Goal: Task Accomplishment & Management: Manage account settings

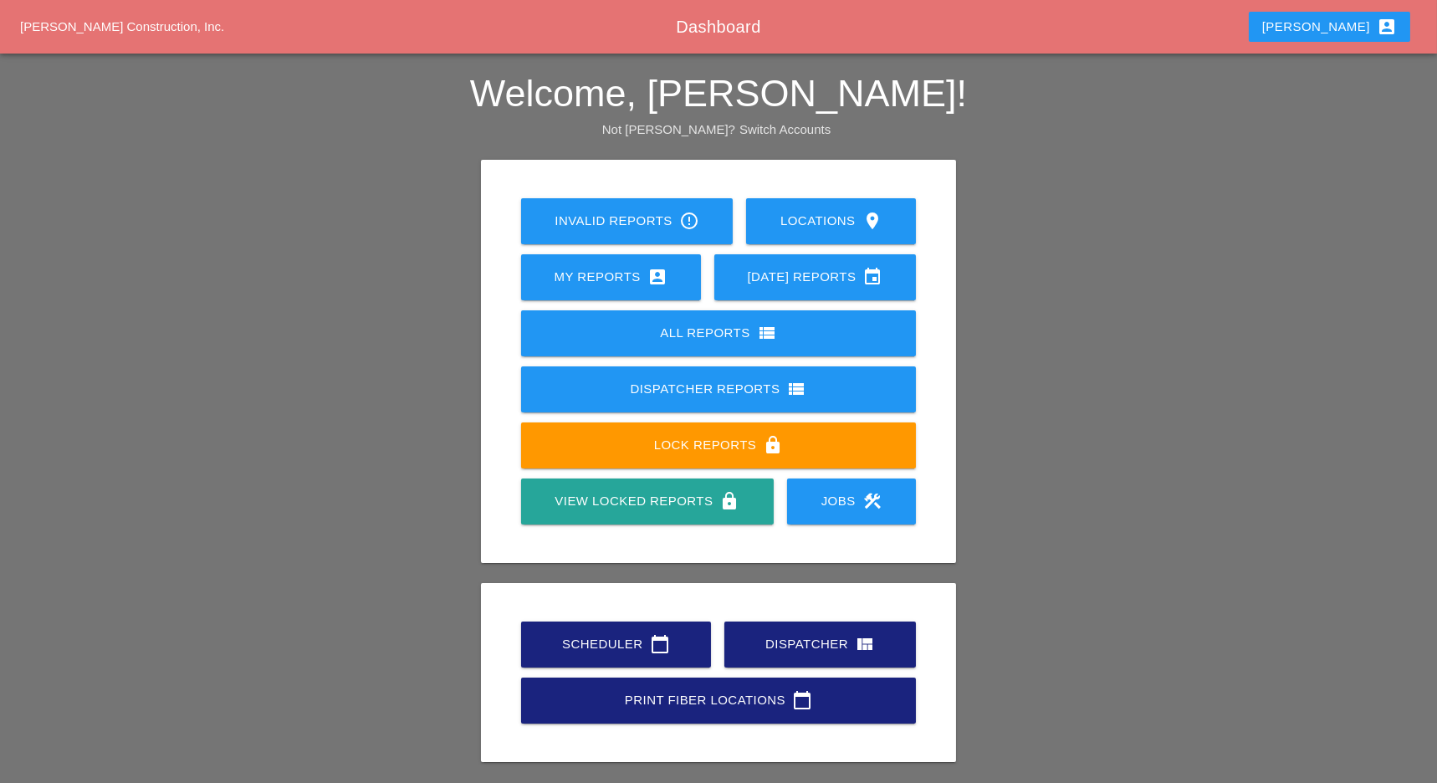
click at [611, 633] on link "Scheduler calendar_today" at bounding box center [616, 644] width 190 height 46
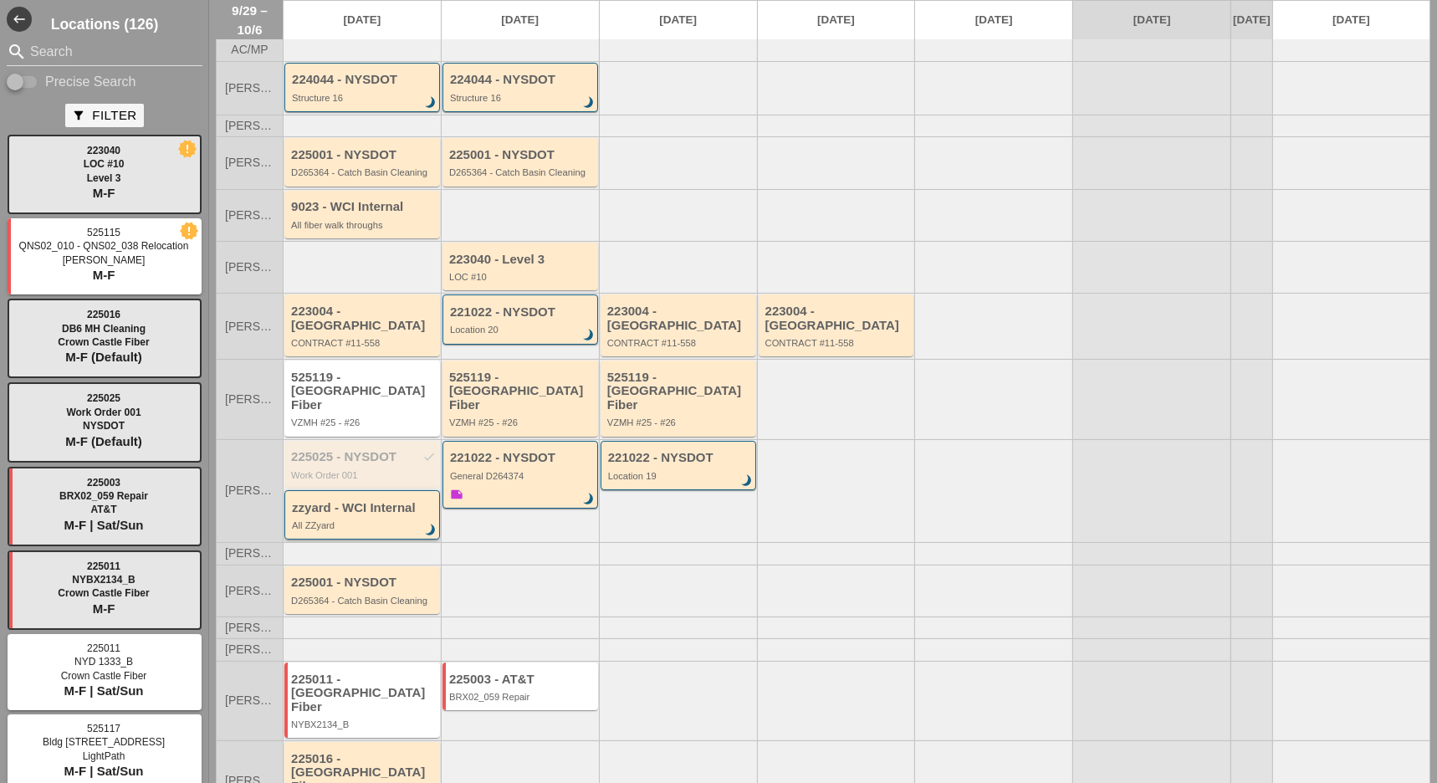
scroll to position [74, 0]
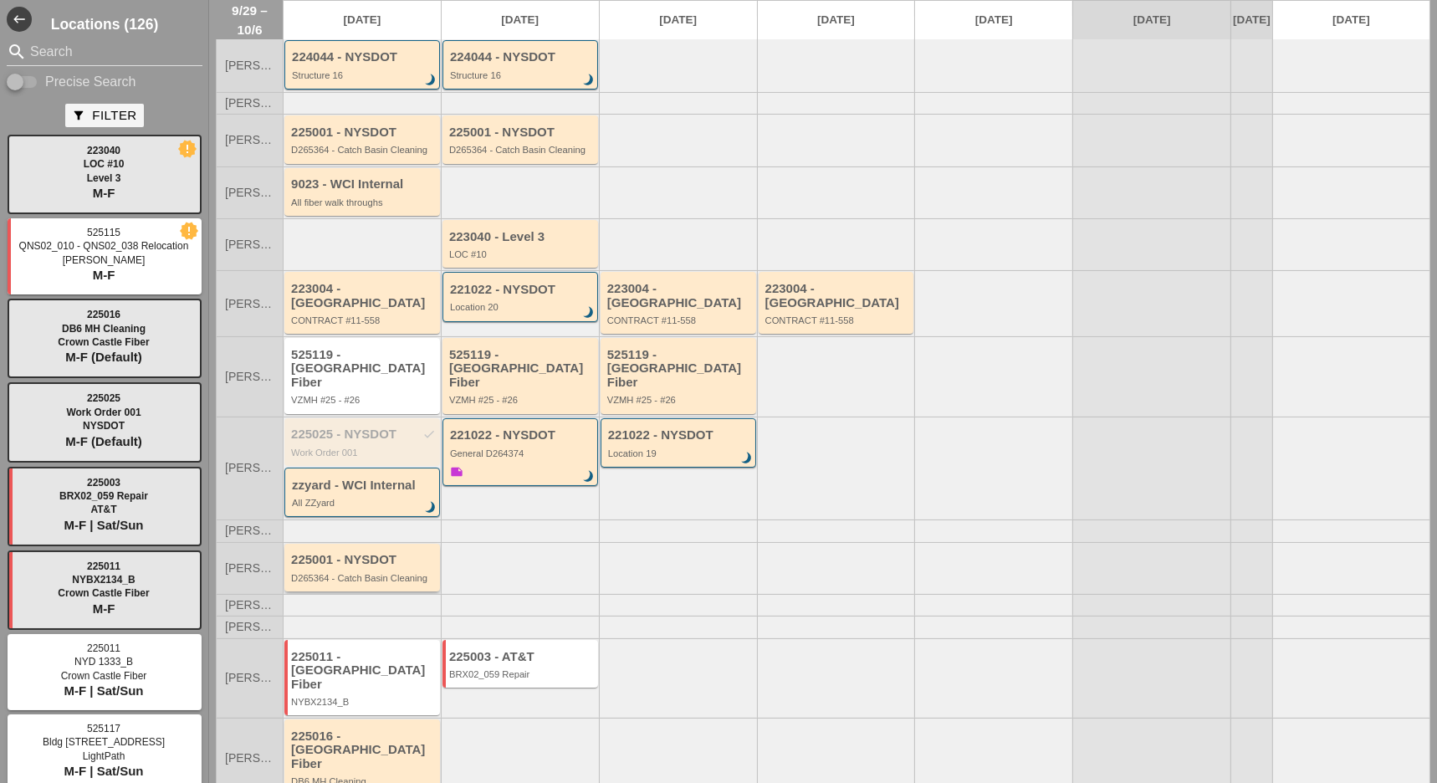
click at [357, 553] on div "225001 - NYSDOT D265364 - Catch Basin Cleaning" at bounding box center [363, 568] width 145 height 30
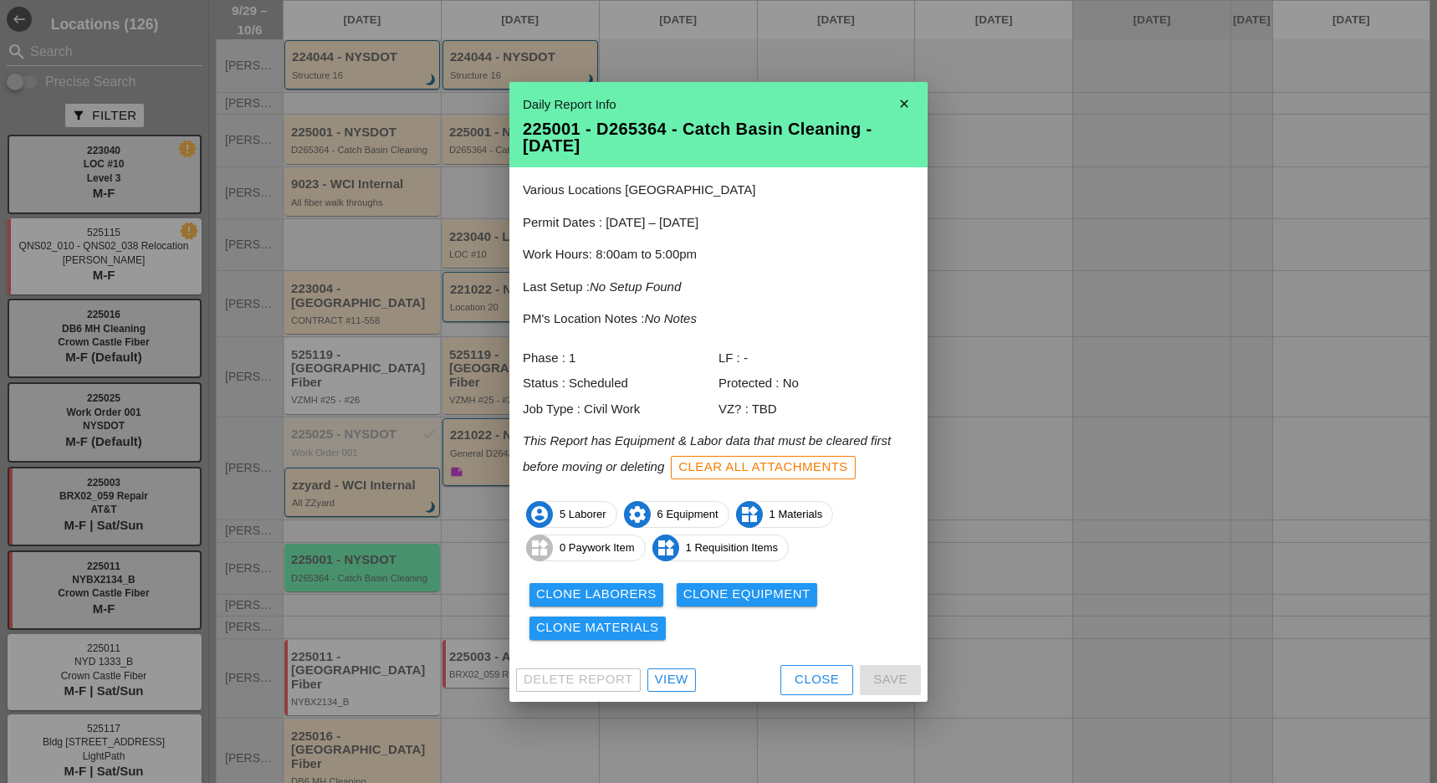
click at [669, 674] on div "View" at bounding box center [671, 679] width 33 height 19
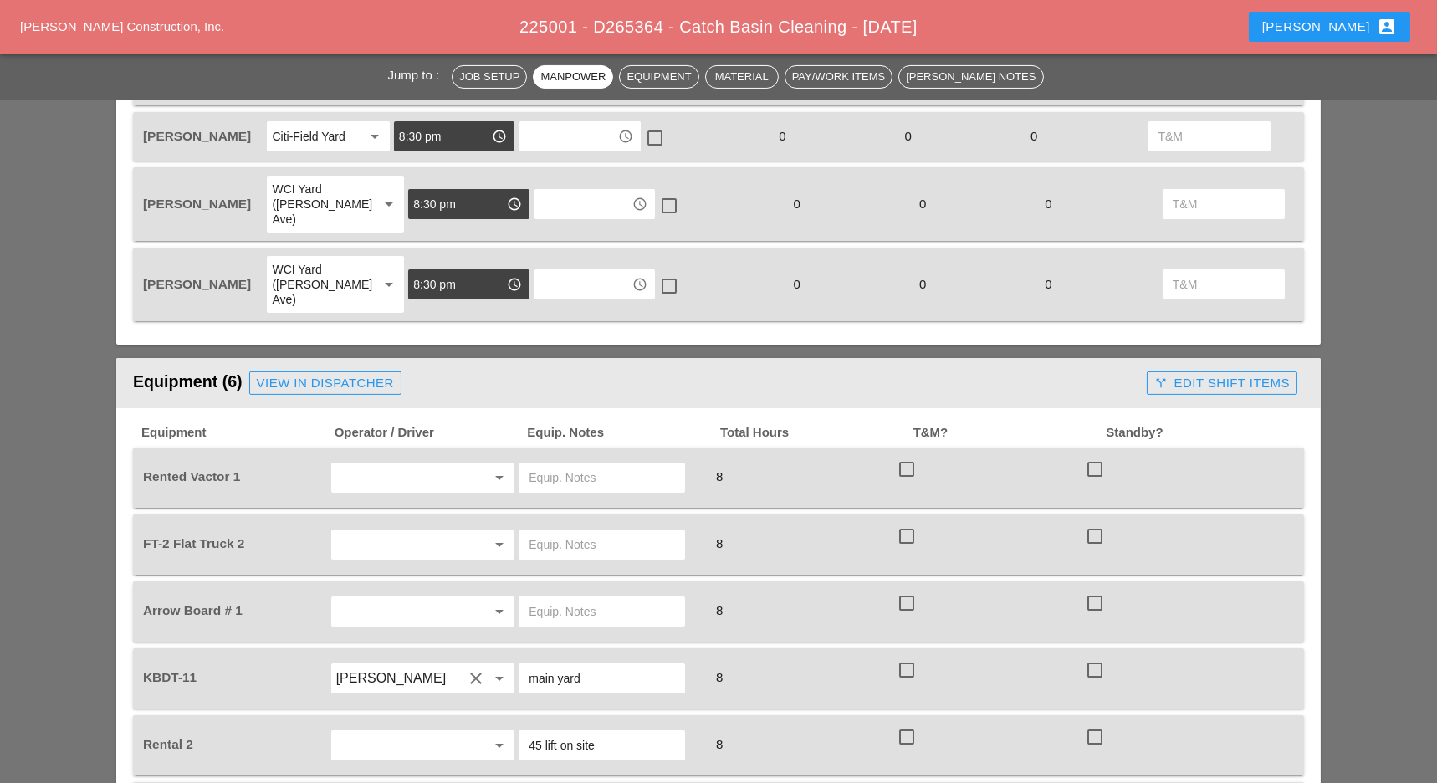
scroll to position [1004, 0]
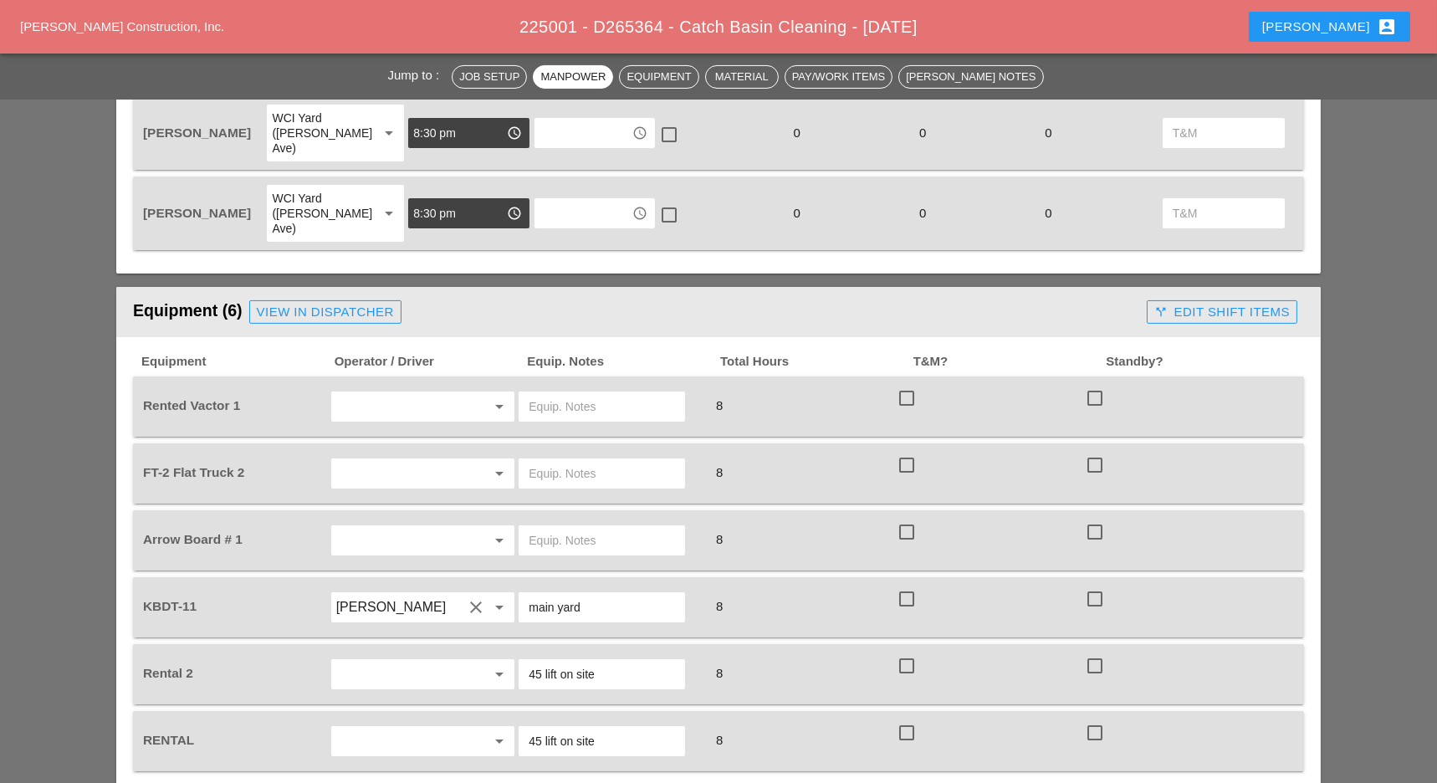
click at [371, 393] on input "text" at bounding box center [399, 406] width 127 height 27
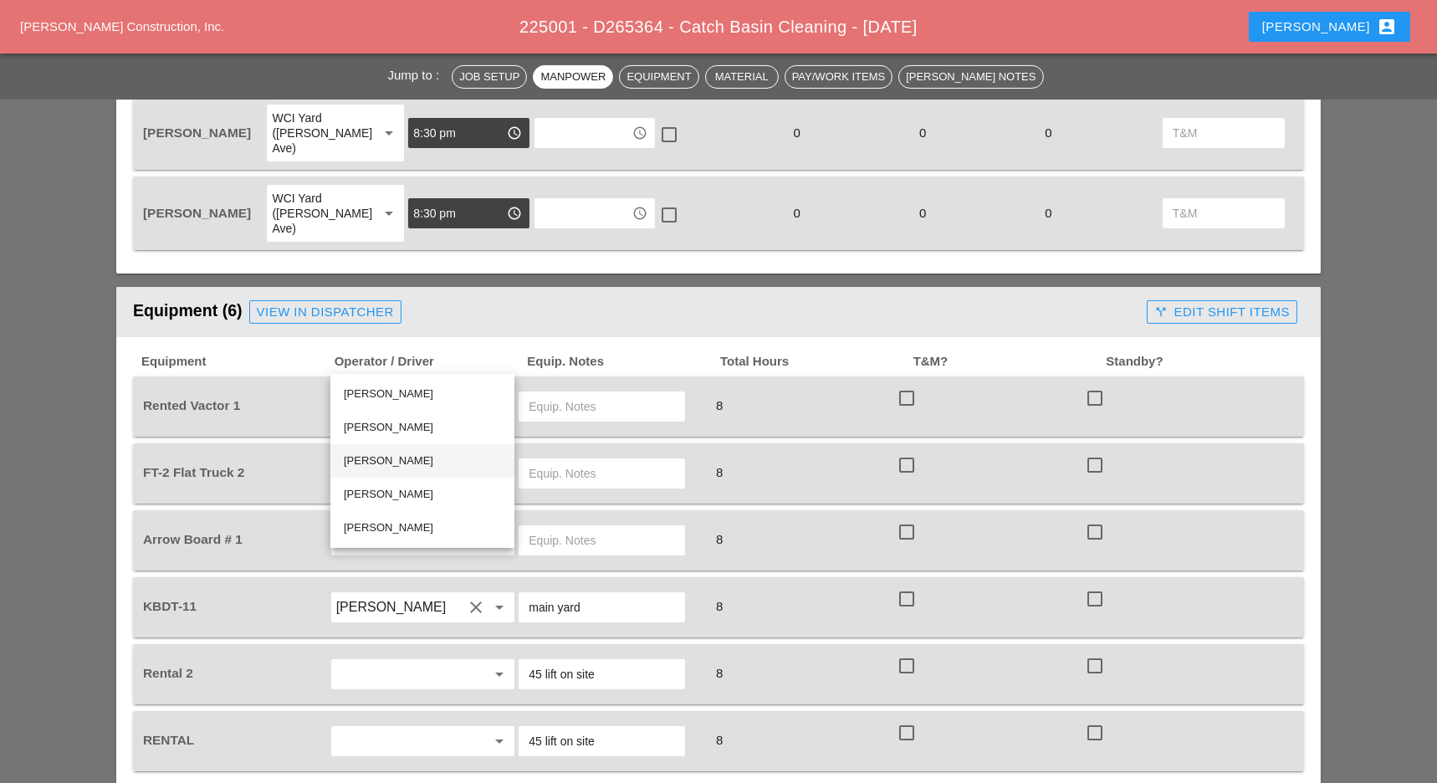
click at [400, 461] on div "[PERSON_NAME]" at bounding box center [422, 461] width 157 height 20
type input "[PERSON_NAME]"
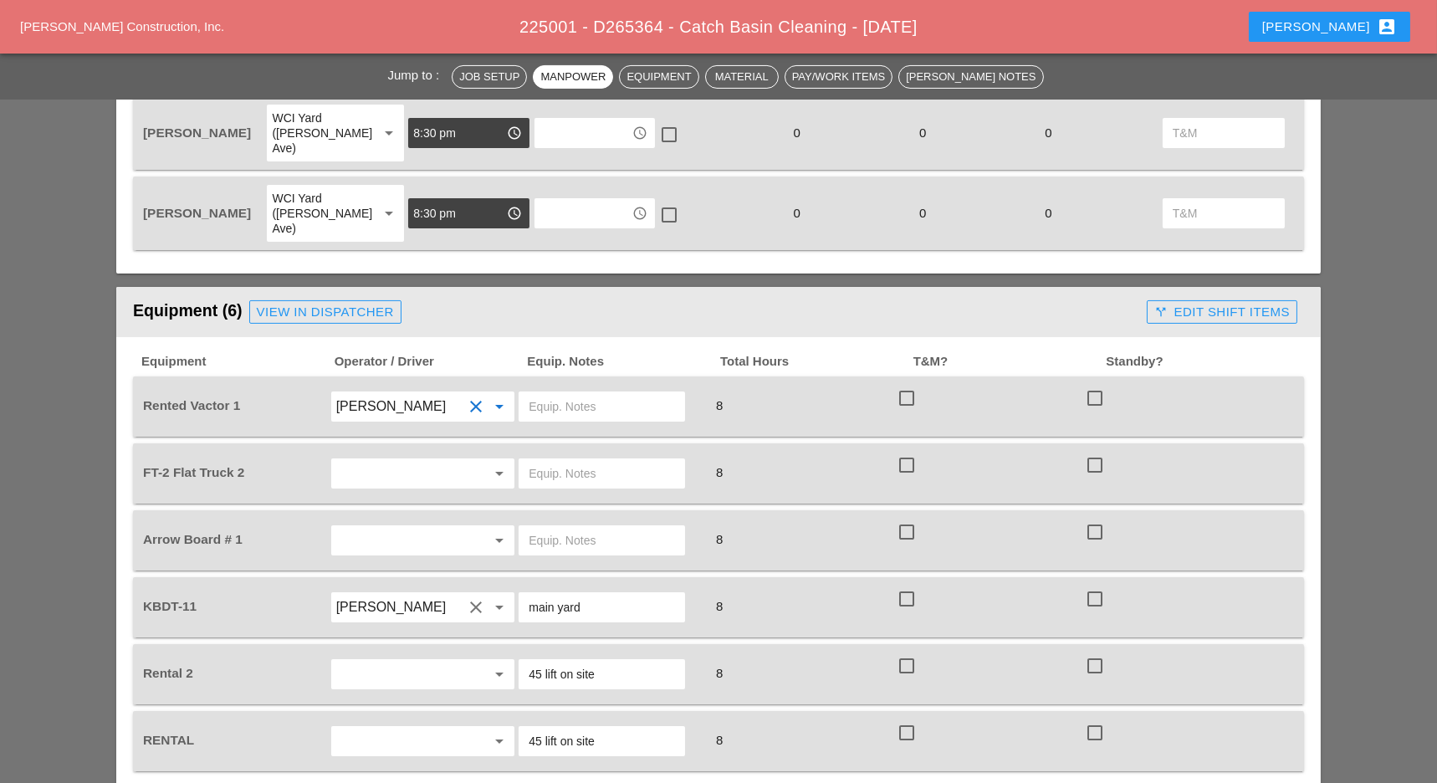
click at [369, 460] on input "text" at bounding box center [399, 473] width 127 height 27
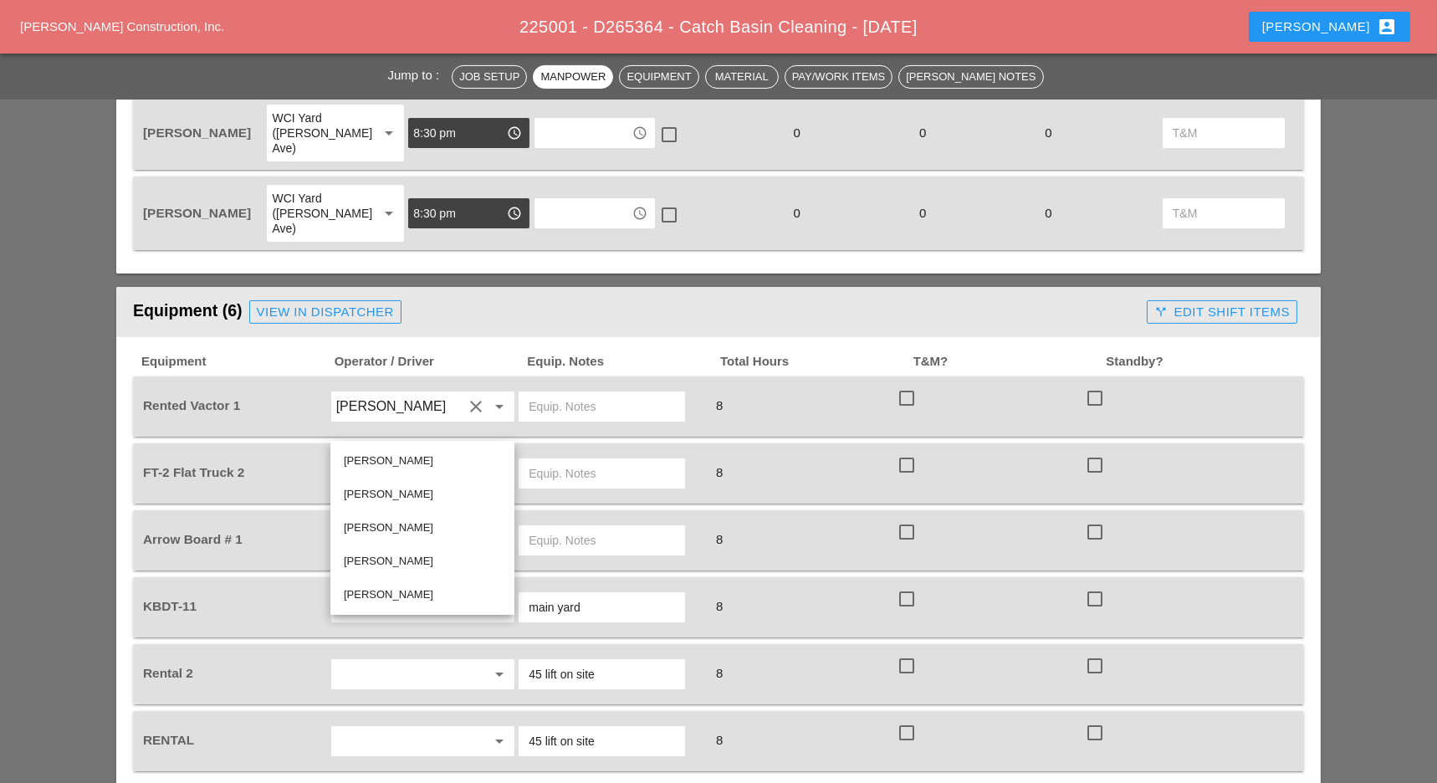
drag, startPoint x: 369, startPoint y: 581, endPoint x: 291, endPoint y: 527, distance: 94.9
click at [369, 581] on div "[PERSON_NAME]" at bounding box center [422, 594] width 157 height 33
type input "[PERSON_NAME]"
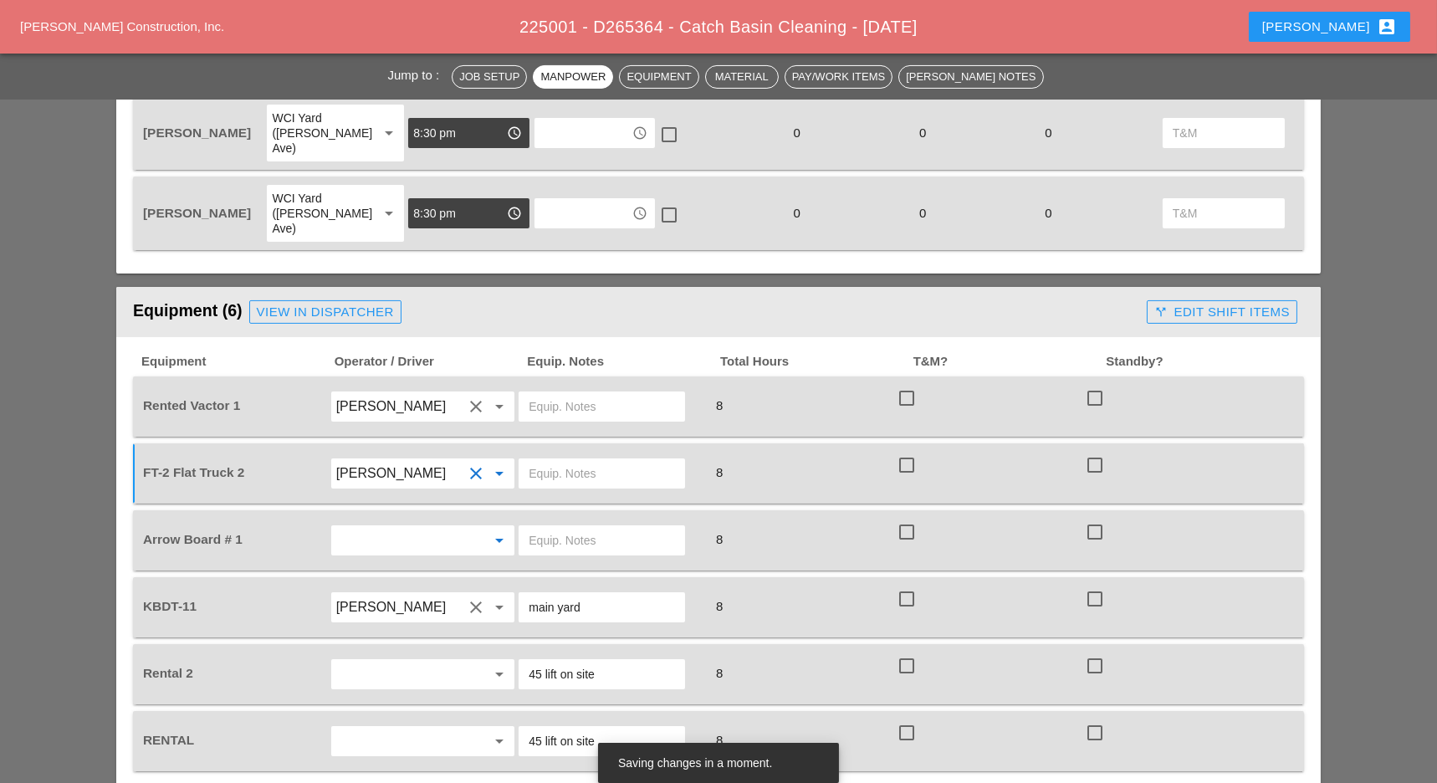
drag, startPoint x: 375, startPoint y: 497, endPoint x: 361, endPoint y: 500, distance: 14.6
click at [372, 527] on input "text" at bounding box center [399, 540] width 127 height 27
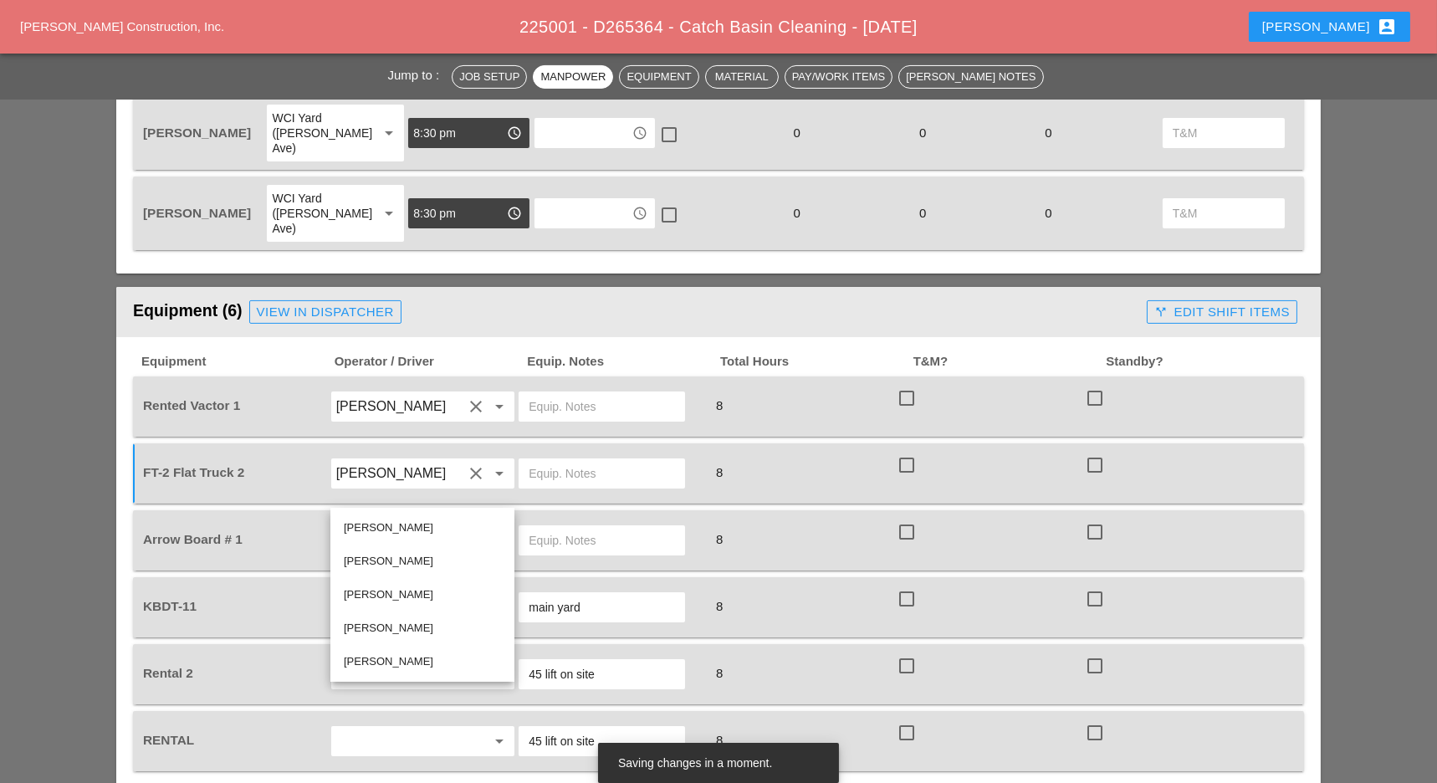
click at [365, 658] on div "[PERSON_NAME]" at bounding box center [422, 662] width 157 height 20
type input "[PERSON_NAME]"
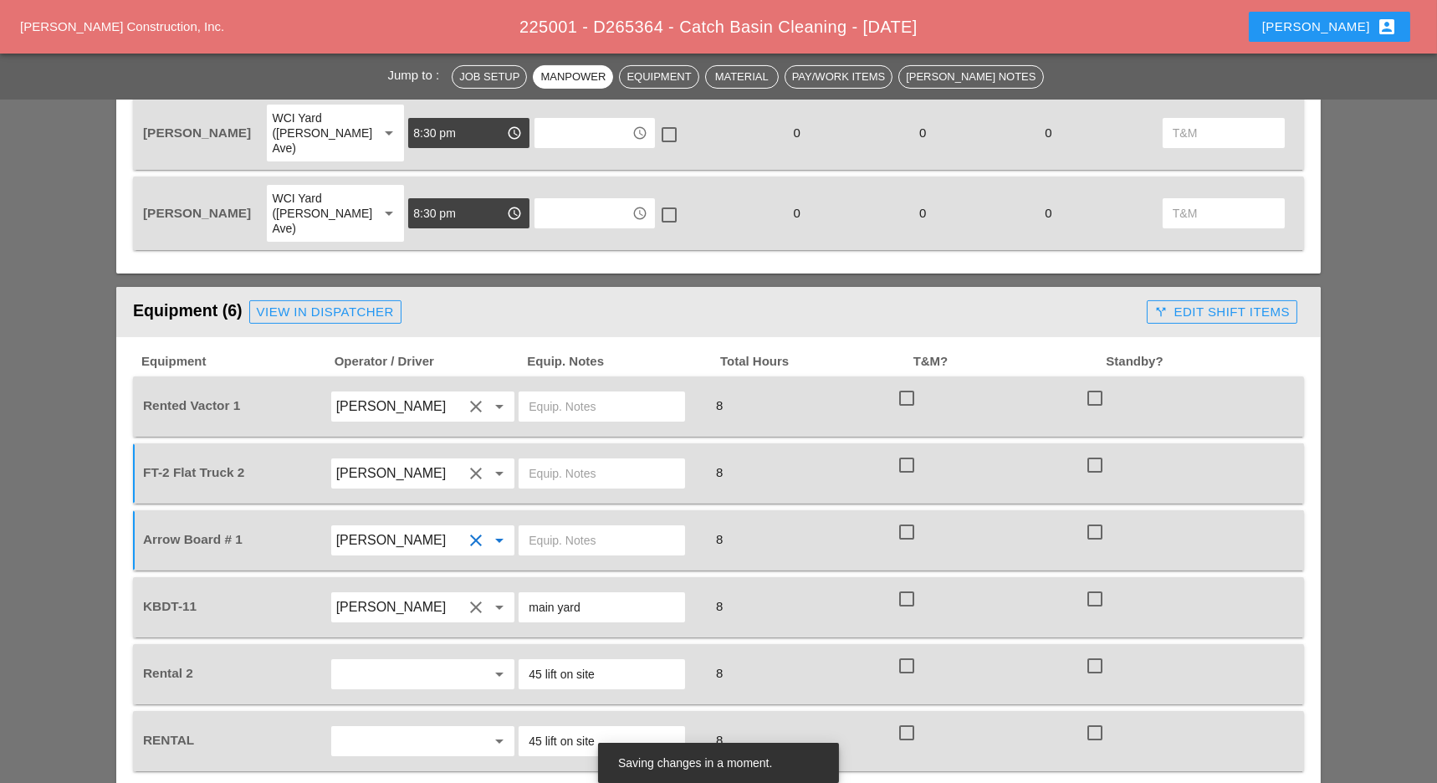
click at [373, 661] on input "text" at bounding box center [399, 674] width 127 height 27
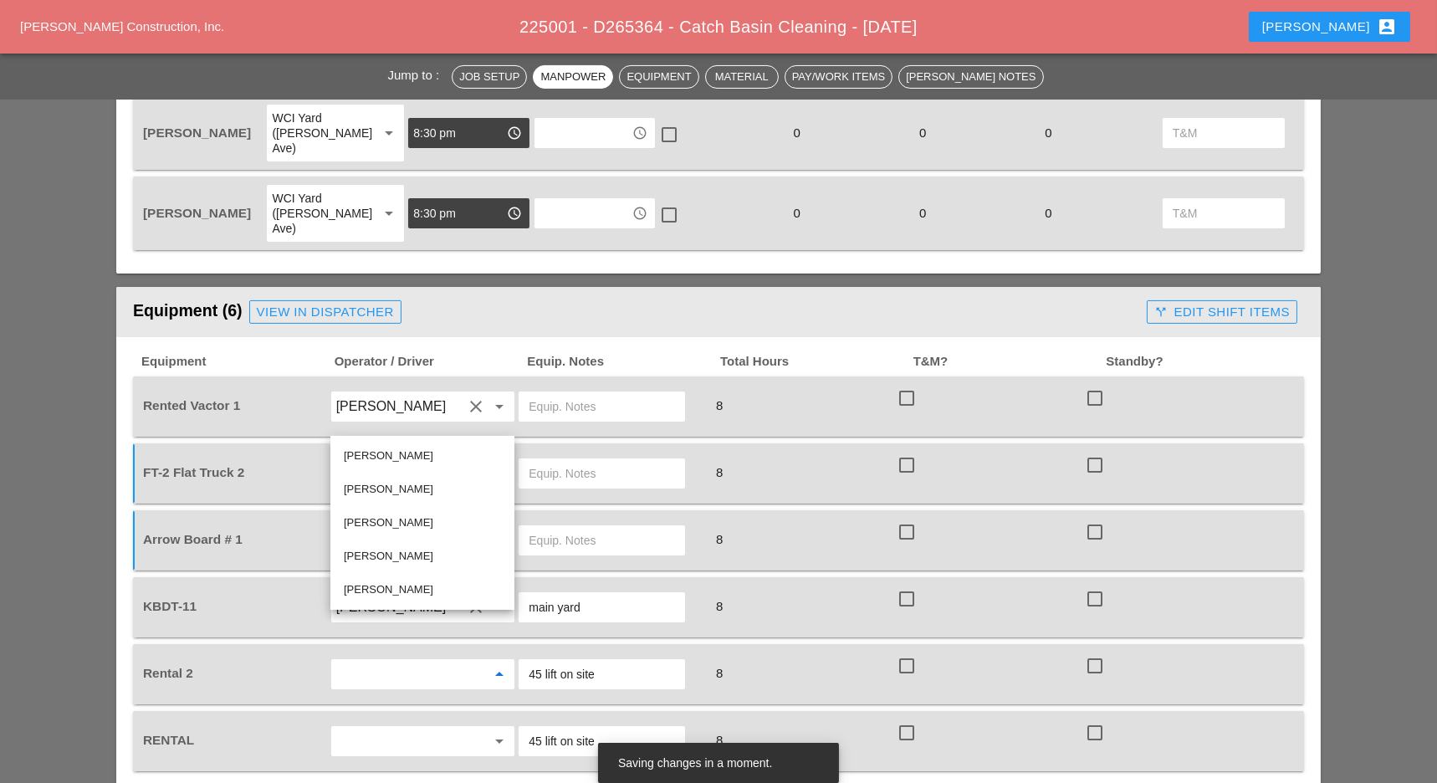
click at [618, 661] on input "45 lift on site" at bounding box center [602, 674] width 146 height 27
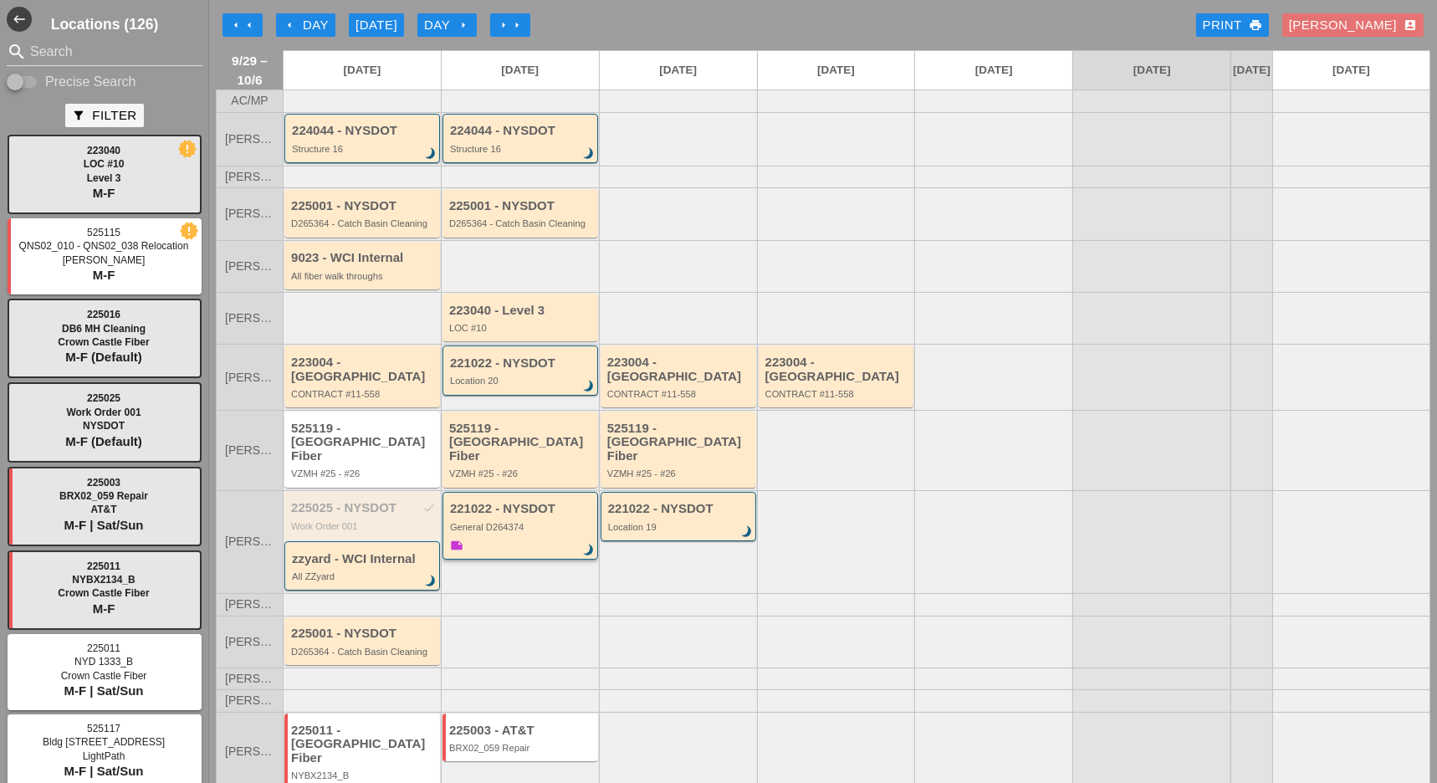
click at [523, 522] on div "General D264374" at bounding box center [521, 527] width 143 height 10
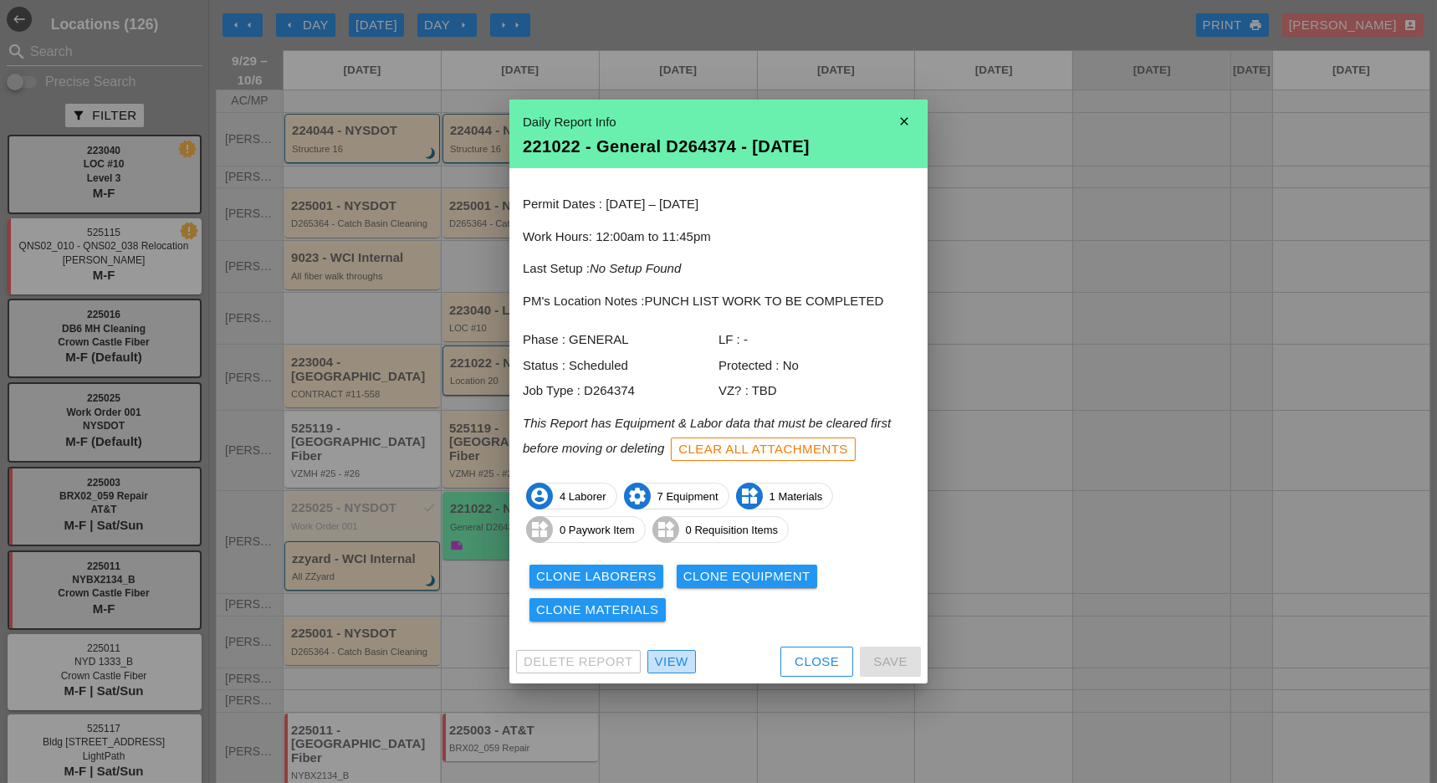
click at [682, 657] on div "View" at bounding box center [671, 661] width 33 height 19
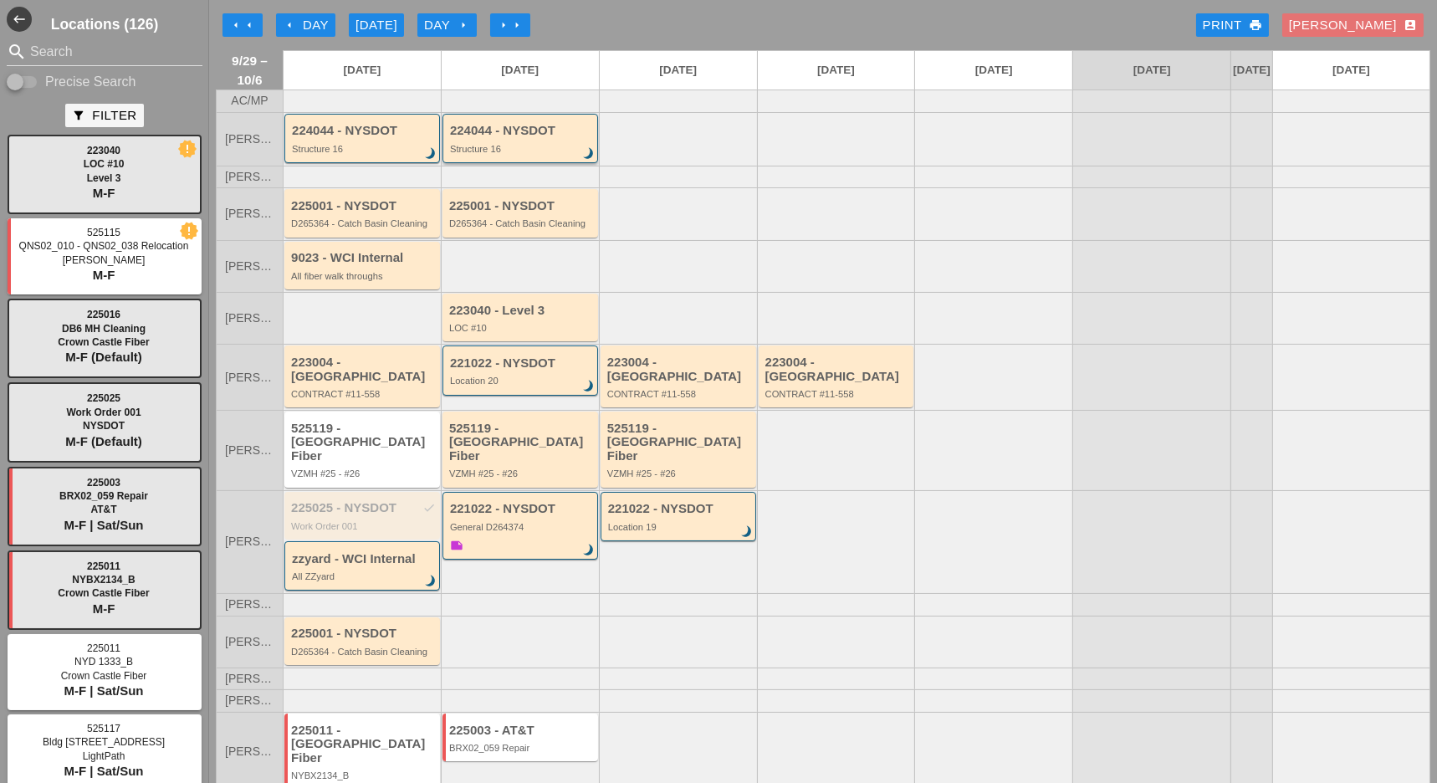
click at [473, 154] on div "Structure 16" at bounding box center [521, 149] width 143 height 10
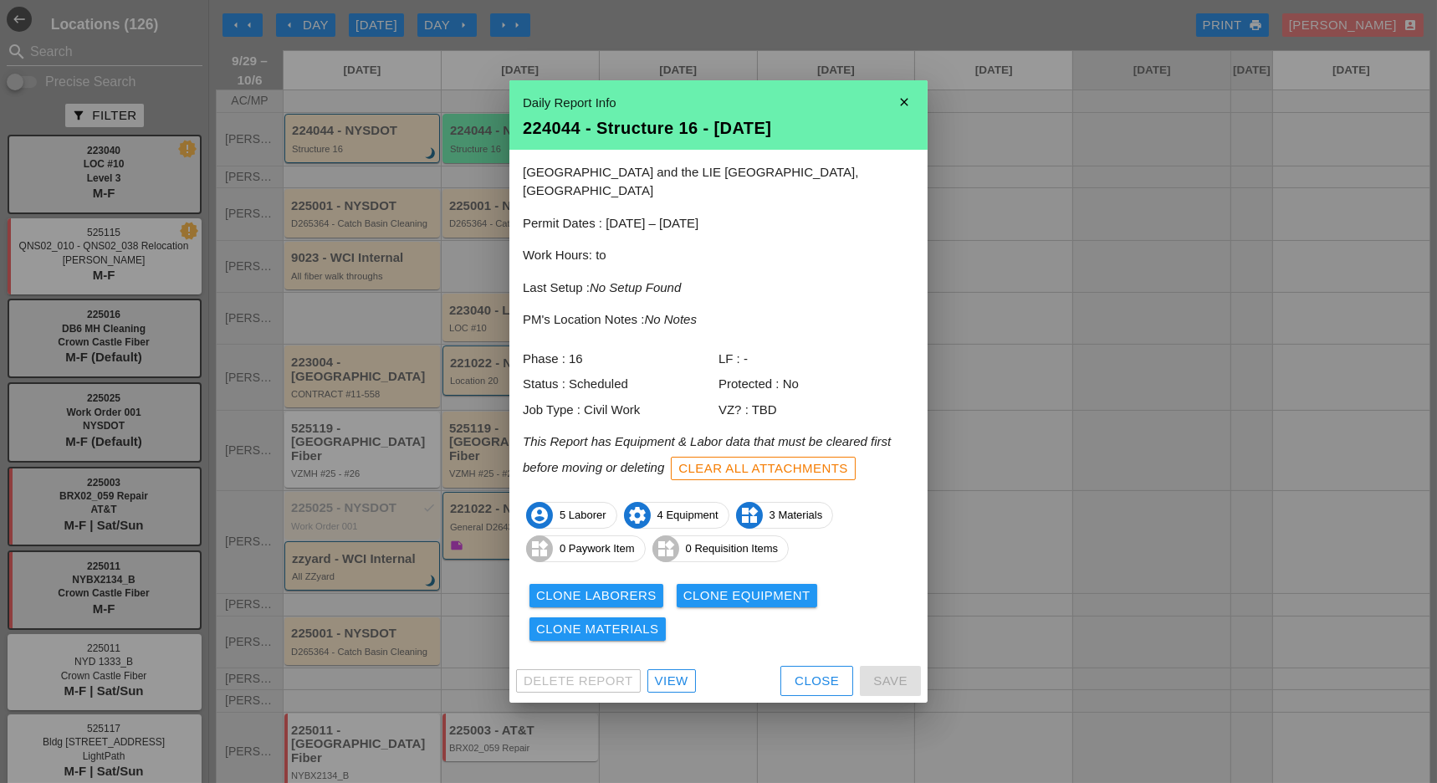
drag, startPoint x: 814, startPoint y: 666, endPoint x: 572, endPoint y: 436, distance: 333.7
click at [812, 672] on div "Close" at bounding box center [817, 681] width 44 height 19
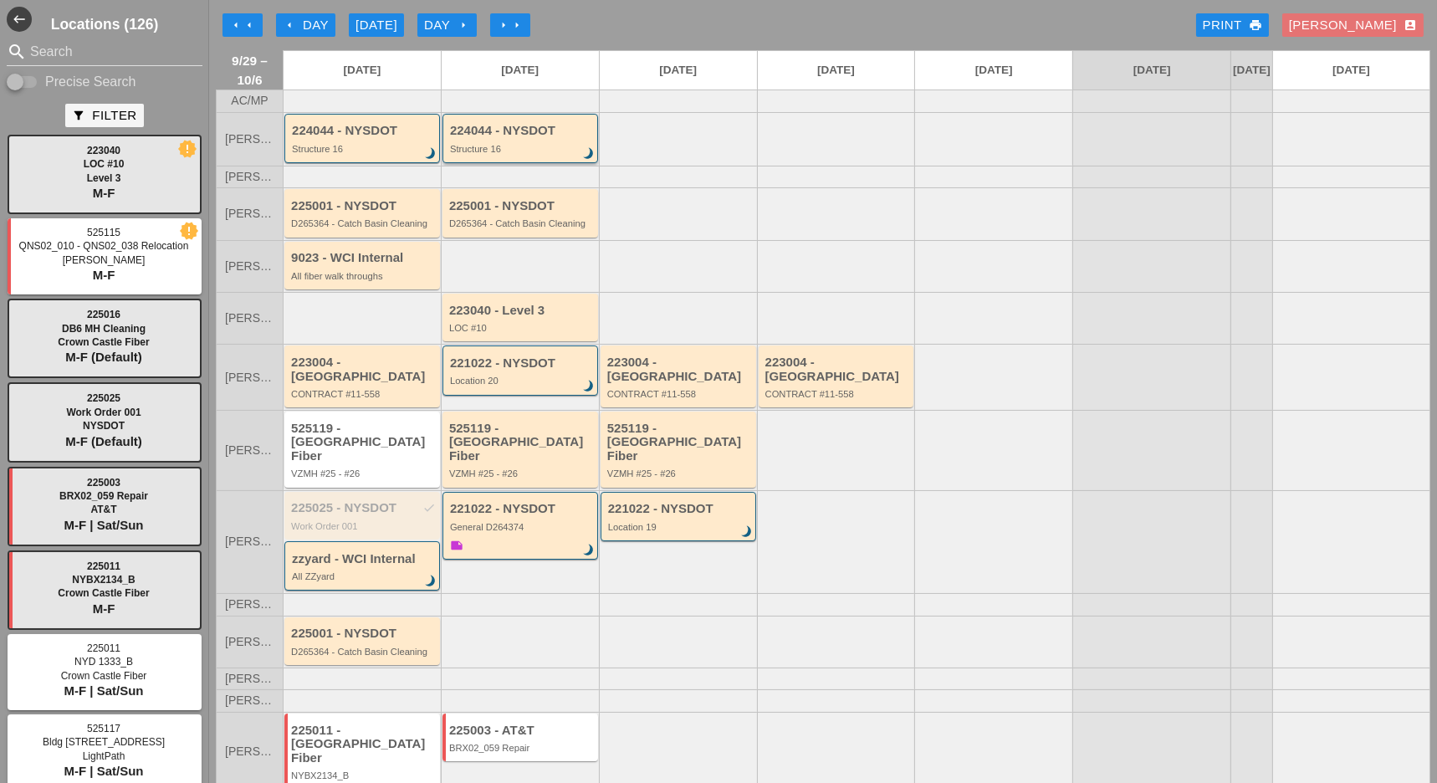
click at [516, 138] on div "224044 - NYSDOT" at bounding box center [521, 131] width 143 height 14
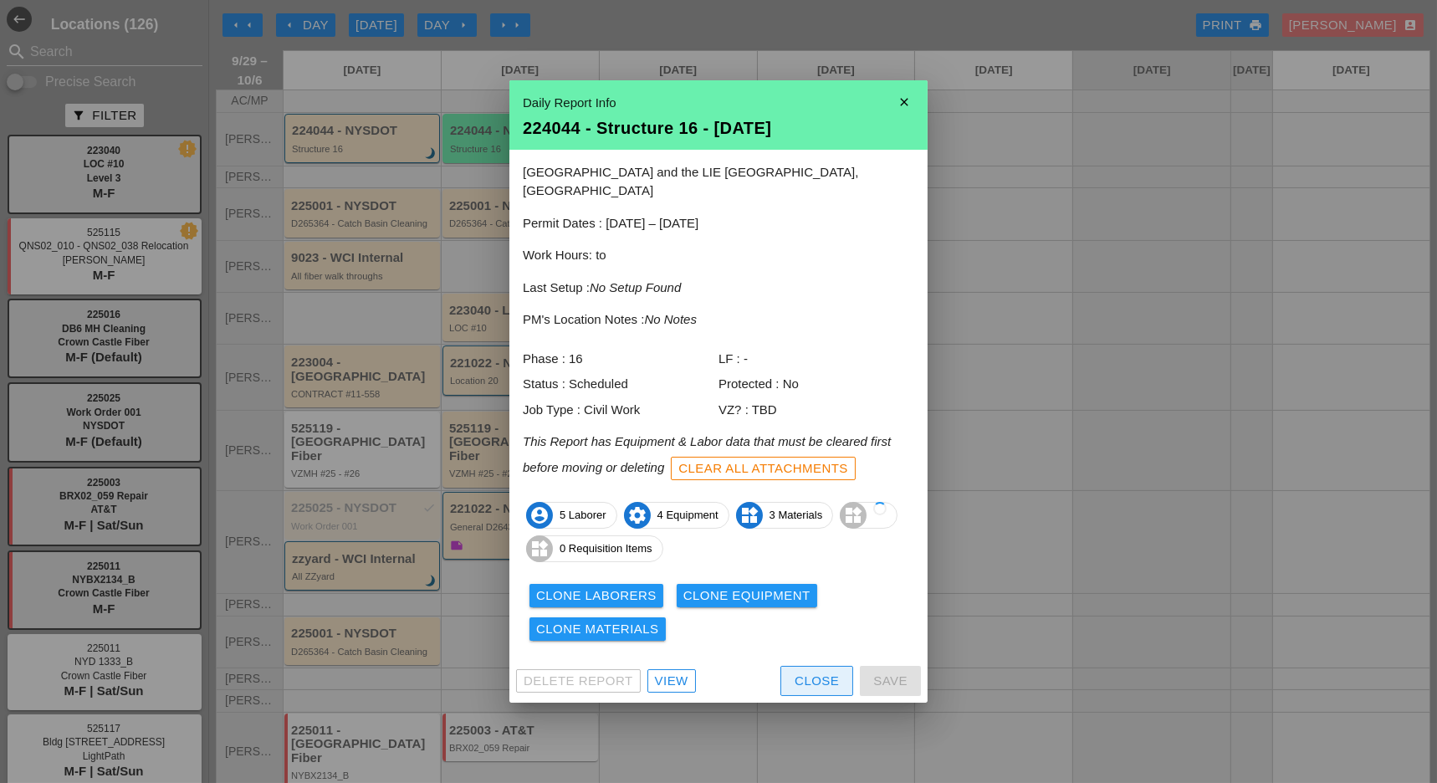
drag, startPoint x: 816, startPoint y: 678, endPoint x: 749, endPoint y: 603, distance: 100.1
click at [816, 676] on div "Close" at bounding box center [817, 681] width 44 height 19
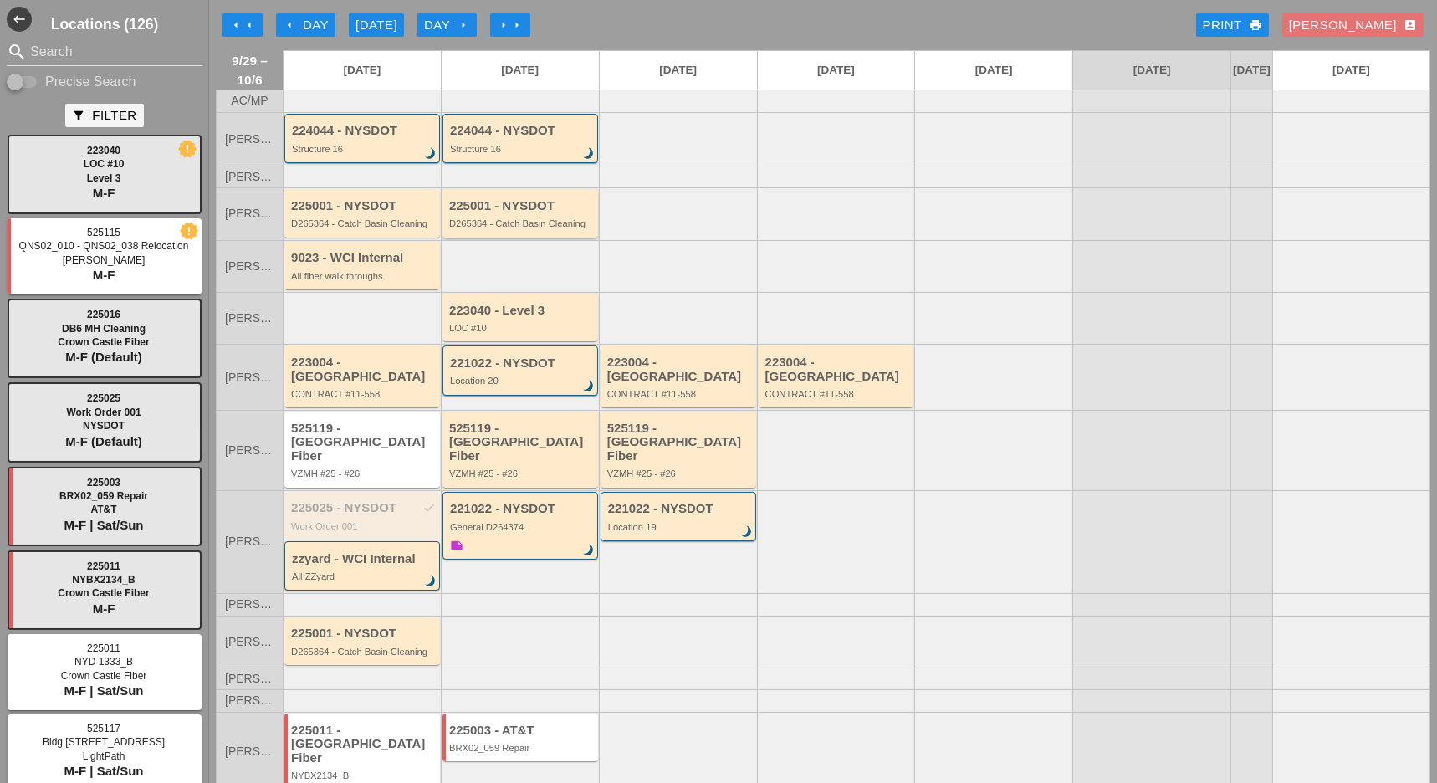
click at [518, 227] on div "225001 - NYSDOT D265364 - Catch Basin Cleaning" at bounding box center [521, 214] width 145 height 30
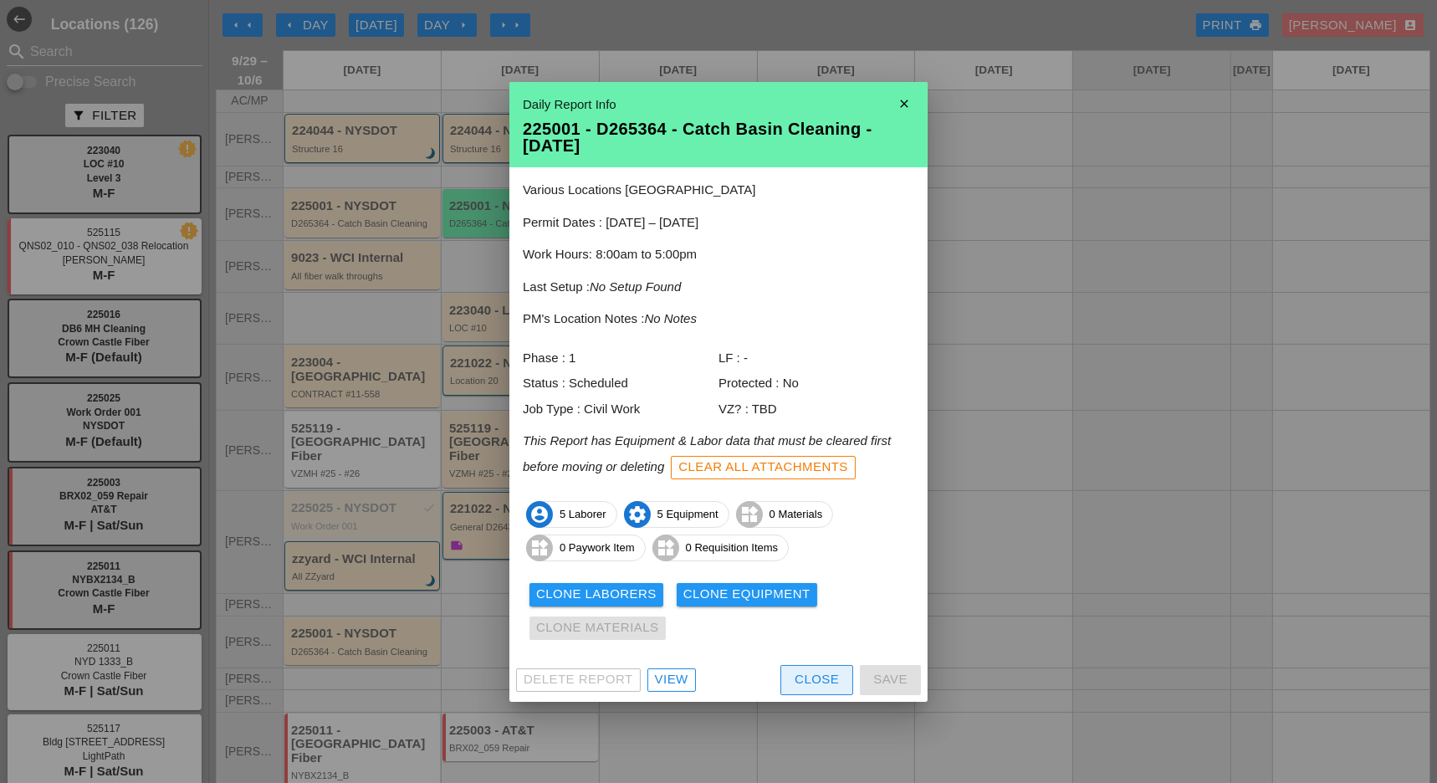
click at [803, 674] on div "Close" at bounding box center [817, 679] width 44 height 19
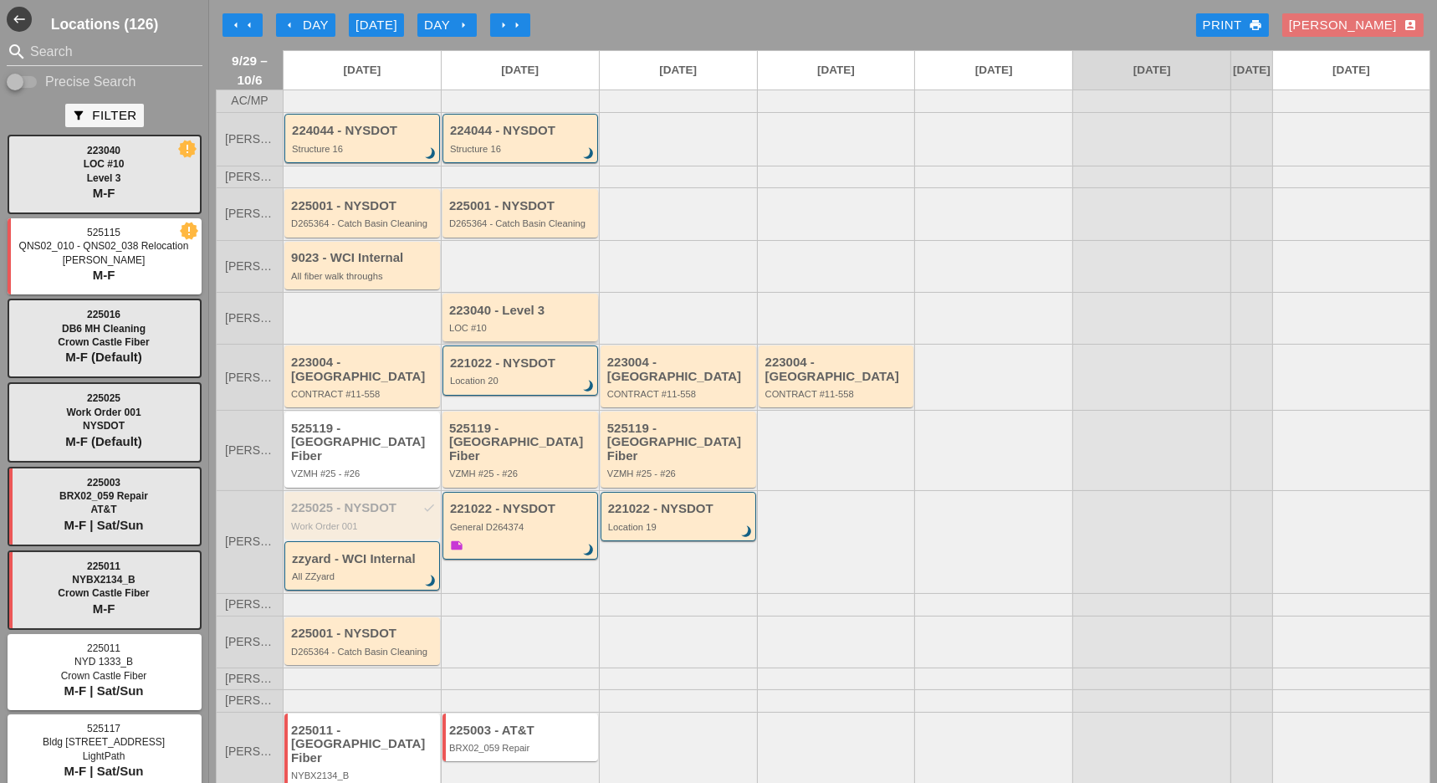
click at [548, 341] on div "223040 - Level 3 LOC #10" at bounding box center [520, 318] width 156 height 48
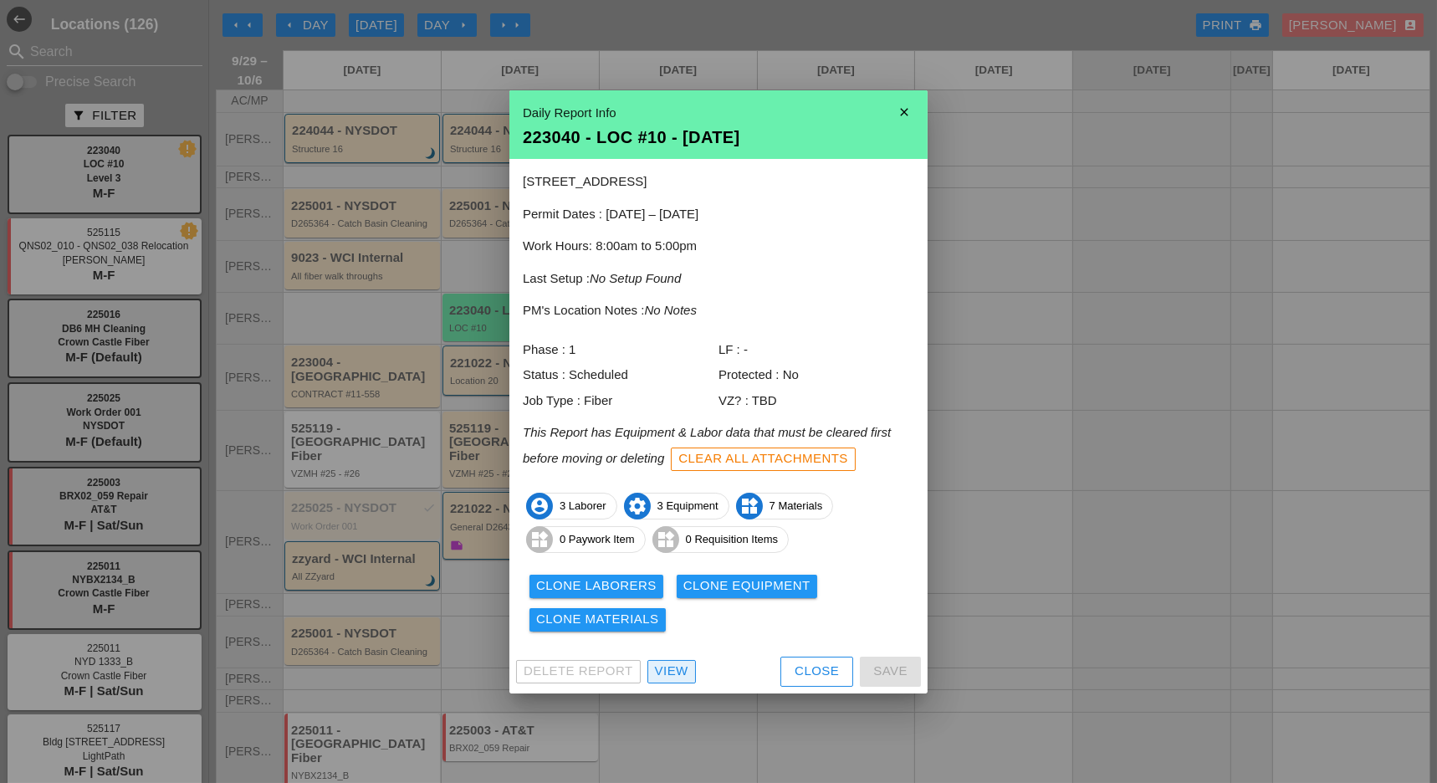
click at [673, 668] on div "View" at bounding box center [671, 671] width 33 height 19
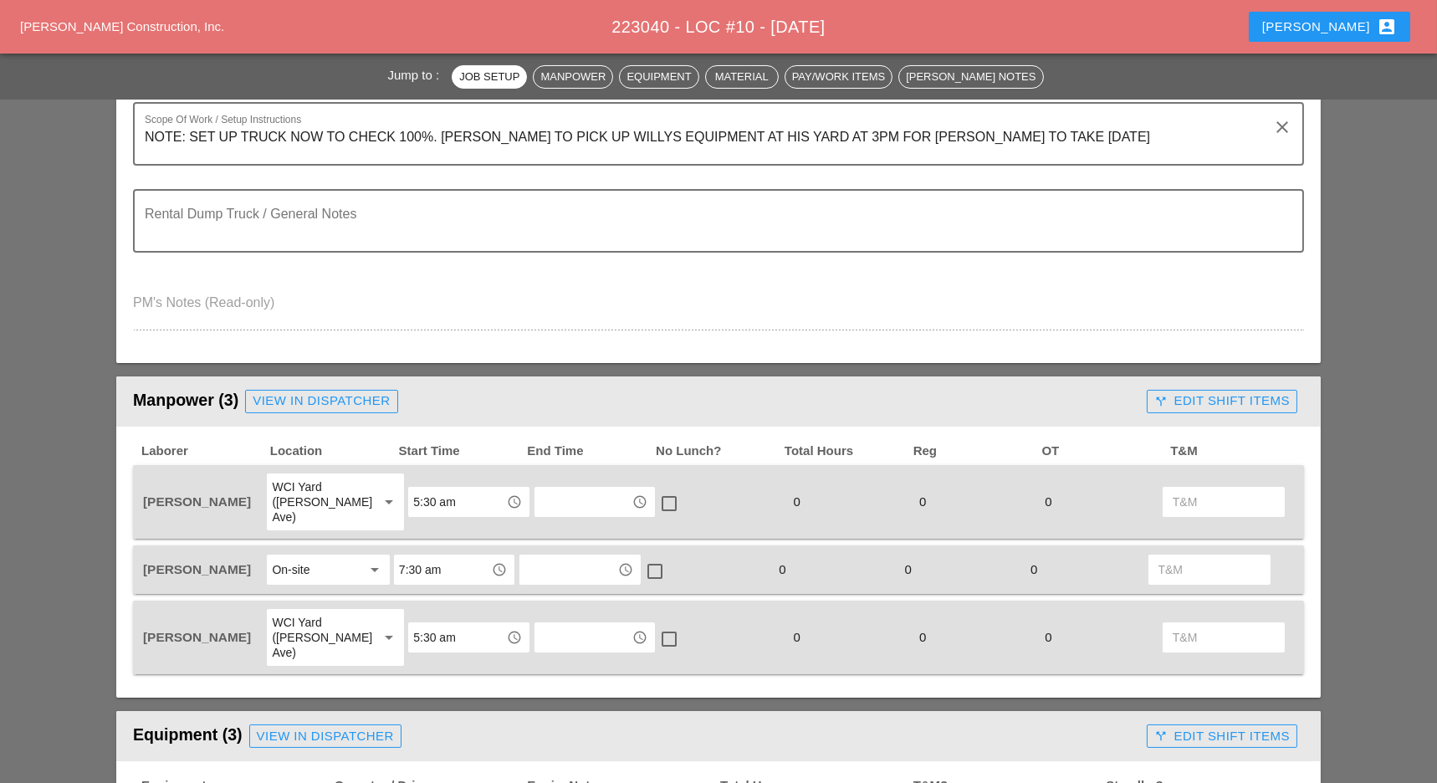
scroll to position [446, 0]
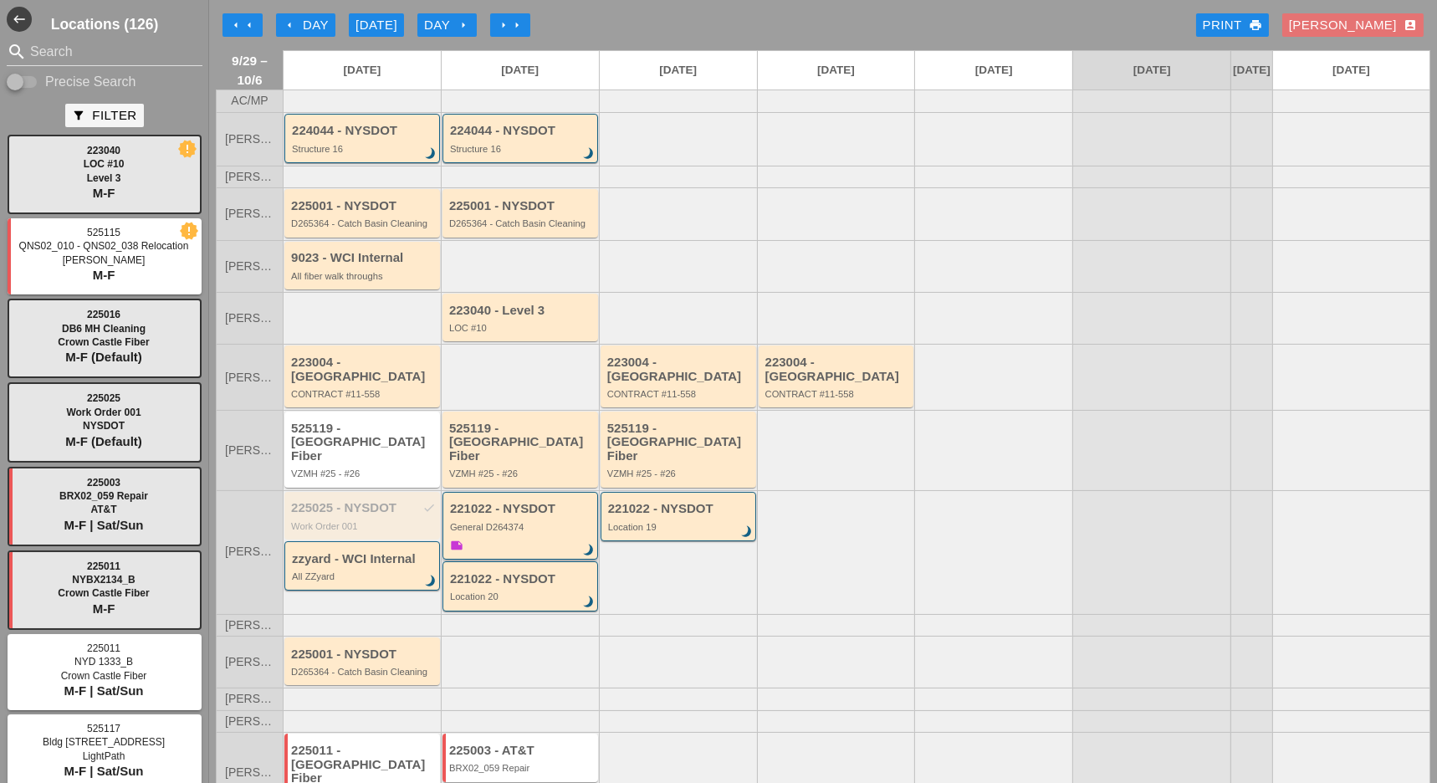
click at [526, 514] on div "221022 - NYSDOT General D264374 brightness_3 note" at bounding box center [521, 528] width 143 height 53
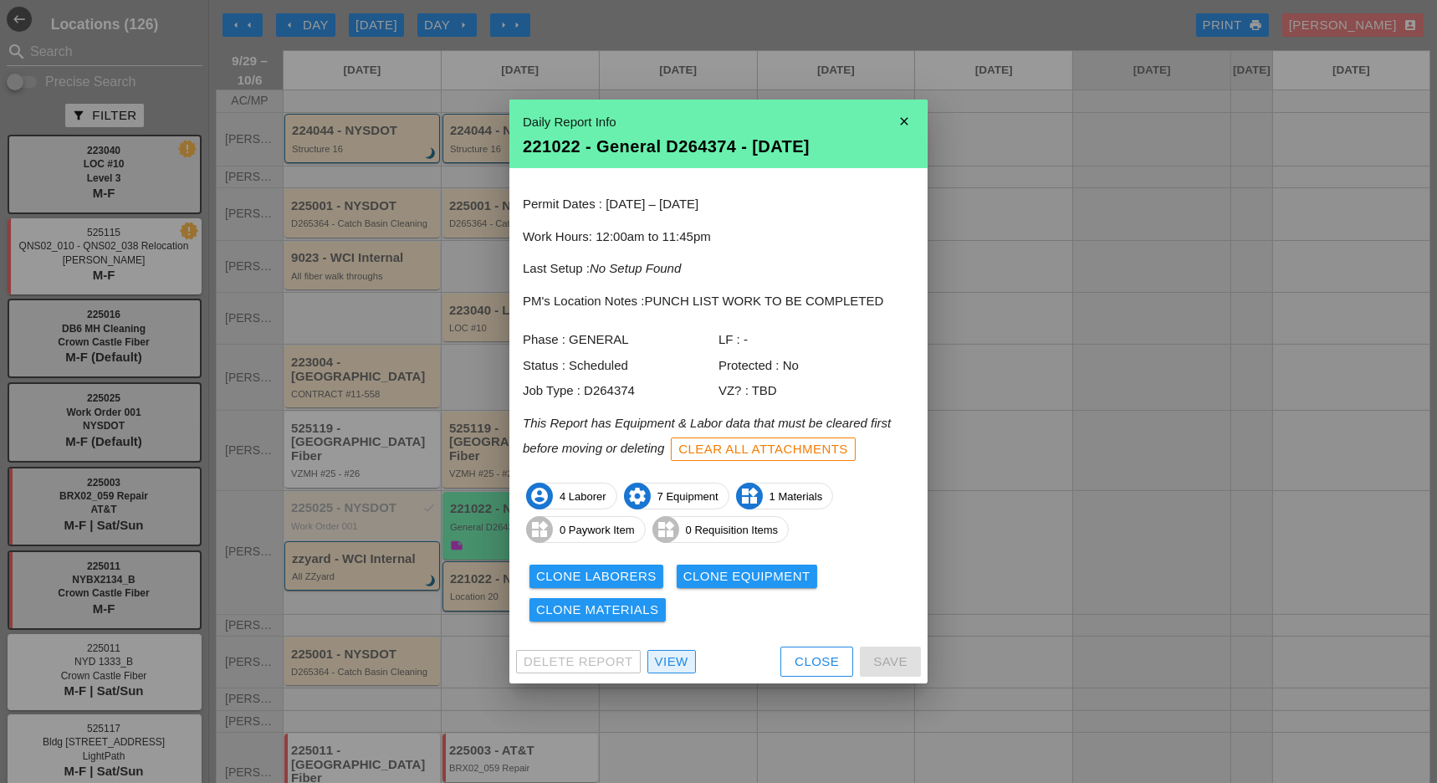
drag, startPoint x: 682, startPoint y: 654, endPoint x: 676, endPoint y: 645, distance: 10.9
click at [682, 654] on div "View" at bounding box center [671, 661] width 33 height 19
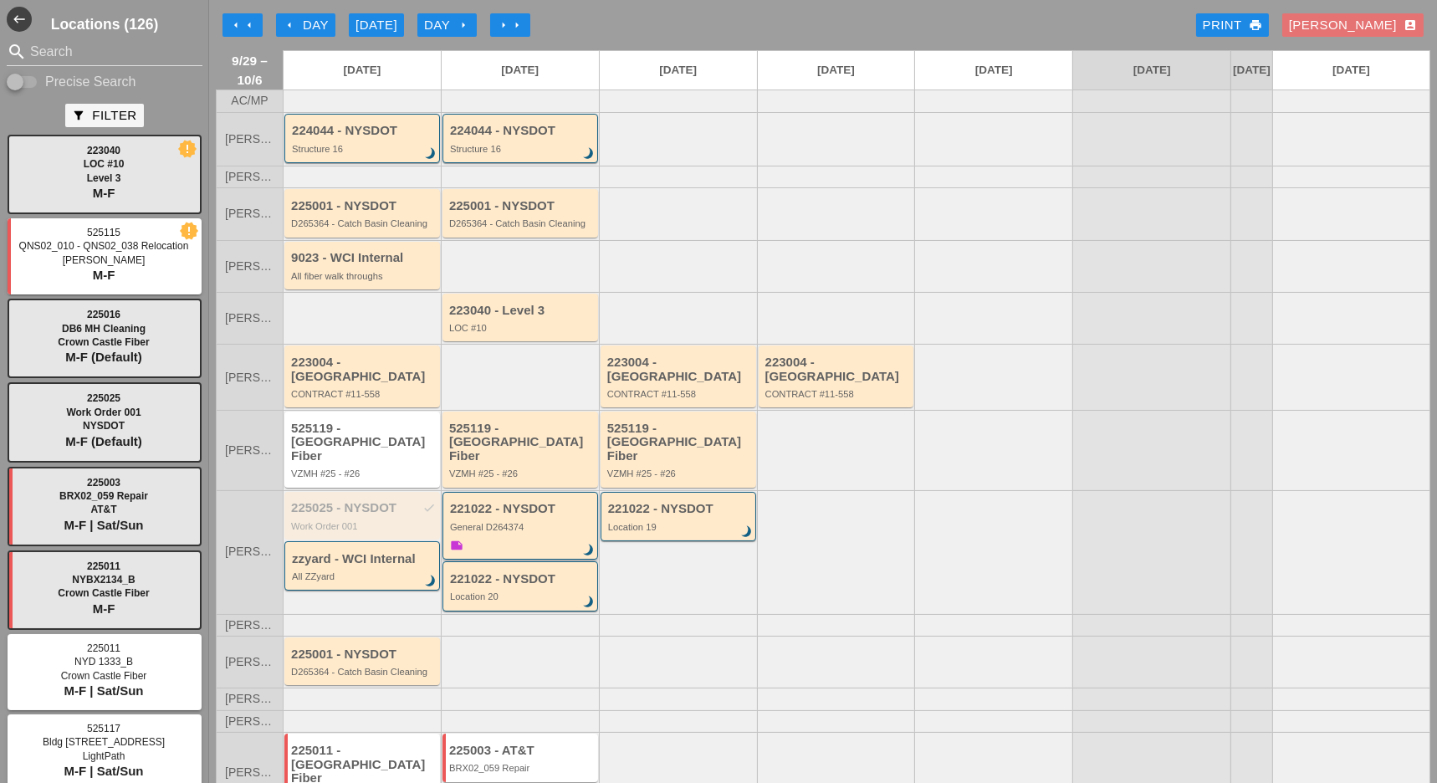
click at [570, 522] on div "General D264374" at bounding box center [521, 527] width 143 height 10
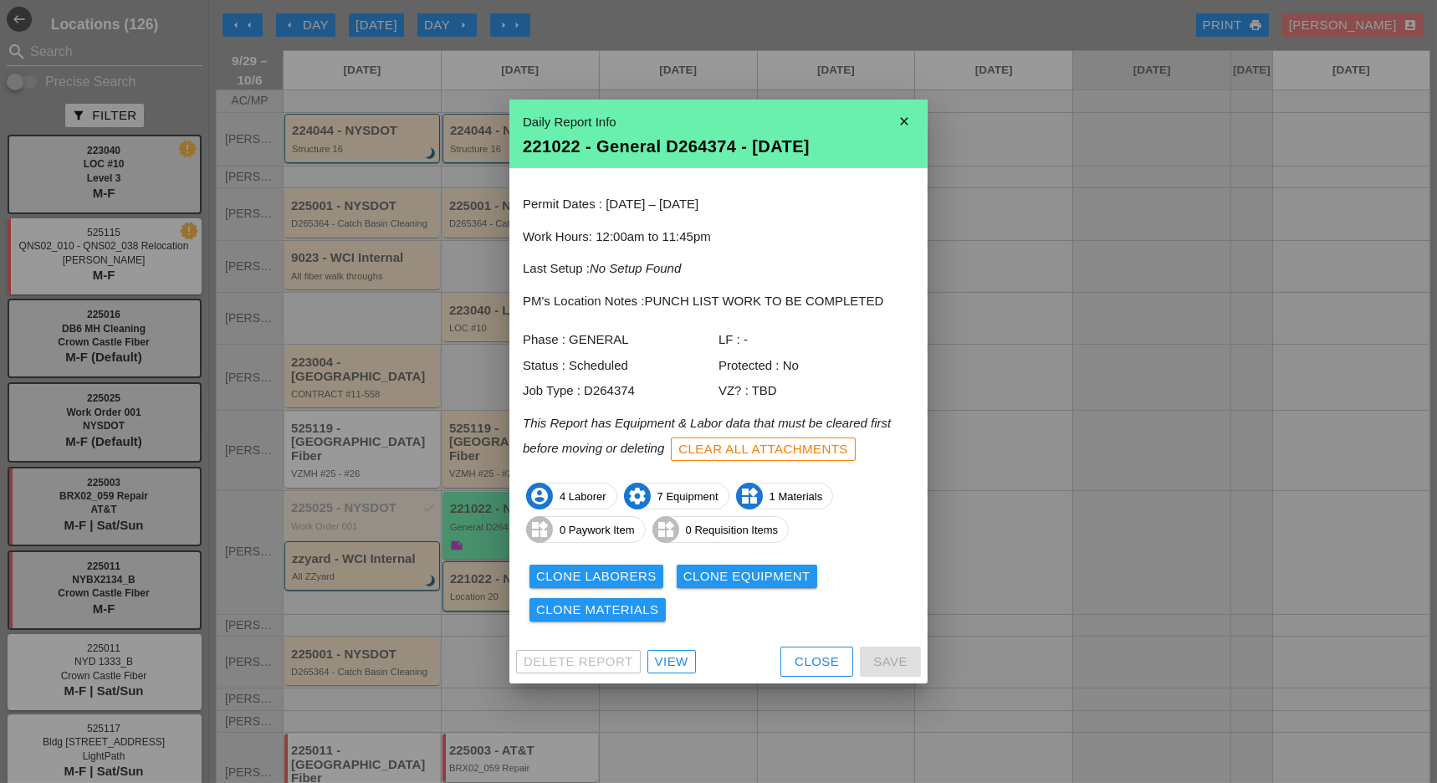
click at [471, 569] on div at bounding box center [718, 391] width 1437 height 783
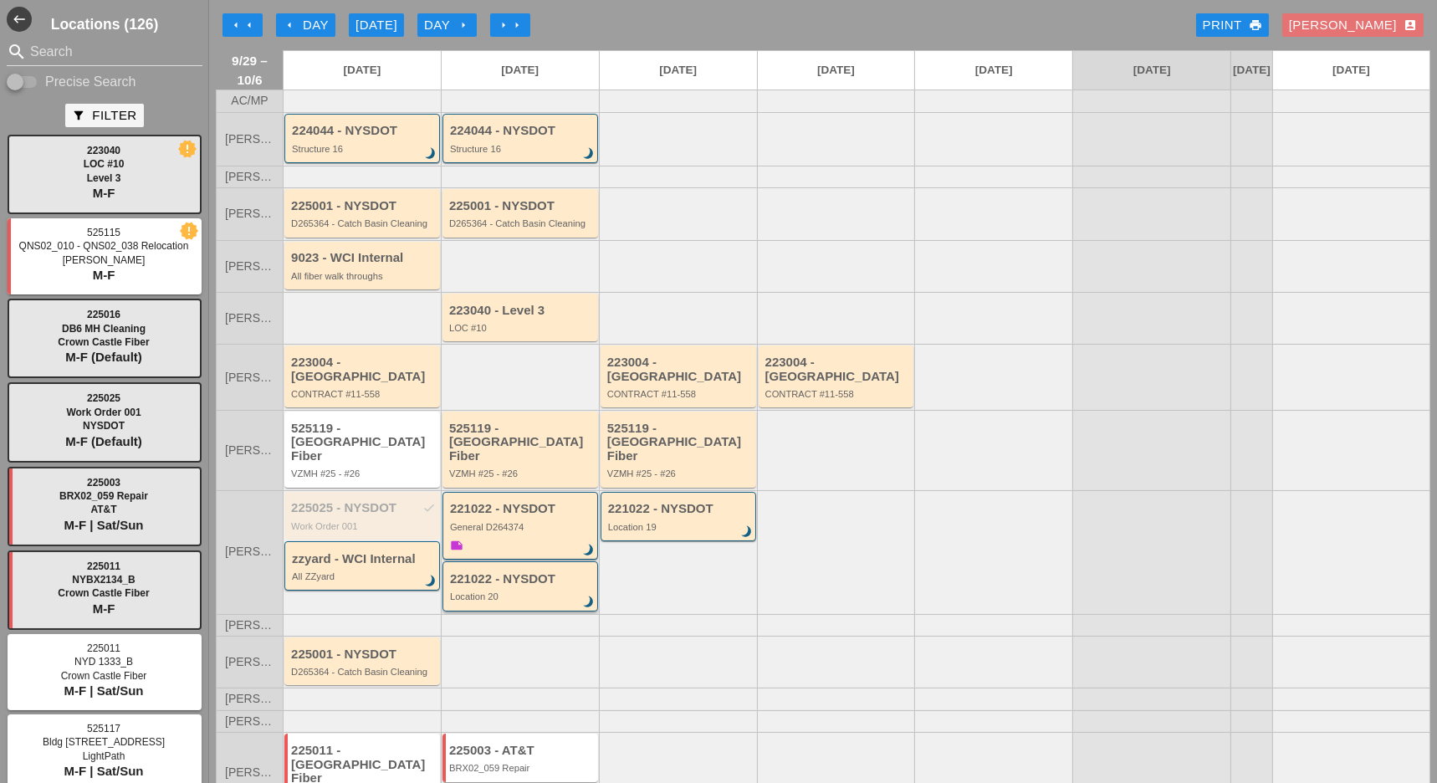
click at [471, 572] on div "221022 - NYSDOT Location 20 brightness_3" at bounding box center [521, 587] width 143 height 30
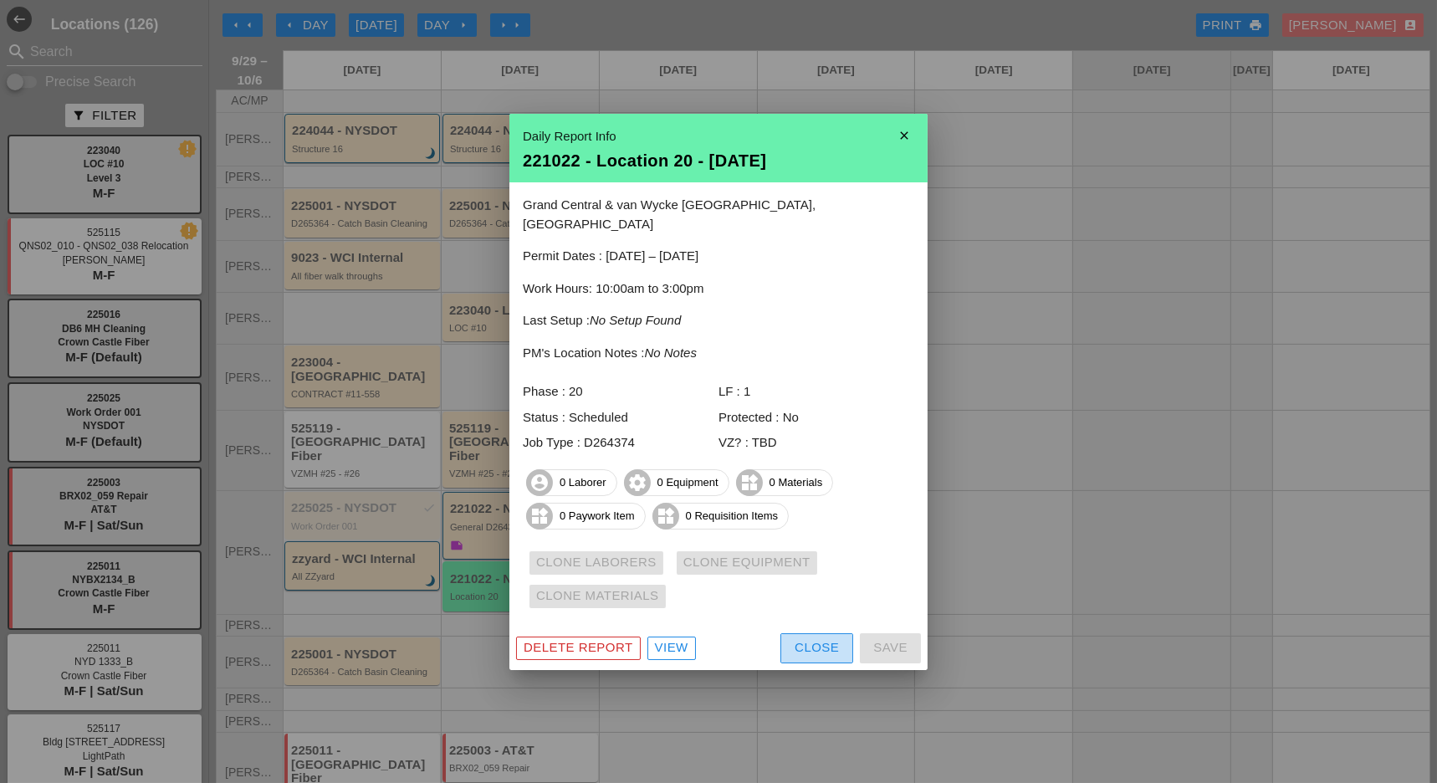
click at [800, 638] on div "Close" at bounding box center [817, 647] width 44 height 19
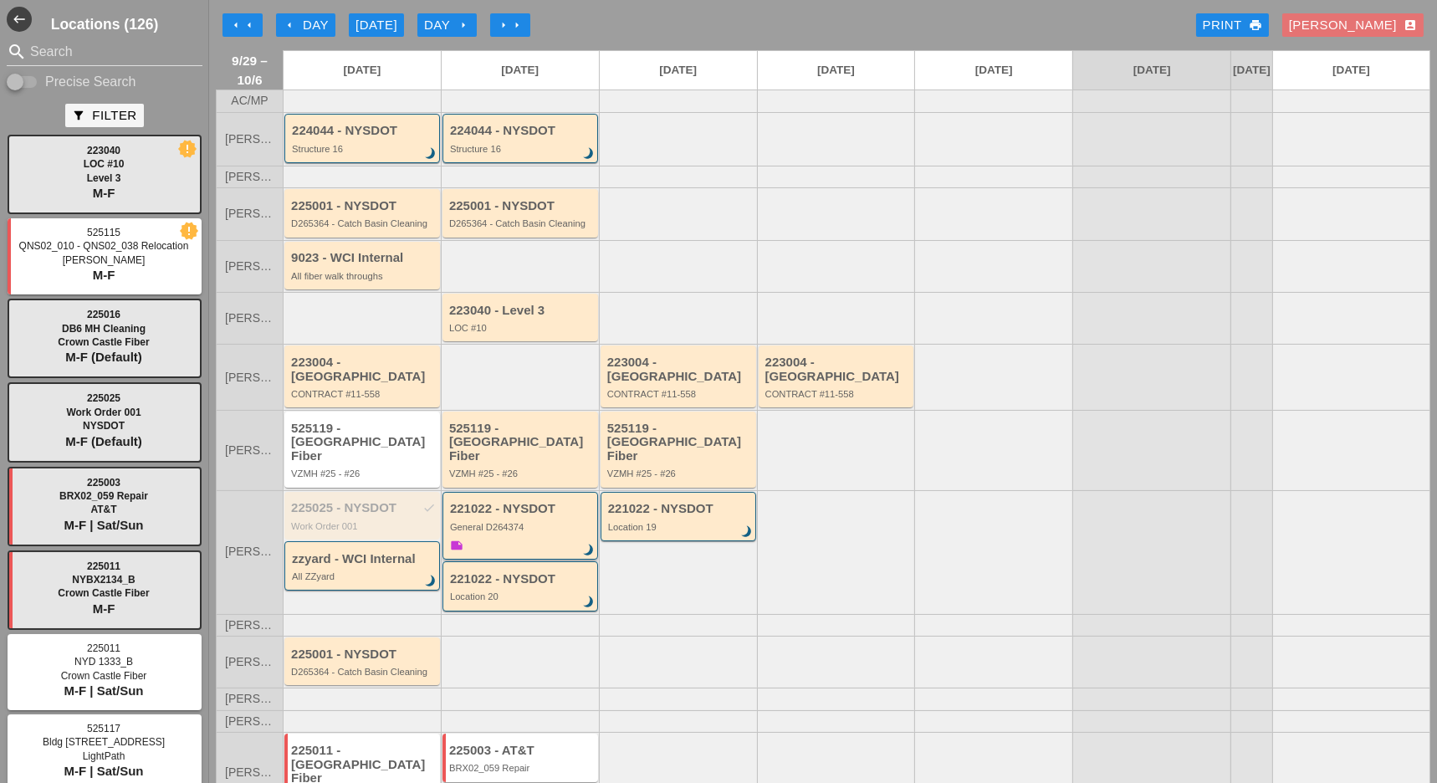
click at [503, 522] on div "General D264374" at bounding box center [521, 527] width 143 height 10
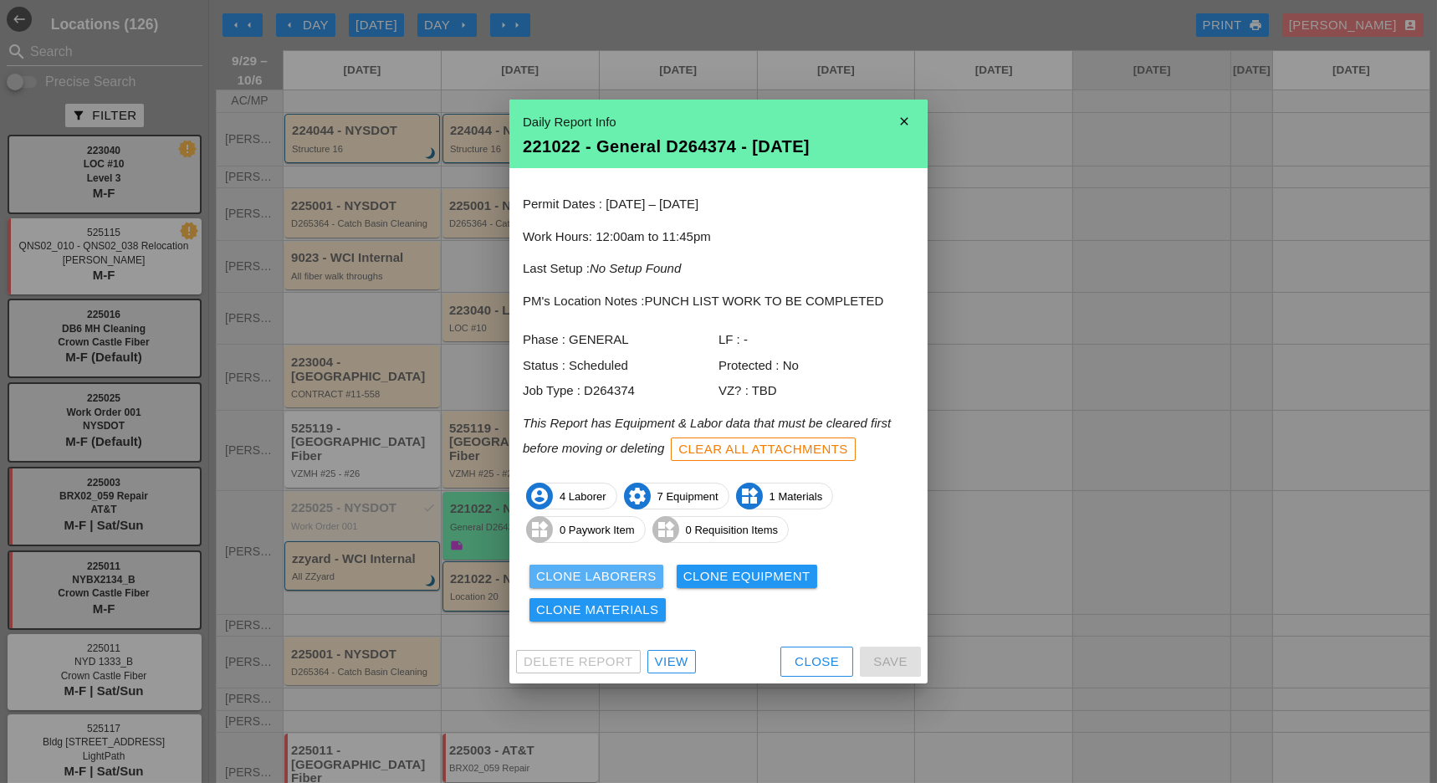
click at [642, 575] on div "Clone Laborers" at bounding box center [596, 576] width 120 height 19
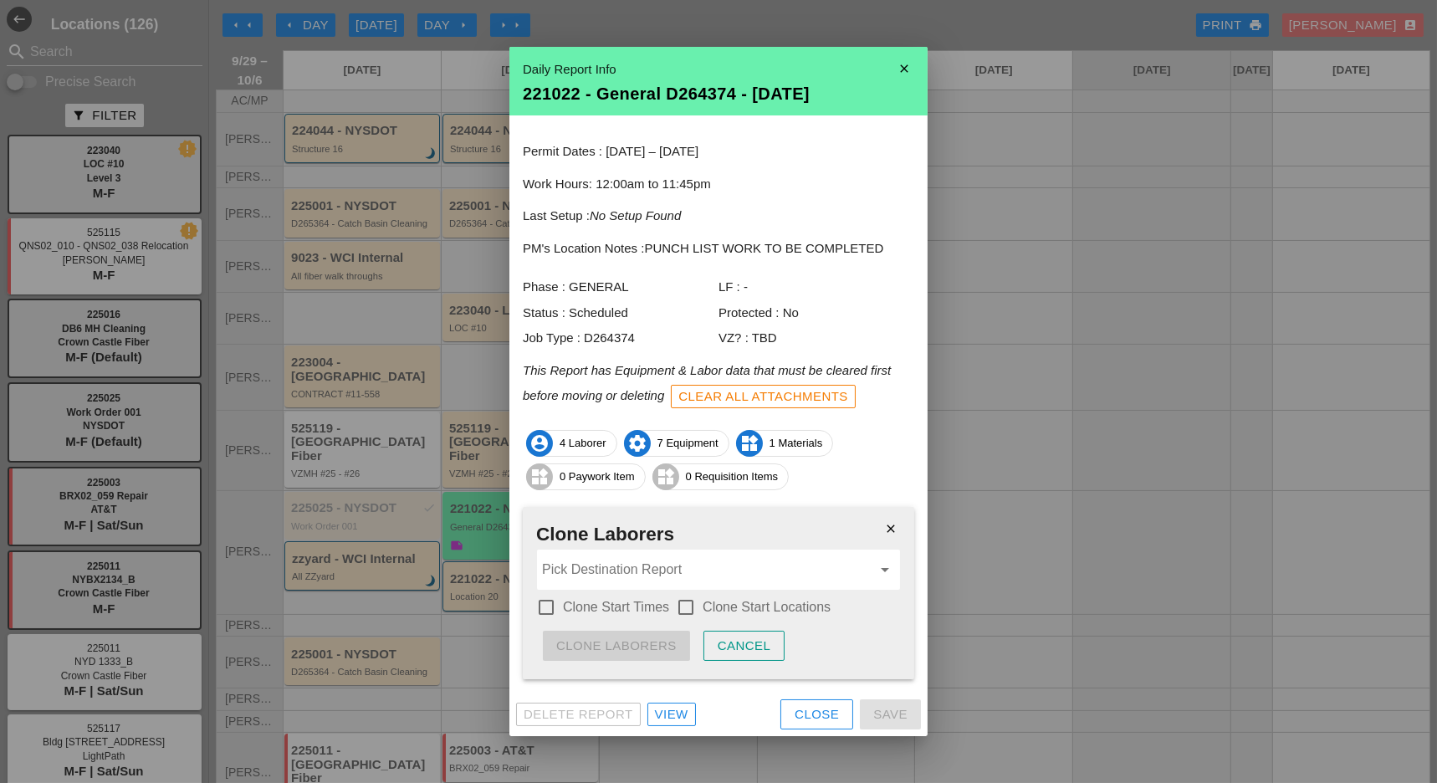
click at [545, 605] on div at bounding box center [546, 607] width 28 height 28
checkbox input "true"
click at [693, 604] on div at bounding box center [686, 607] width 28 height 28
checkbox input "true"
click at [679, 580] on input "Pick Destination Report" at bounding box center [707, 569] width 330 height 27
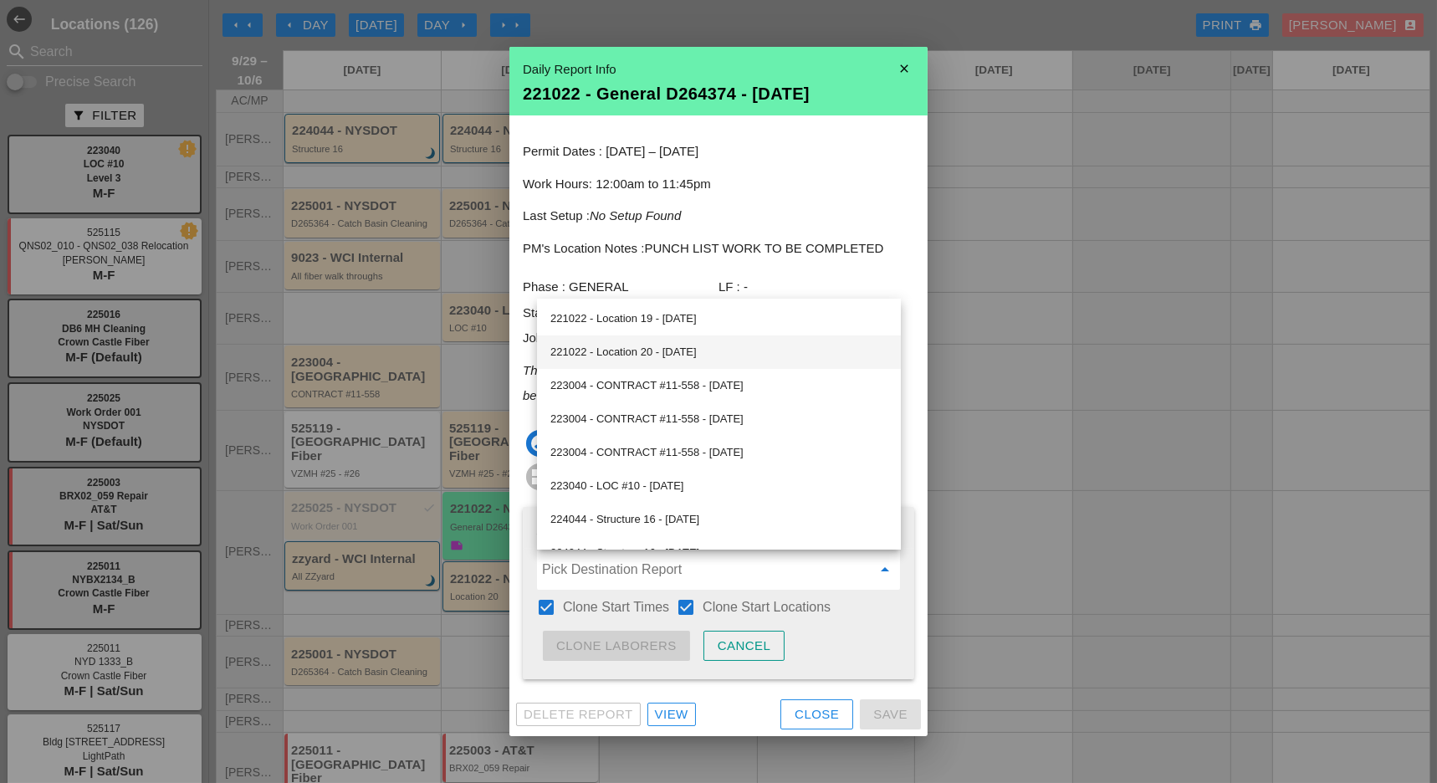
click at [664, 348] on div "221022 - Location 20 - [DATE]" at bounding box center [718, 352] width 337 height 20
type input "221022 - Location 20 - [DATE]"
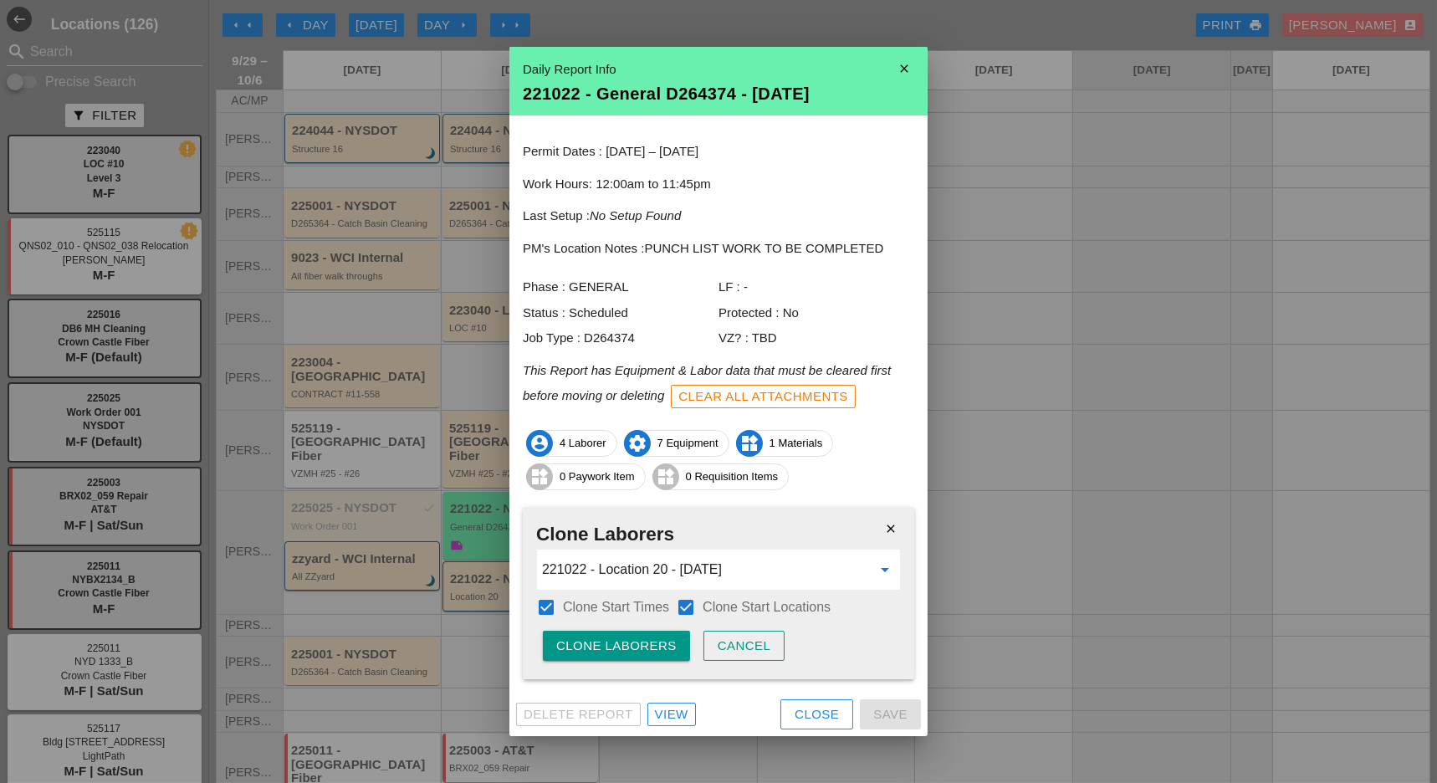
click at [625, 642] on div "Clone Laborers" at bounding box center [616, 646] width 120 height 19
click at [626, 642] on div "Are you sure?" at bounding box center [609, 646] width 106 height 19
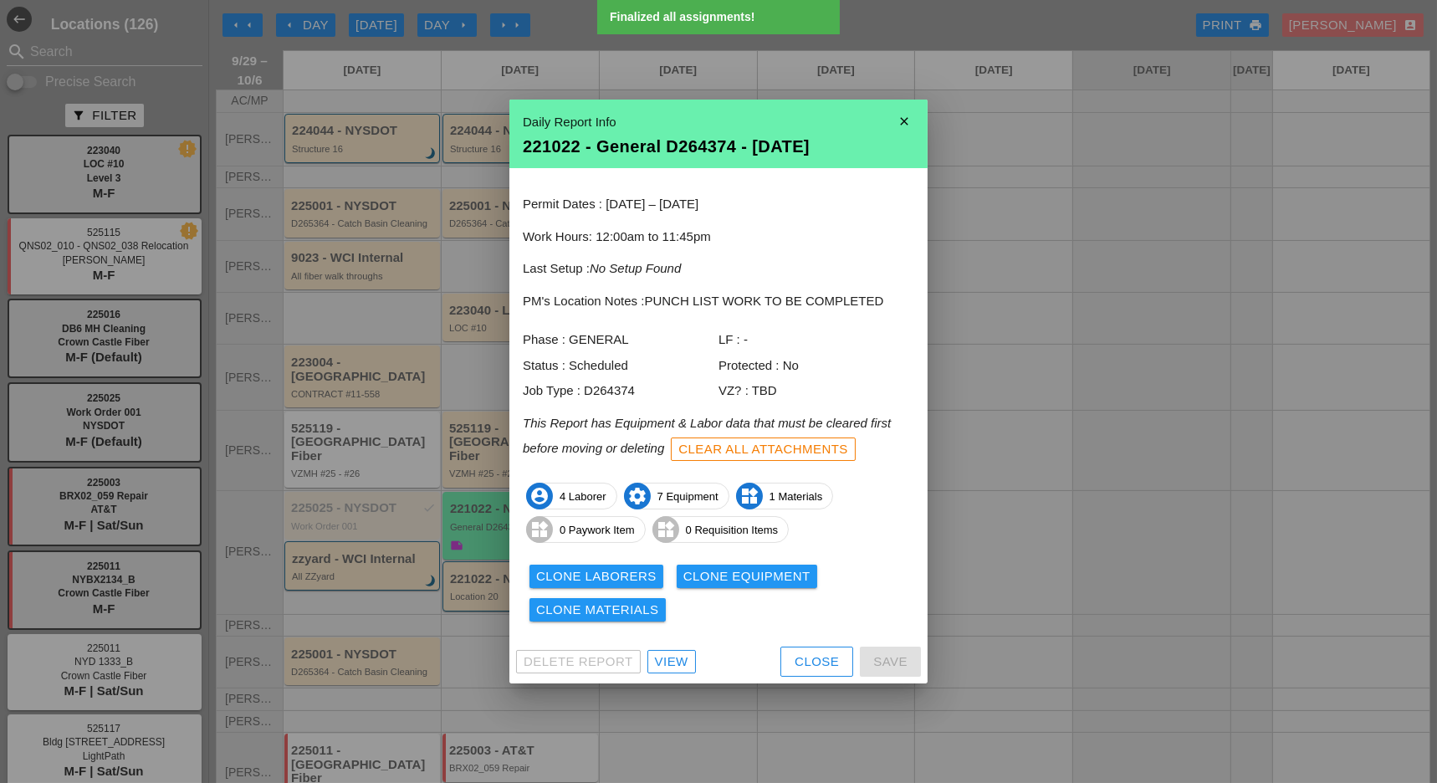
click at [715, 582] on div "Clone Equipment" at bounding box center [746, 576] width 127 height 19
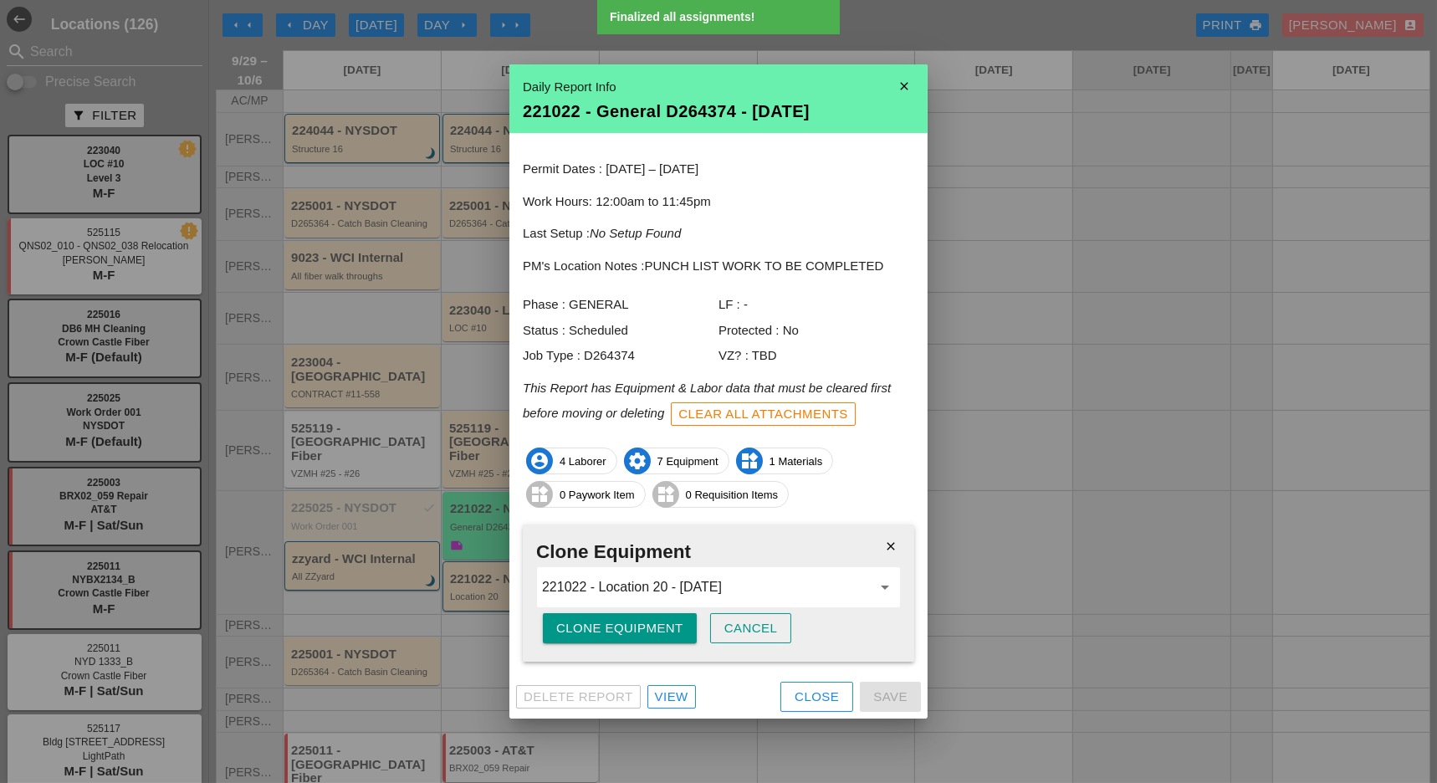
click at [664, 626] on div "Clone Equipment" at bounding box center [619, 628] width 127 height 19
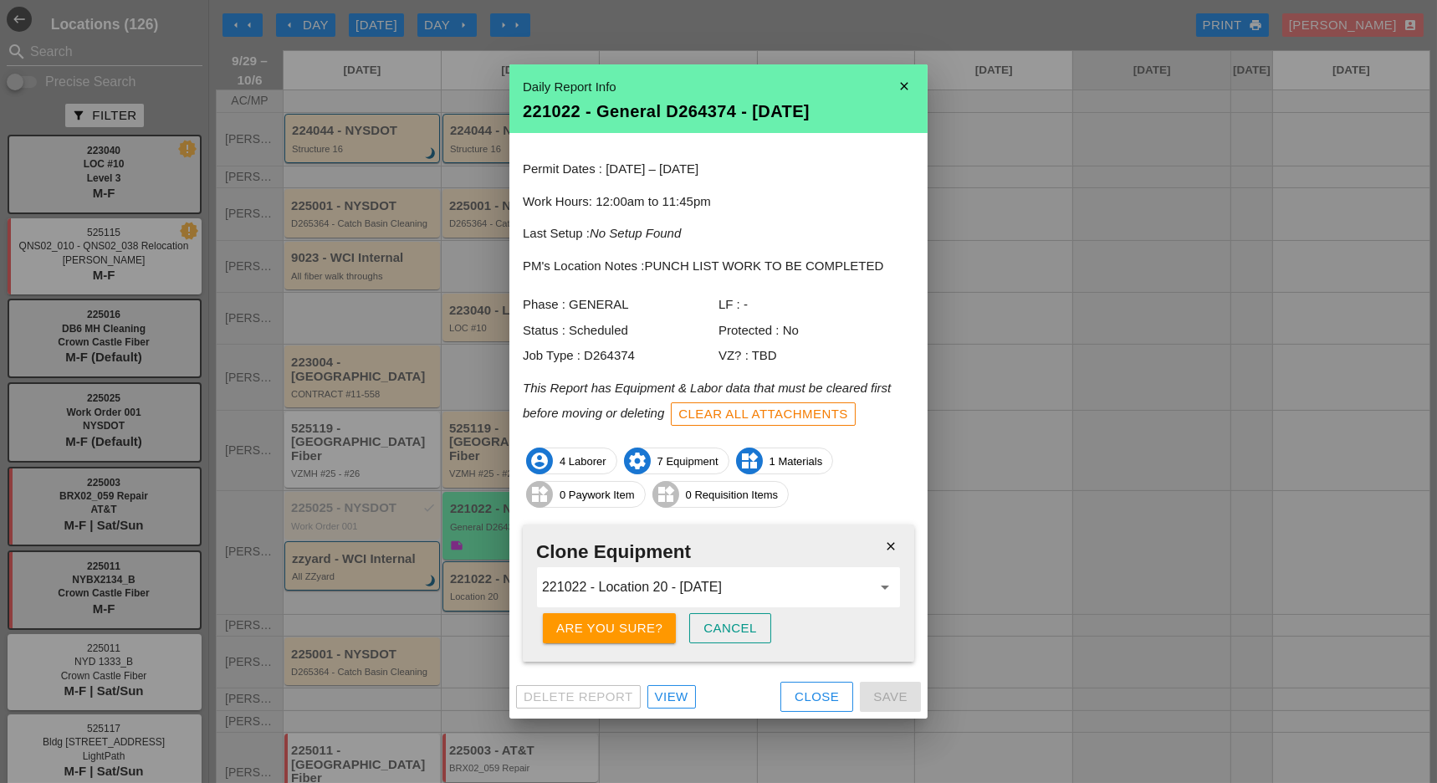
click at [665, 626] on button "Are you sure?" at bounding box center [609, 628] width 133 height 30
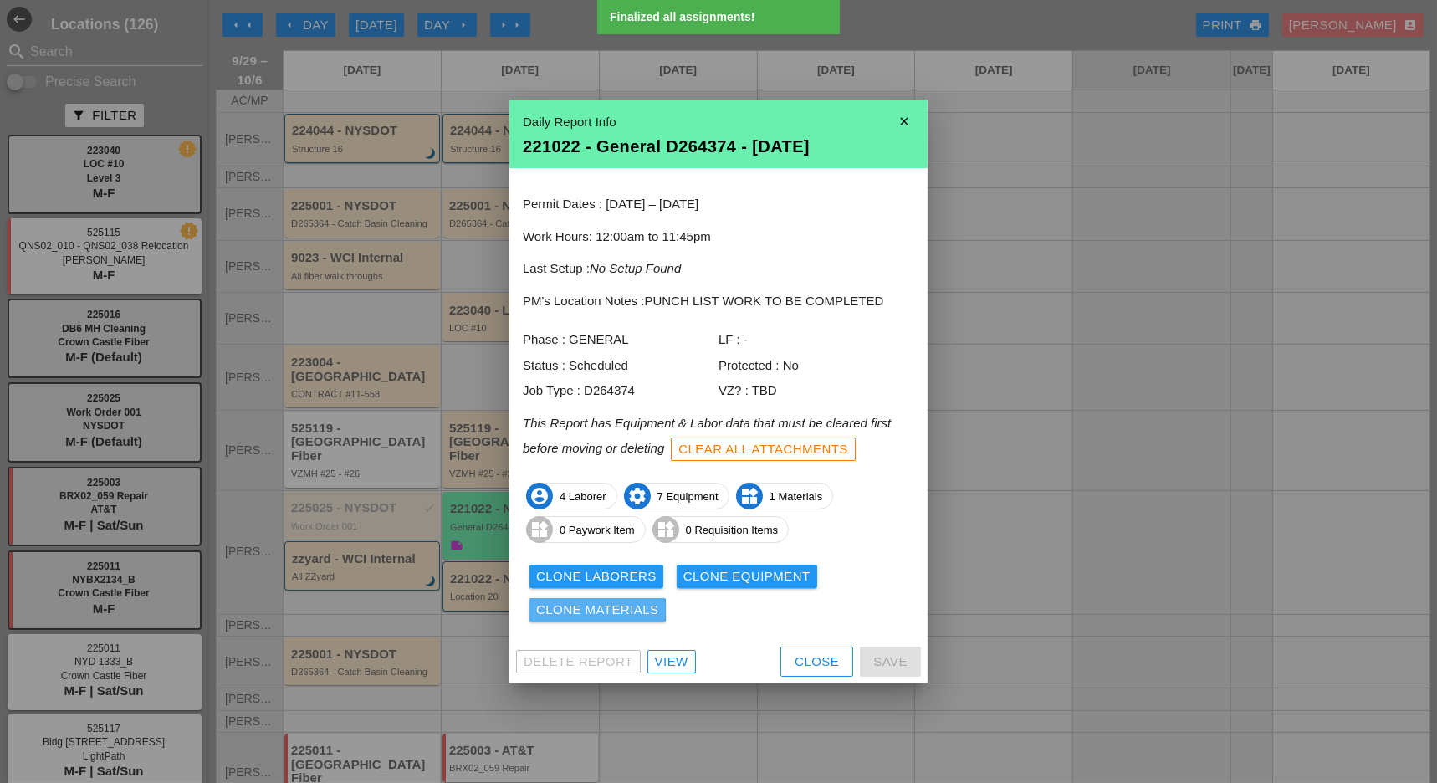
click at [638, 603] on div "Clone Materials" at bounding box center [597, 610] width 123 height 19
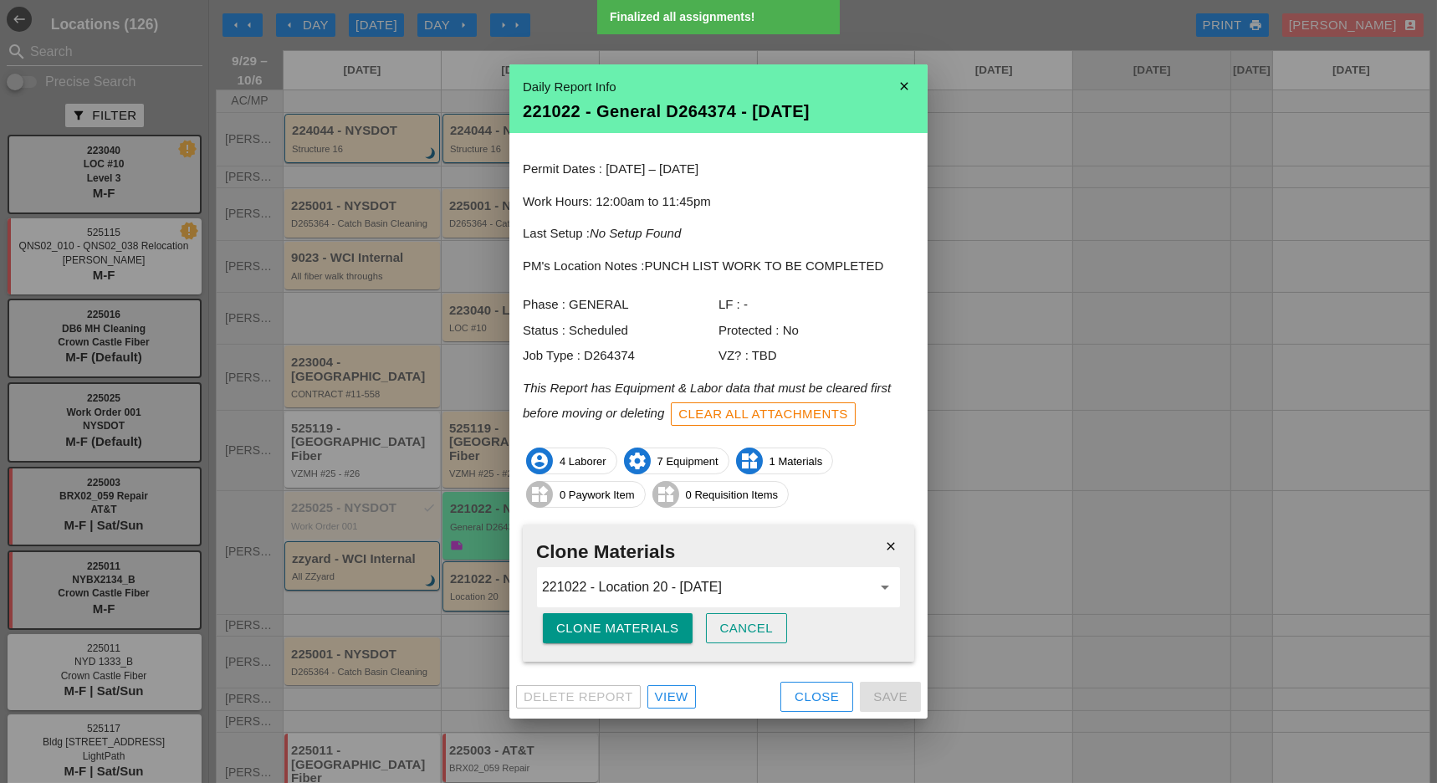
click at [665, 623] on div "Clone Materials" at bounding box center [617, 628] width 123 height 19
click at [666, 623] on button "Are you sure?" at bounding box center [609, 628] width 133 height 30
click at [817, 697] on div "Close" at bounding box center [817, 697] width 44 height 19
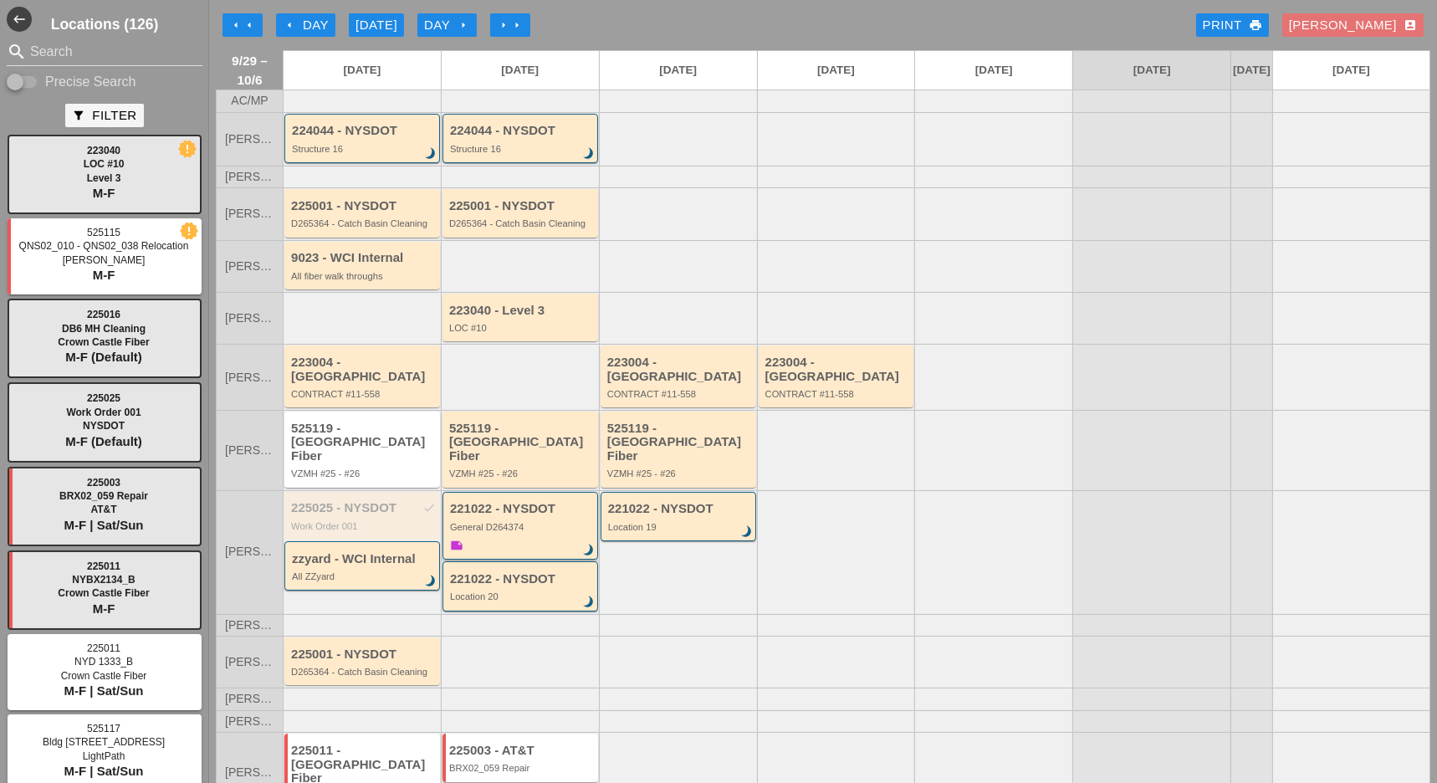
click at [518, 522] on div "General D264374" at bounding box center [521, 527] width 143 height 10
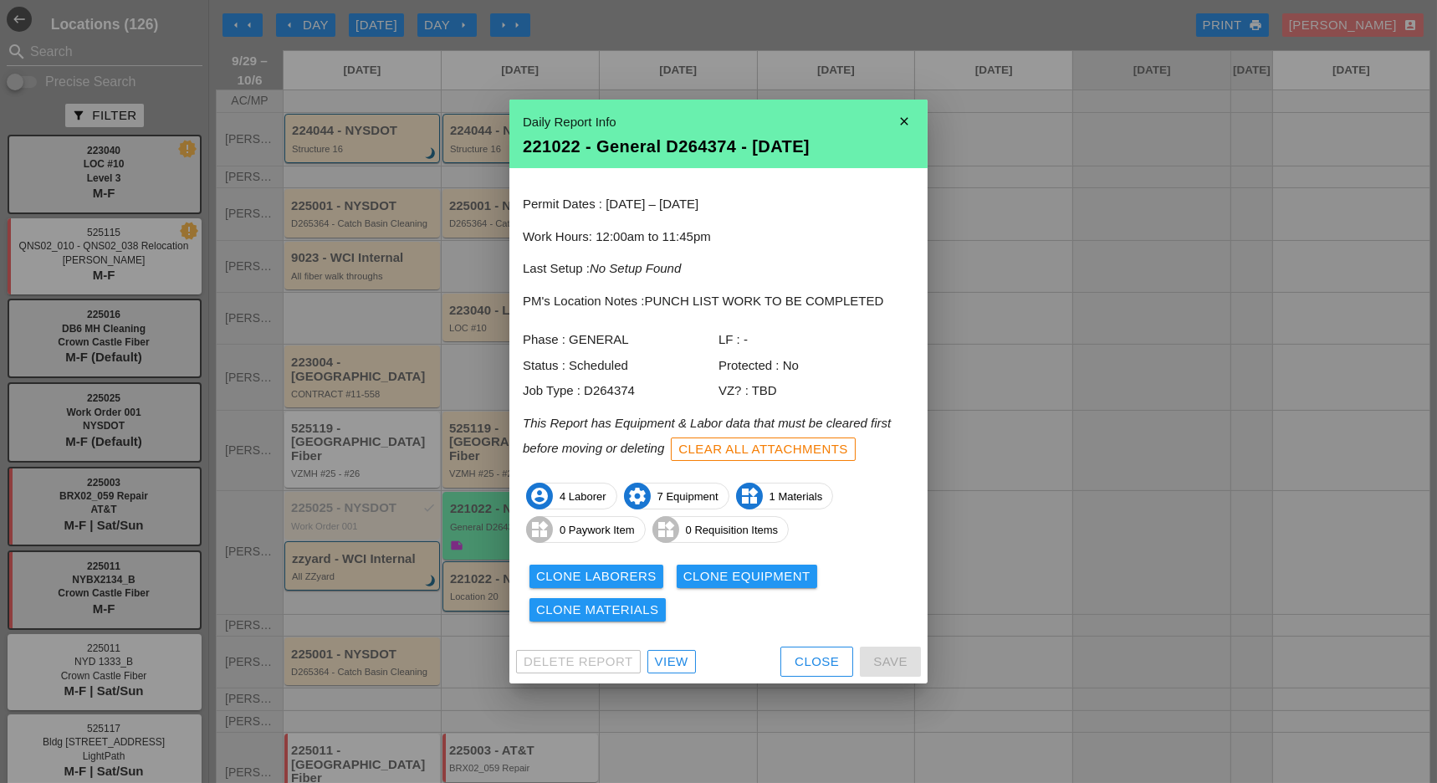
click at [743, 584] on div "Clone Equipment" at bounding box center [746, 576] width 127 height 19
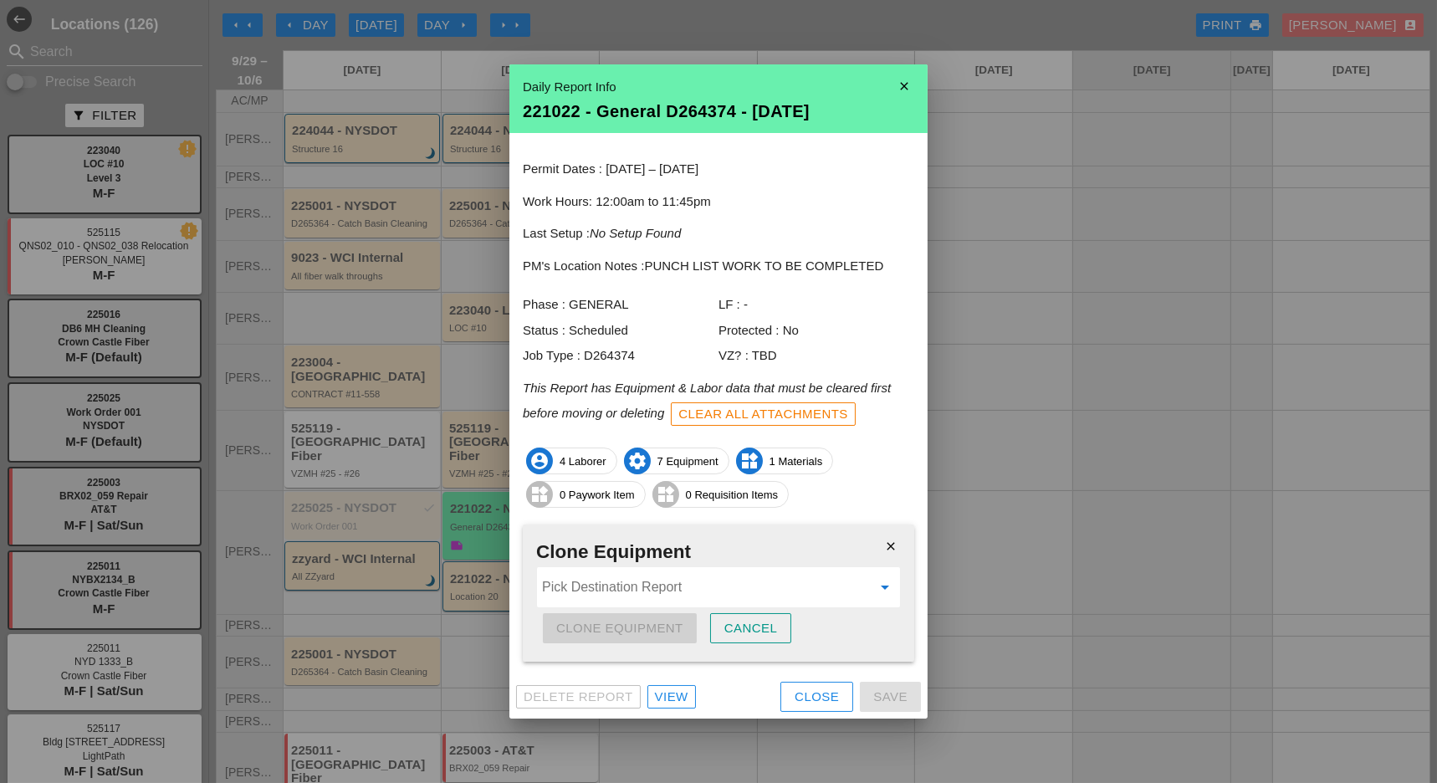
click at [601, 573] on div "Pick Destination Report arrow_drop_down" at bounding box center [718, 587] width 363 height 40
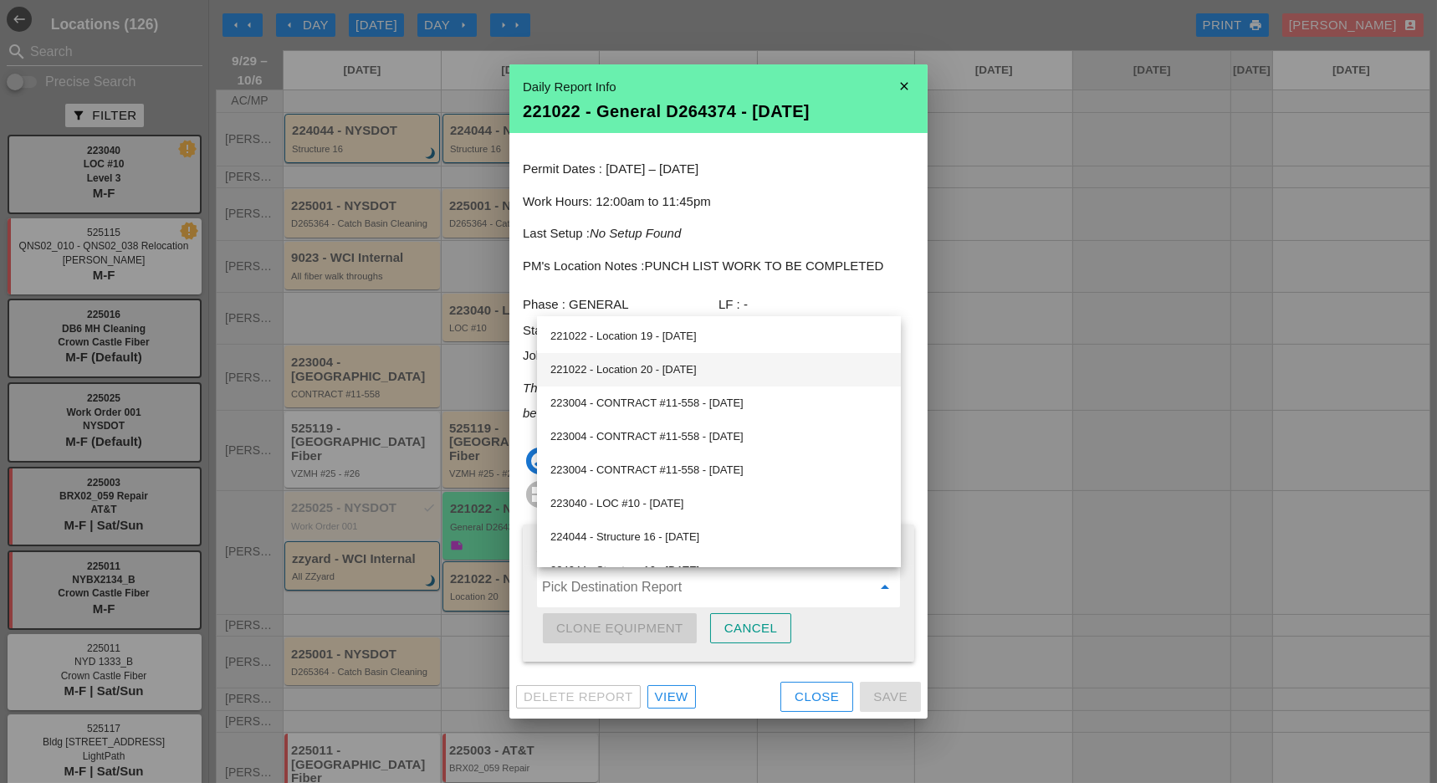
click at [621, 371] on div "221022 - Location 20 - [DATE]" at bounding box center [718, 370] width 337 height 20
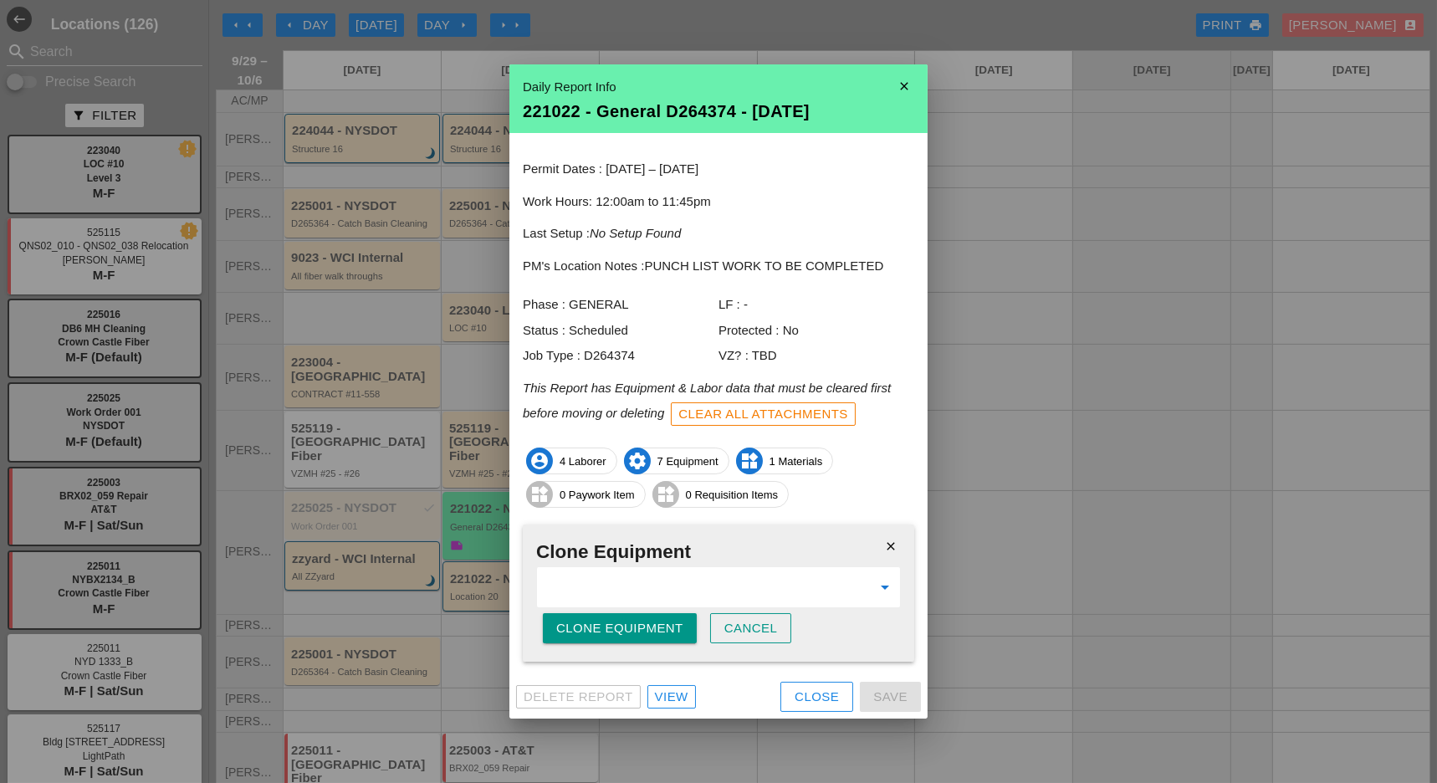
click at [616, 622] on div "Clone Equipment" at bounding box center [619, 628] width 127 height 19
click at [616, 622] on div "Are you sure?" at bounding box center [609, 628] width 106 height 19
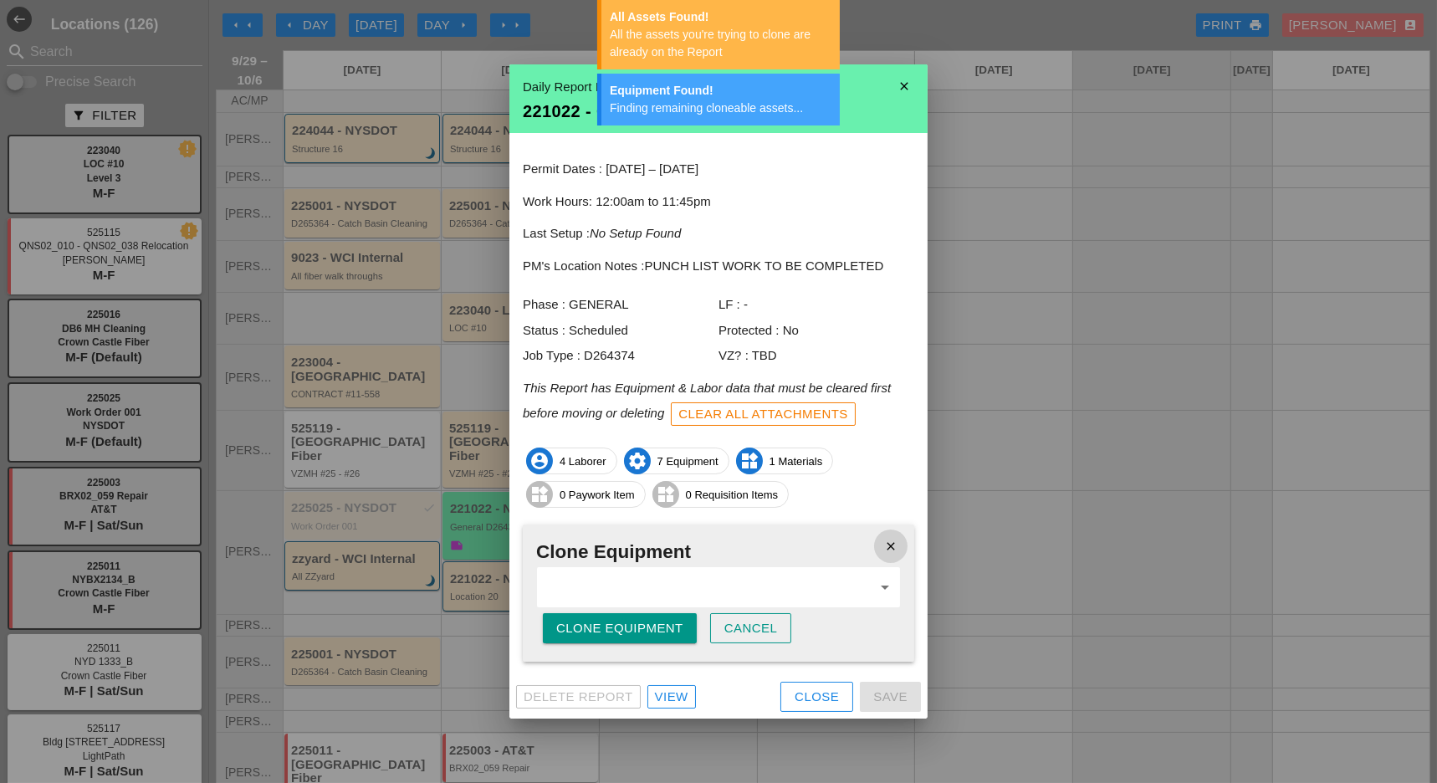
click at [892, 548] on icon "close" at bounding box center [890, 545] width 33 height 33
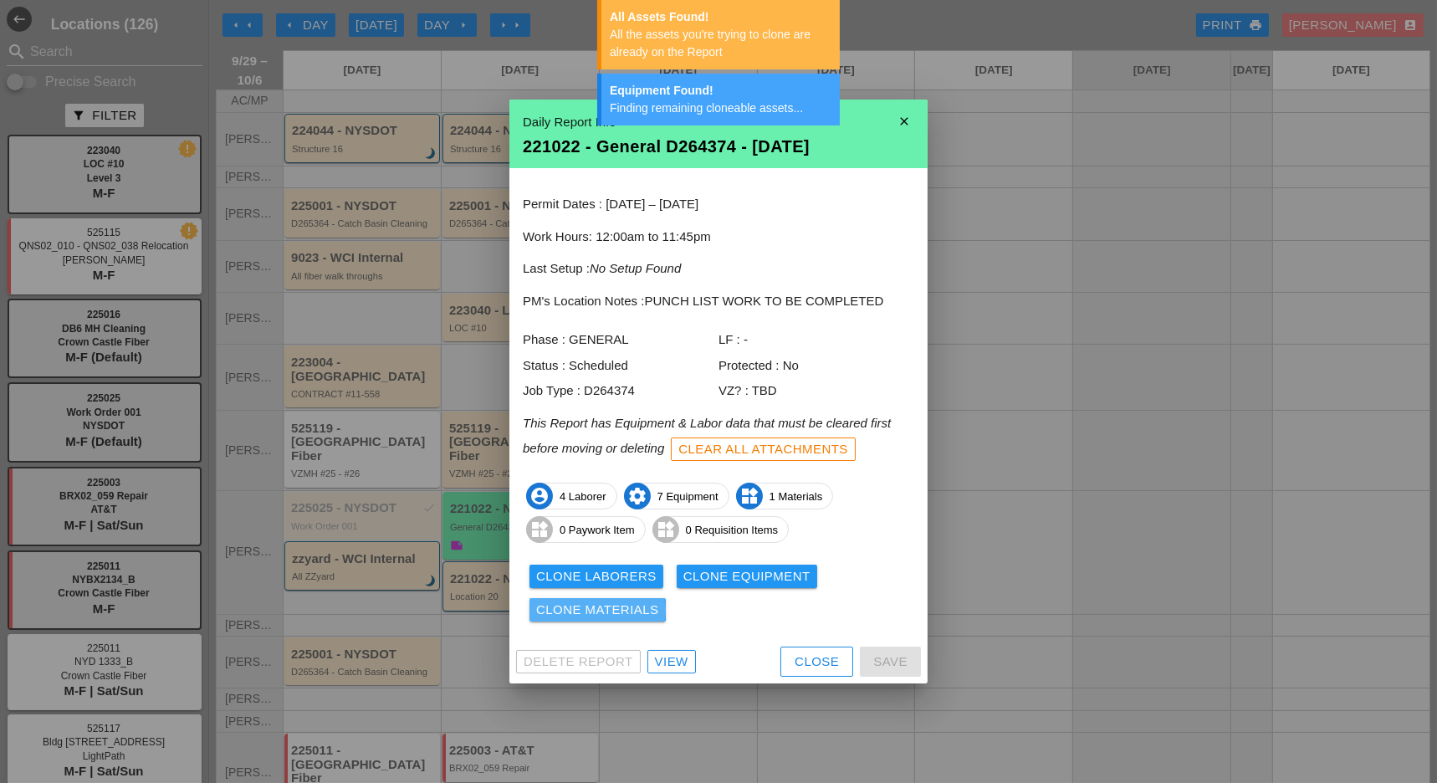
click at [605, 615] on div "Clone Materials" at bounding box center [597, 610] width 123 height 19
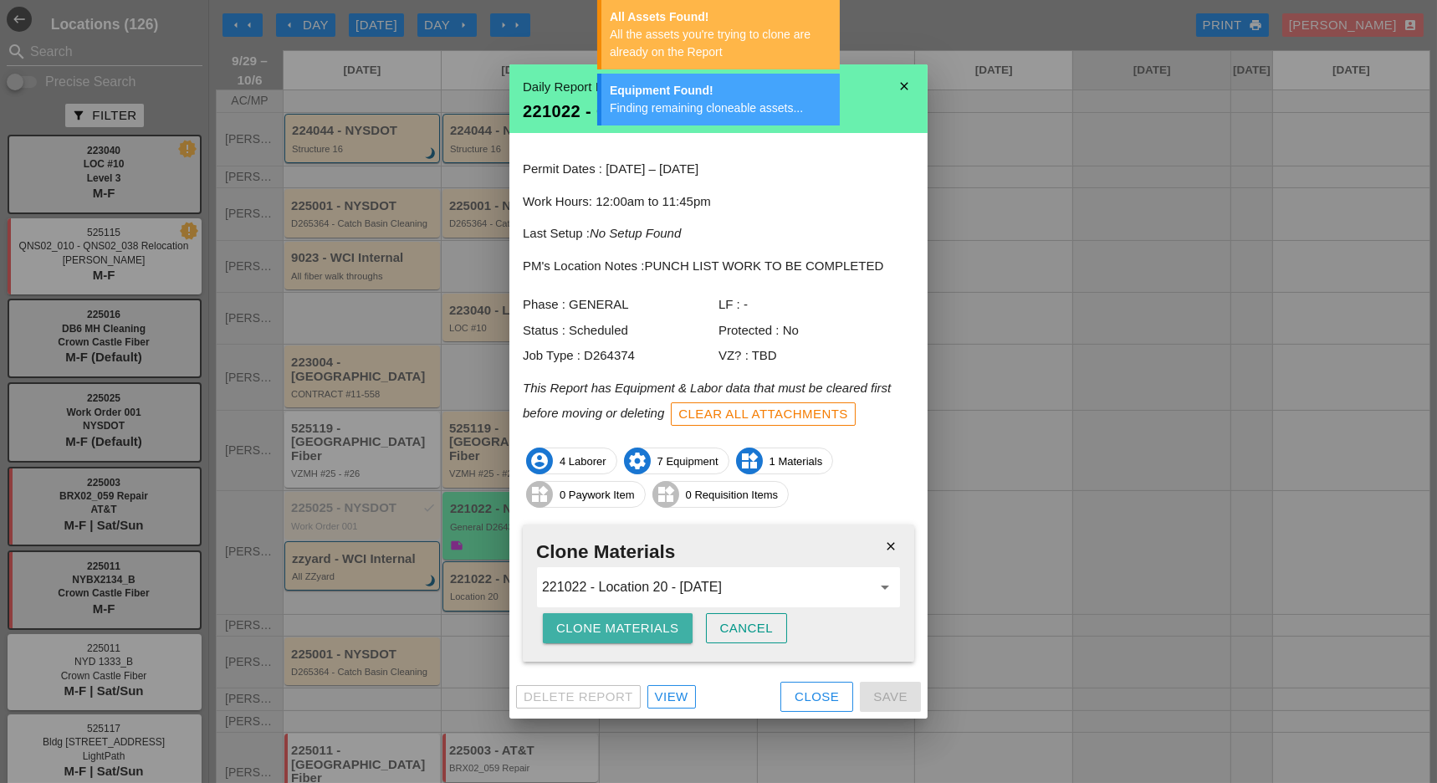
click at [646, 628] on div "Clone Materials" at bounding box center [617, 628] width 123 height 19
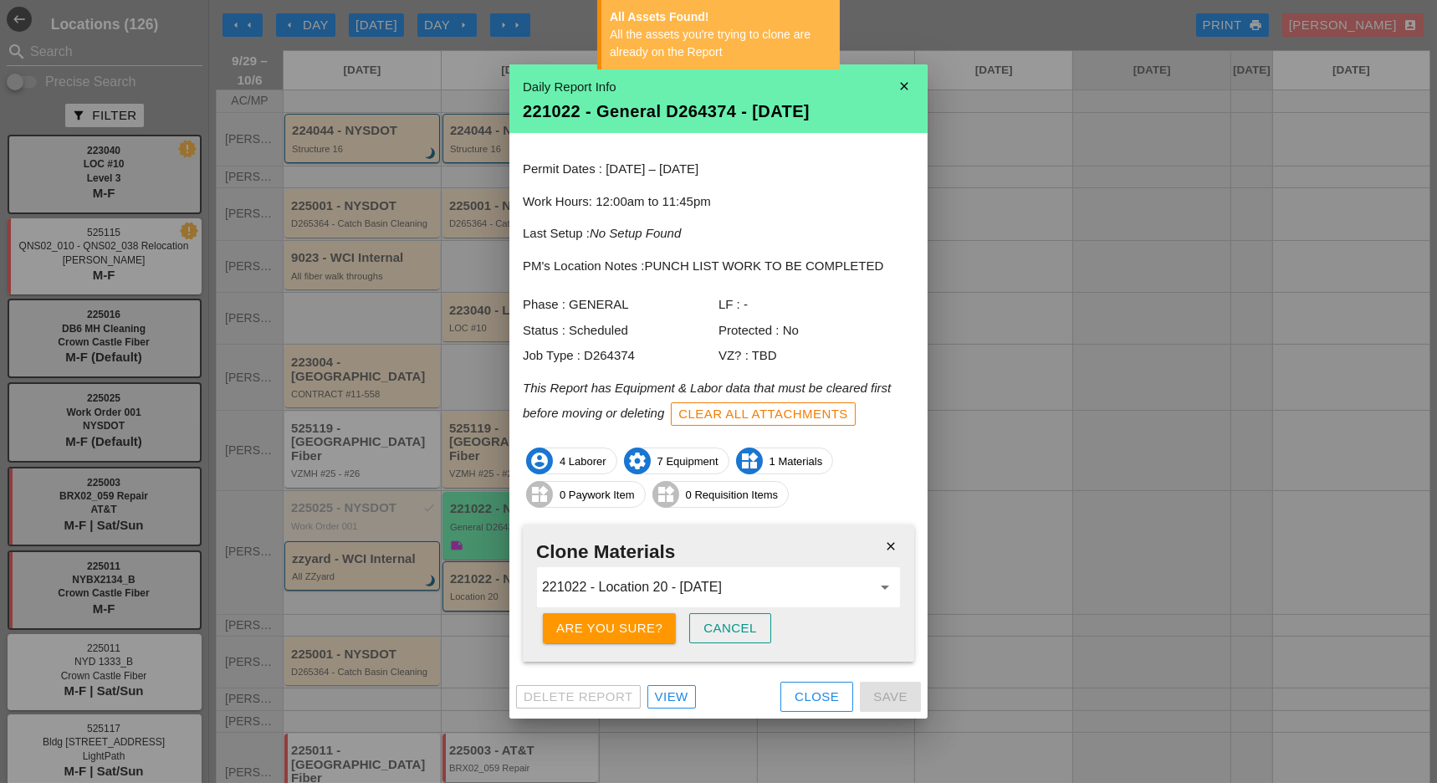
click at [646, 628] on div "Are you sure?" at bounding box center [609, 628] width 106 height 19
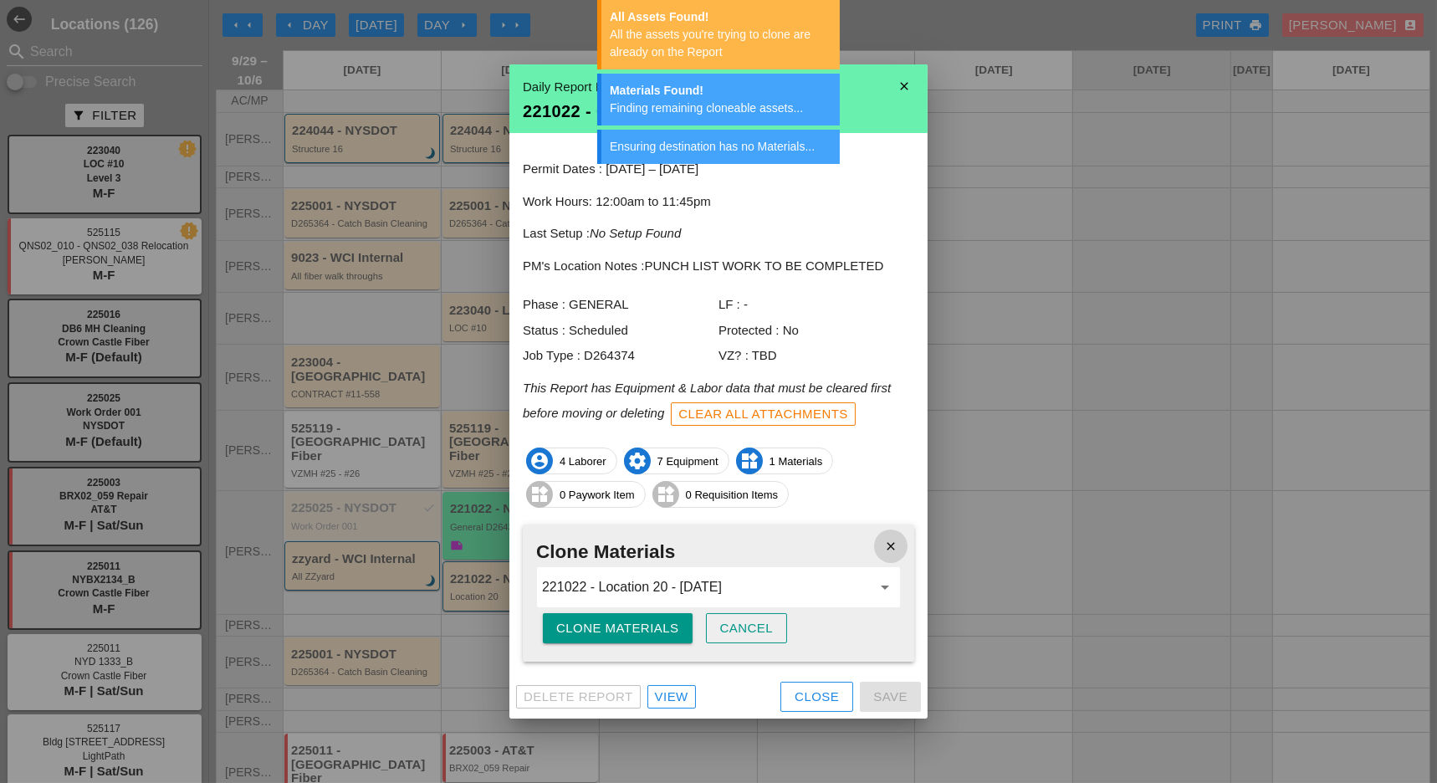
click at [888, 543] on icon "close" at bounding box center [890, 545] width 33 height 33
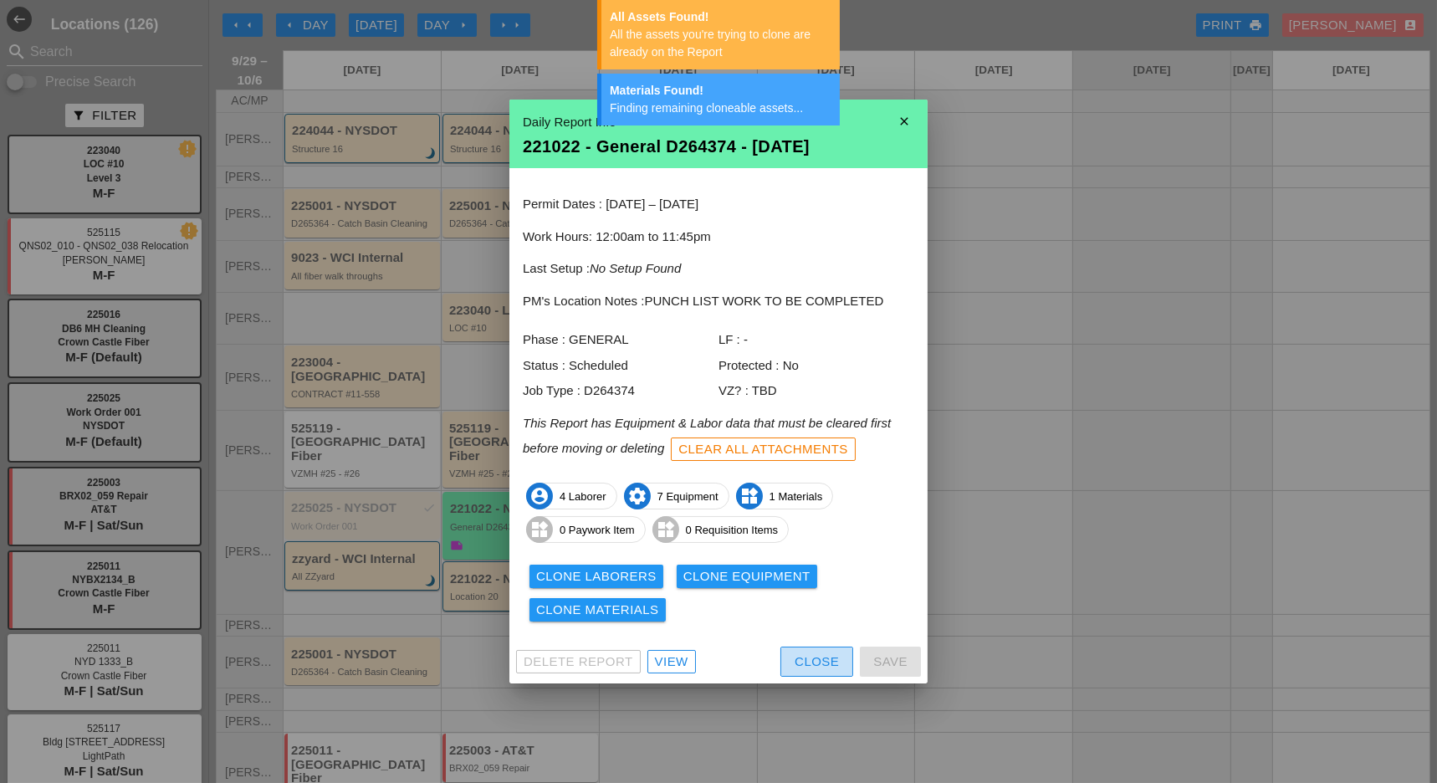
click at [831, 662] on div "Close" at bounding box center [817, 661] width 44 height 19
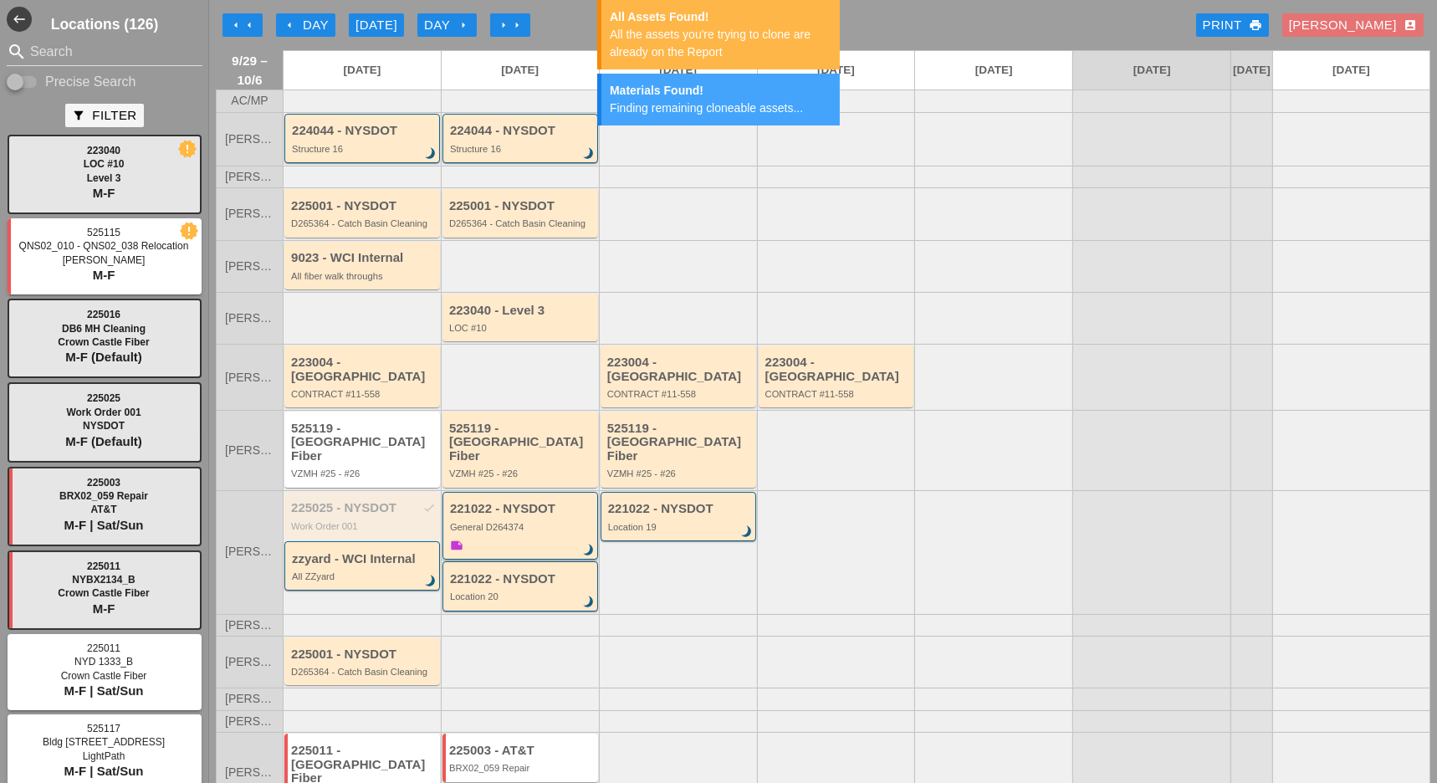
click at [513, 517] on div "221022 - NYSDOT General D264374 brightness_3 note" at bounding box center [521, 528] width 143 height 53
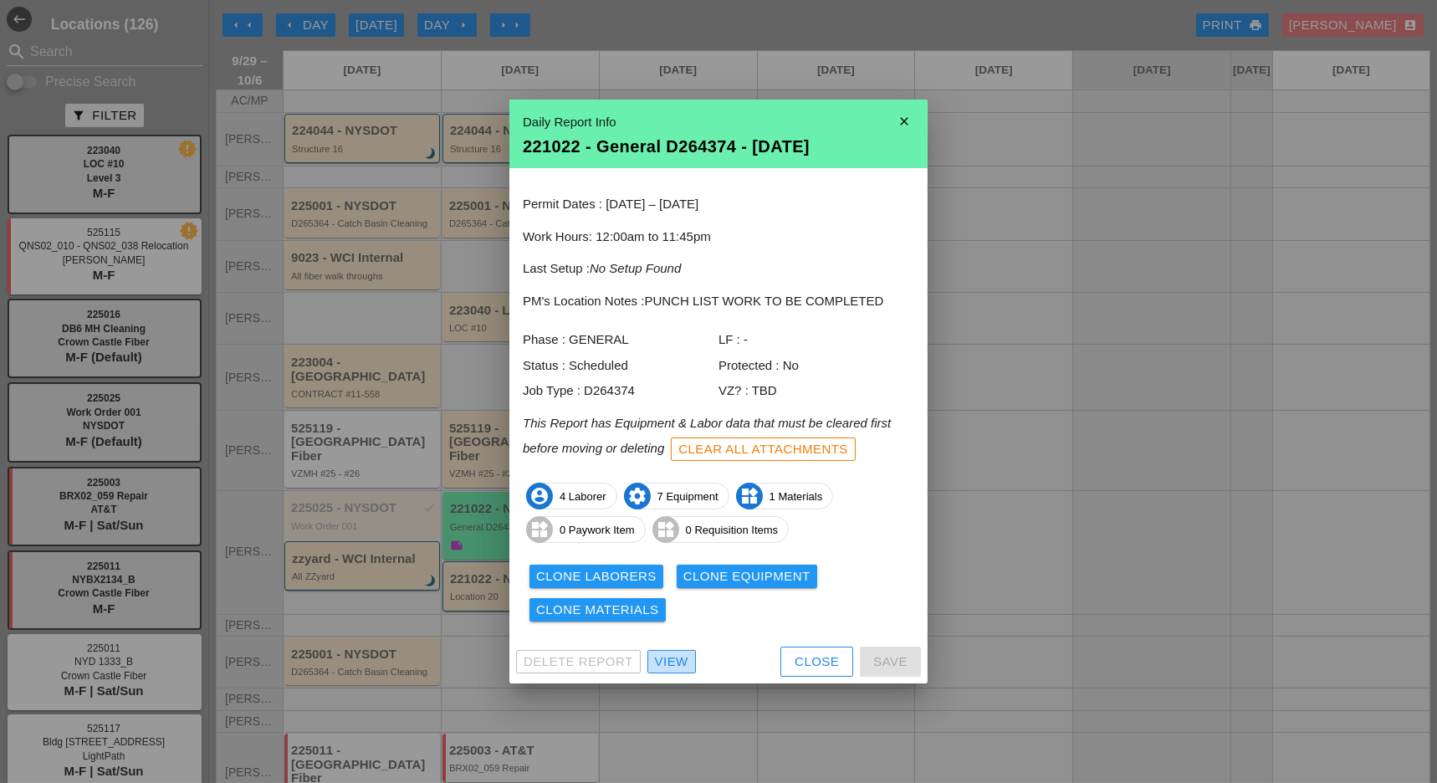
click at [664, 656] on div "View" at bounding box center [671, 661] width 33 height 19
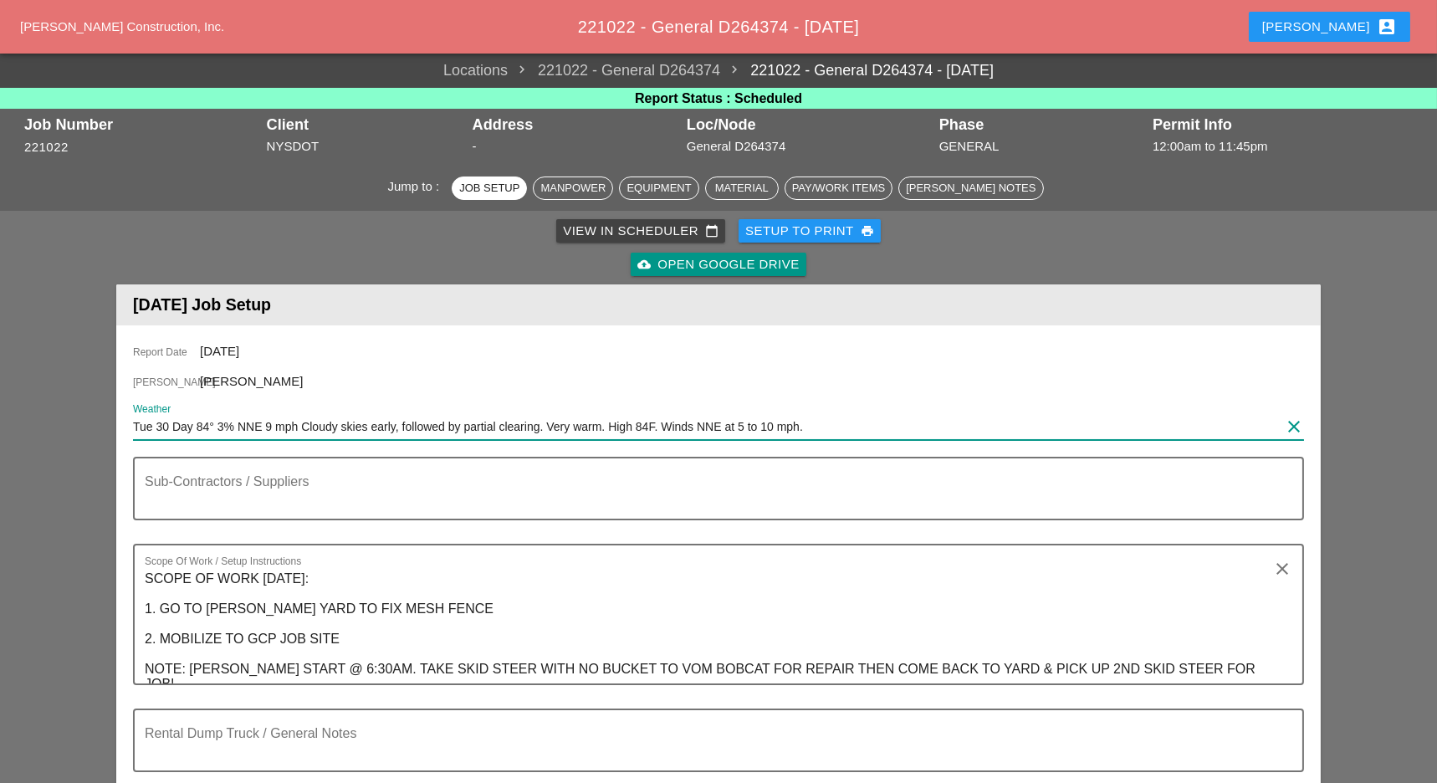
drag, startPoint x: 820, startPoint y: 423, endPoint x: 126, endPoint y: 418, distance: 693.4
click at [125, 418] on div "Report Date [DATE] [PERSON_NAME] [PERSON_NAME] Weather Tue 30 Day 84° 3% NNE 9 …" at bounding box center [718, 603] width 1204 height 557
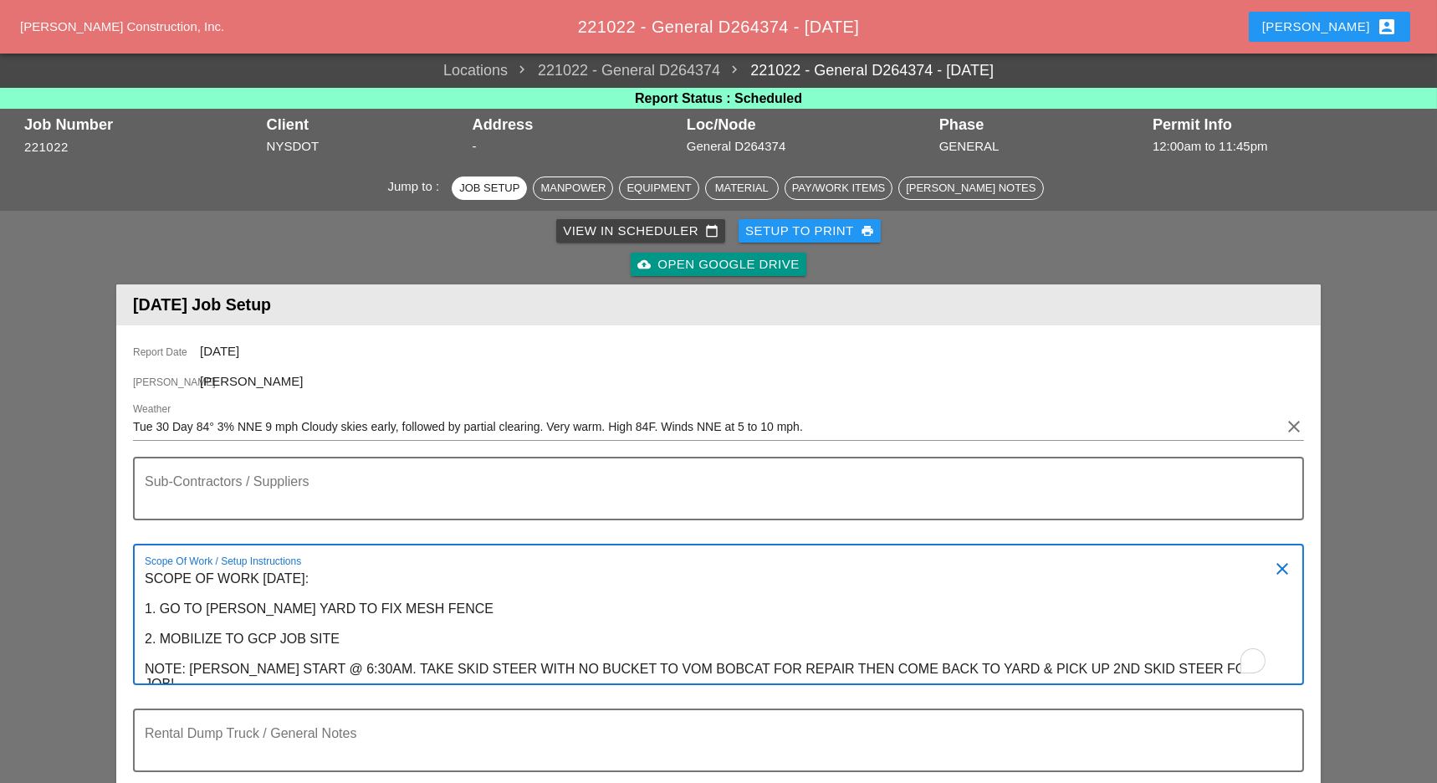
drag, startPoint x: 145, startPoint y: 574, endPoint x: 1210, endPoint y: 674, distance: 1070.3
click at [1239, 679] on textarea "SCOPE OF WORK [DATE]: 1. GO TO [PERSON_NAME] YARD TO FIX MESH FENCE 2. MOBILIZE…" at bounding box center [712, 624] width 1134 height 118
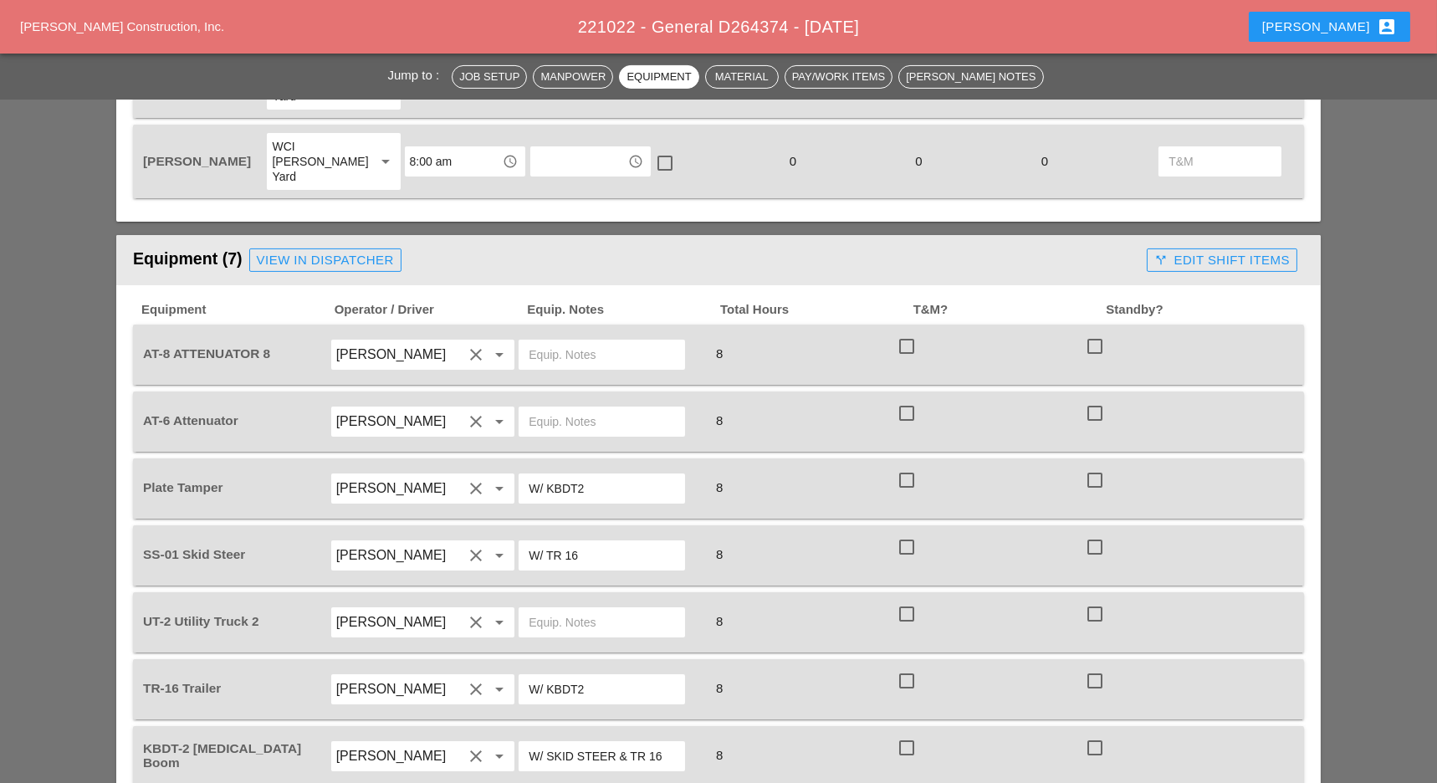
scroll to position [892, 0]
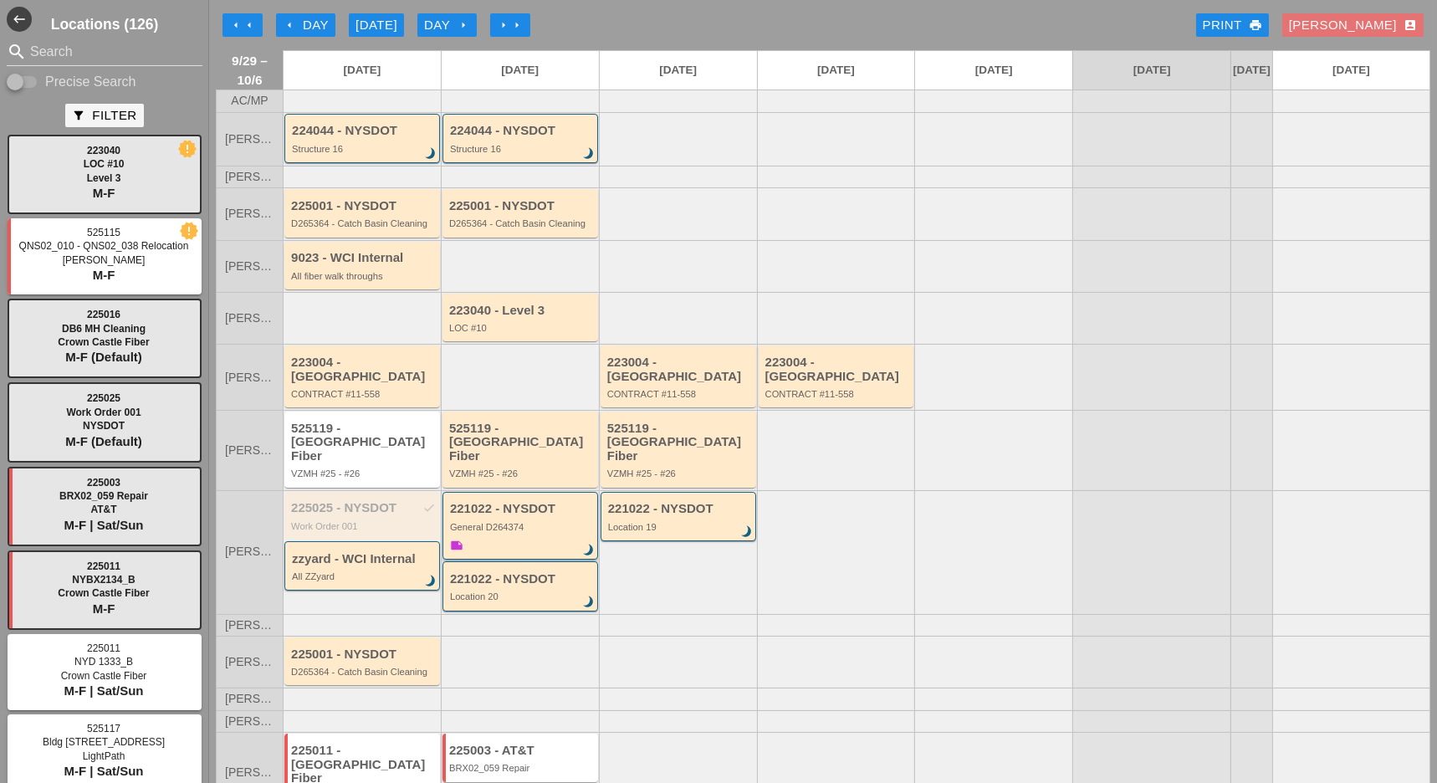
click at [536, 517] on div "221022 - NYSDOT General D264374 brightness_3 note" at bounding box center [521, 528] width 143 height 53
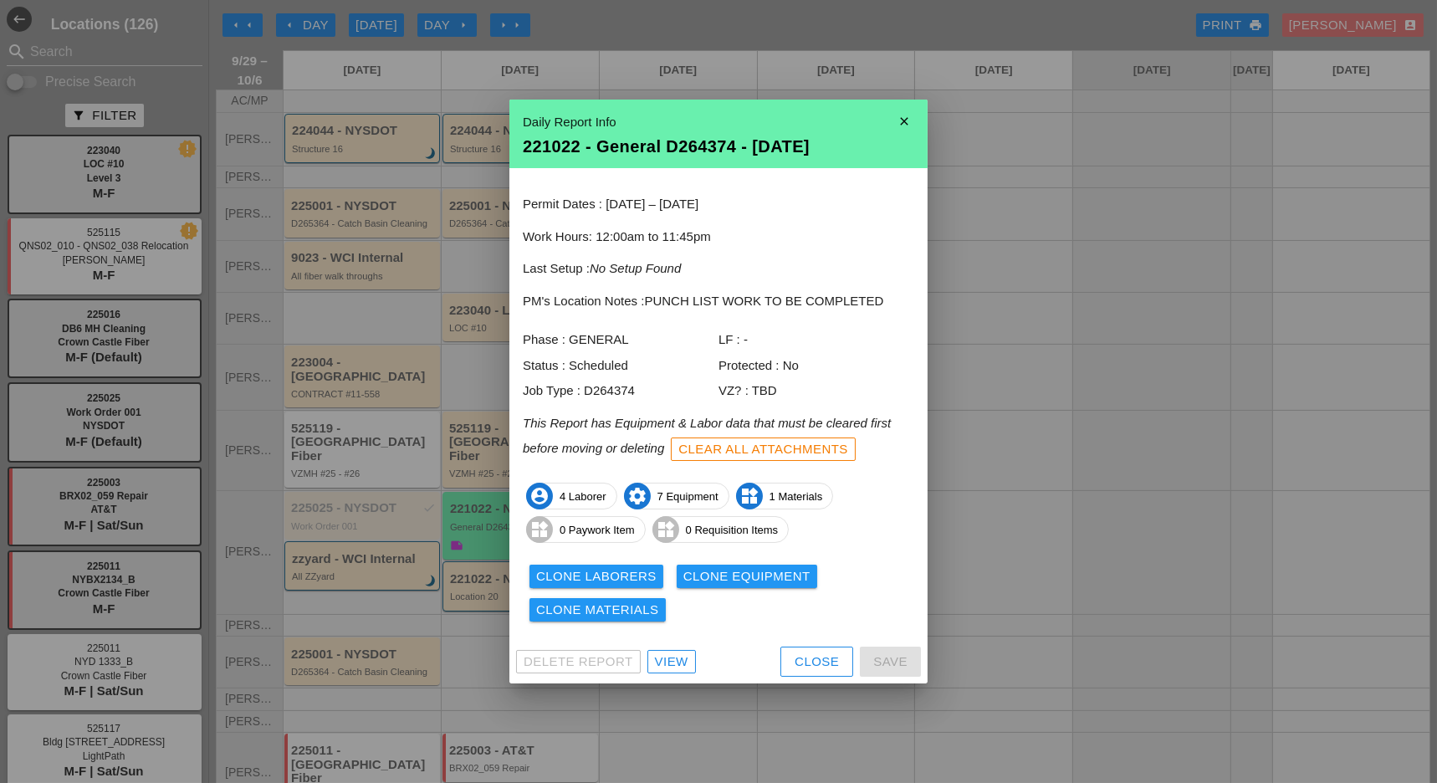
click at [774, 442] on div "Clear All Attachments" at bounding box center [763, 449] width 170 height 19
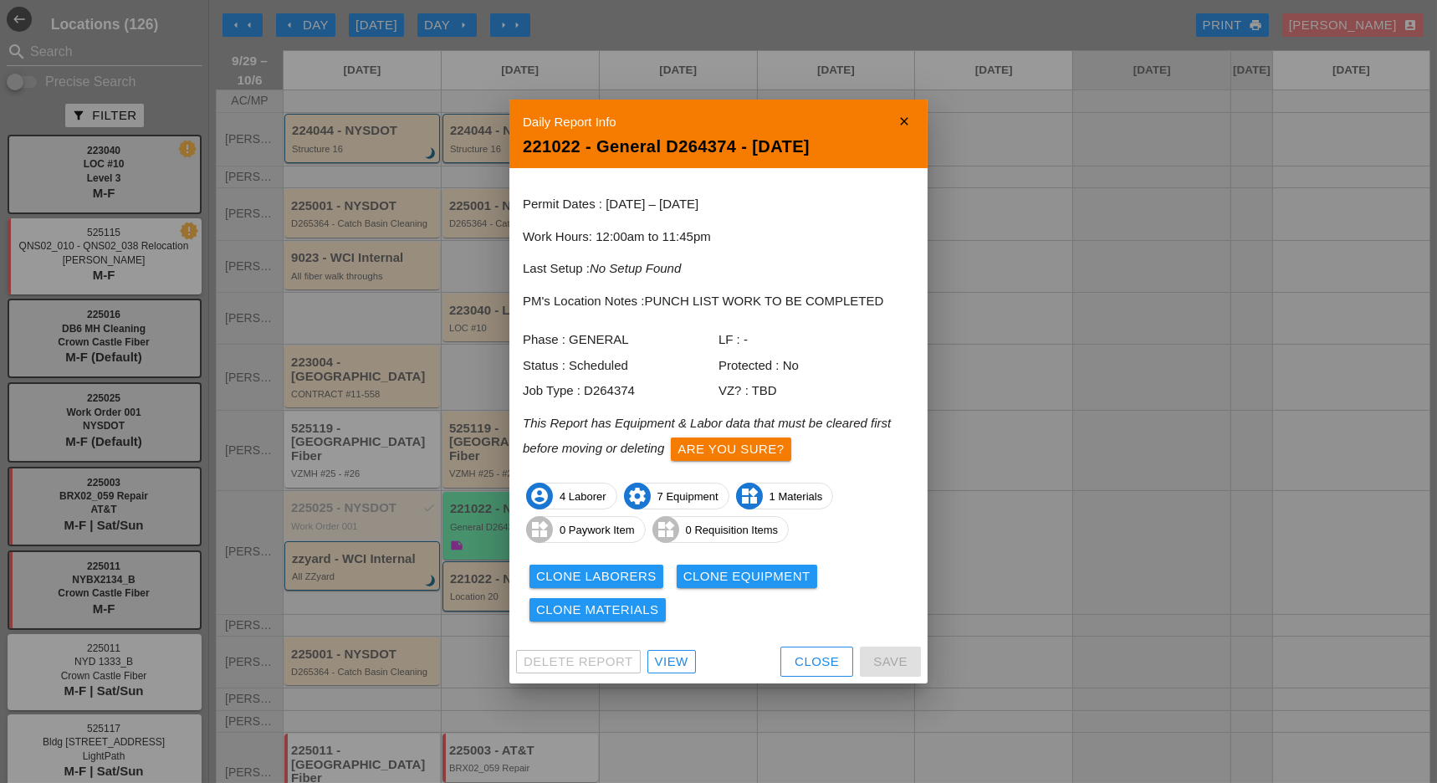
click at [774, 443] on div "Are you sure?" at bounding box center [731, 449] width 106 height 19
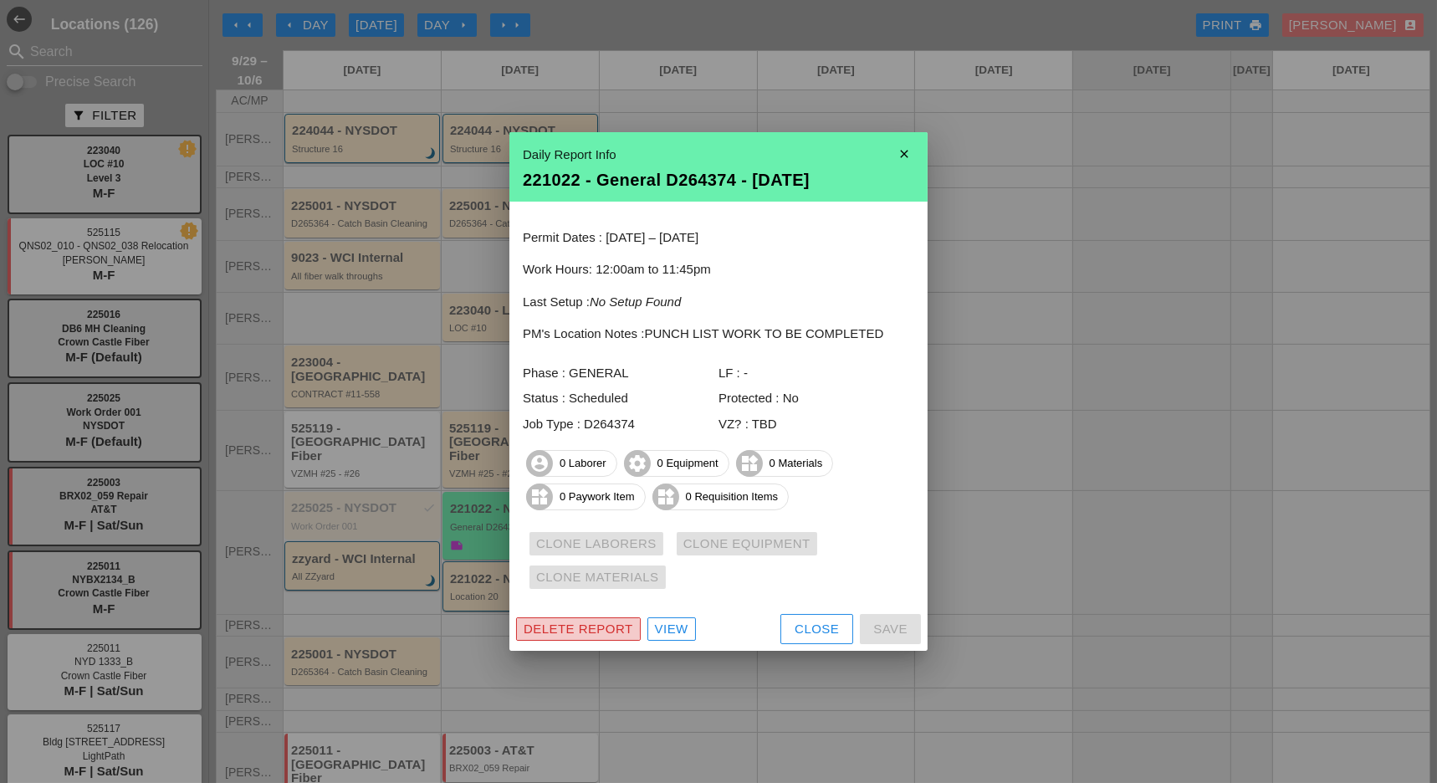
click at [611, 631] on div "Delete Report" at bounding box center [579, 629] width 110 height 19
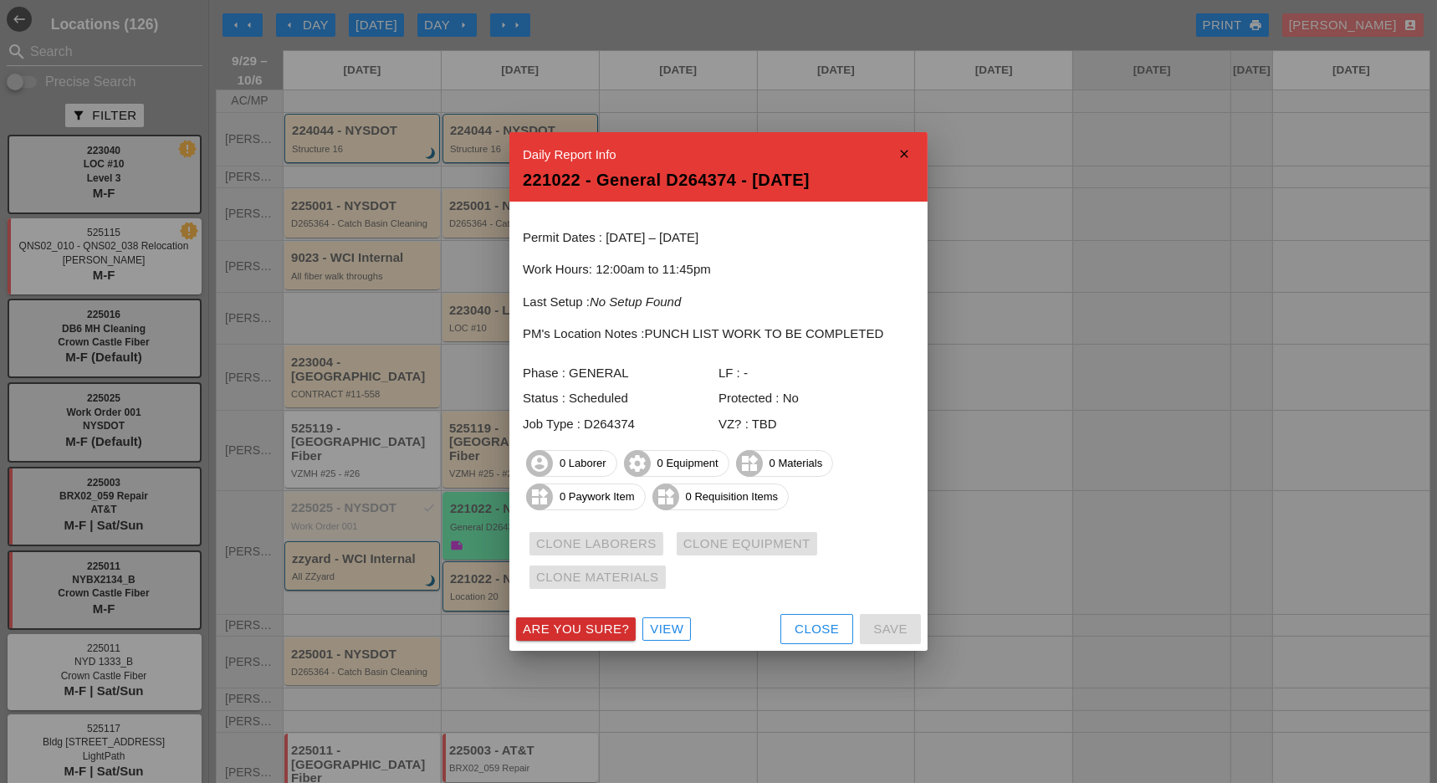
click at [598, 631] on div "Are you sure?" at bounding box center [576, 629] width 106 height 19
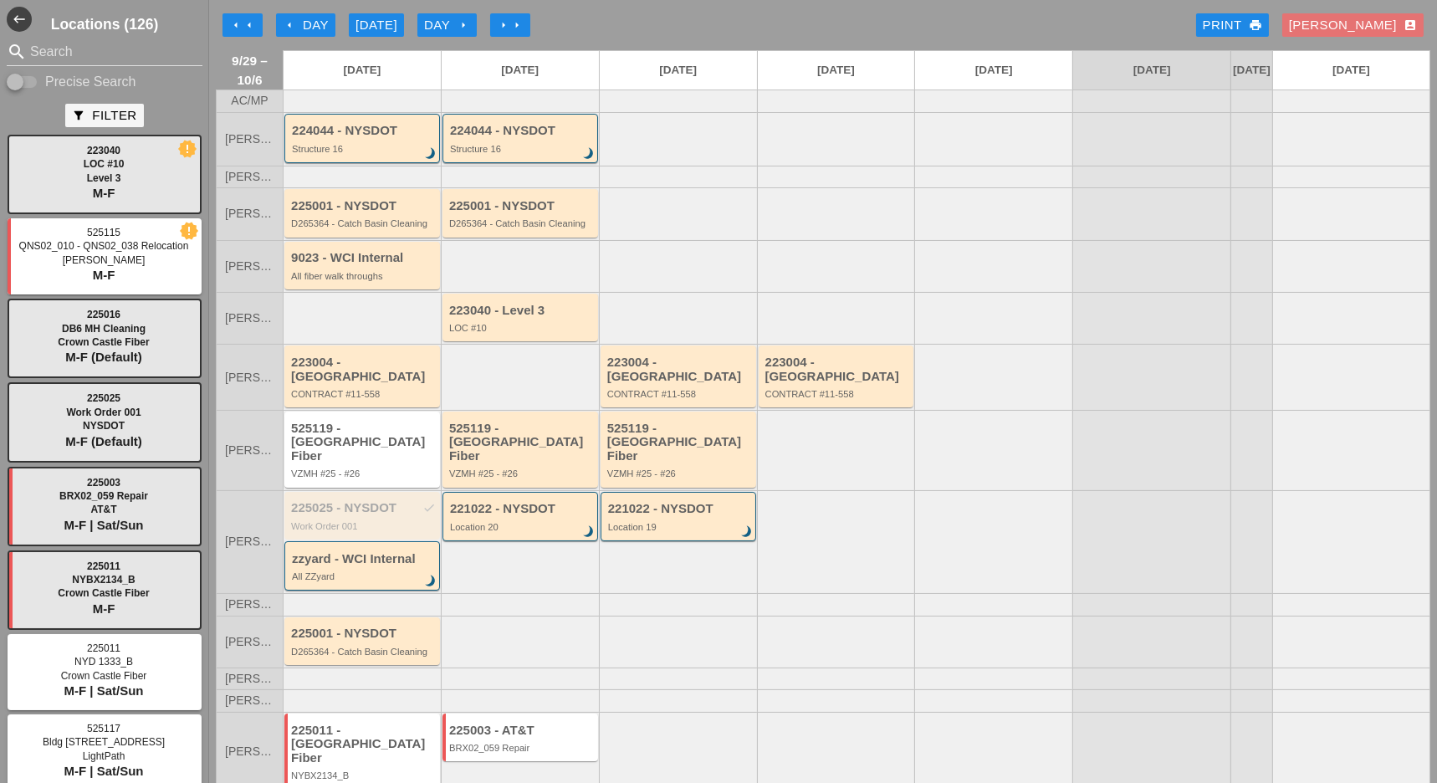
click at [30, 79] on input "Precise Search" at bounding box center [23, 82] width 32 height 20
checkbox input "true"
click at [41, 58] on input "Search" at bounding box center [104, 51] width 149 height 27
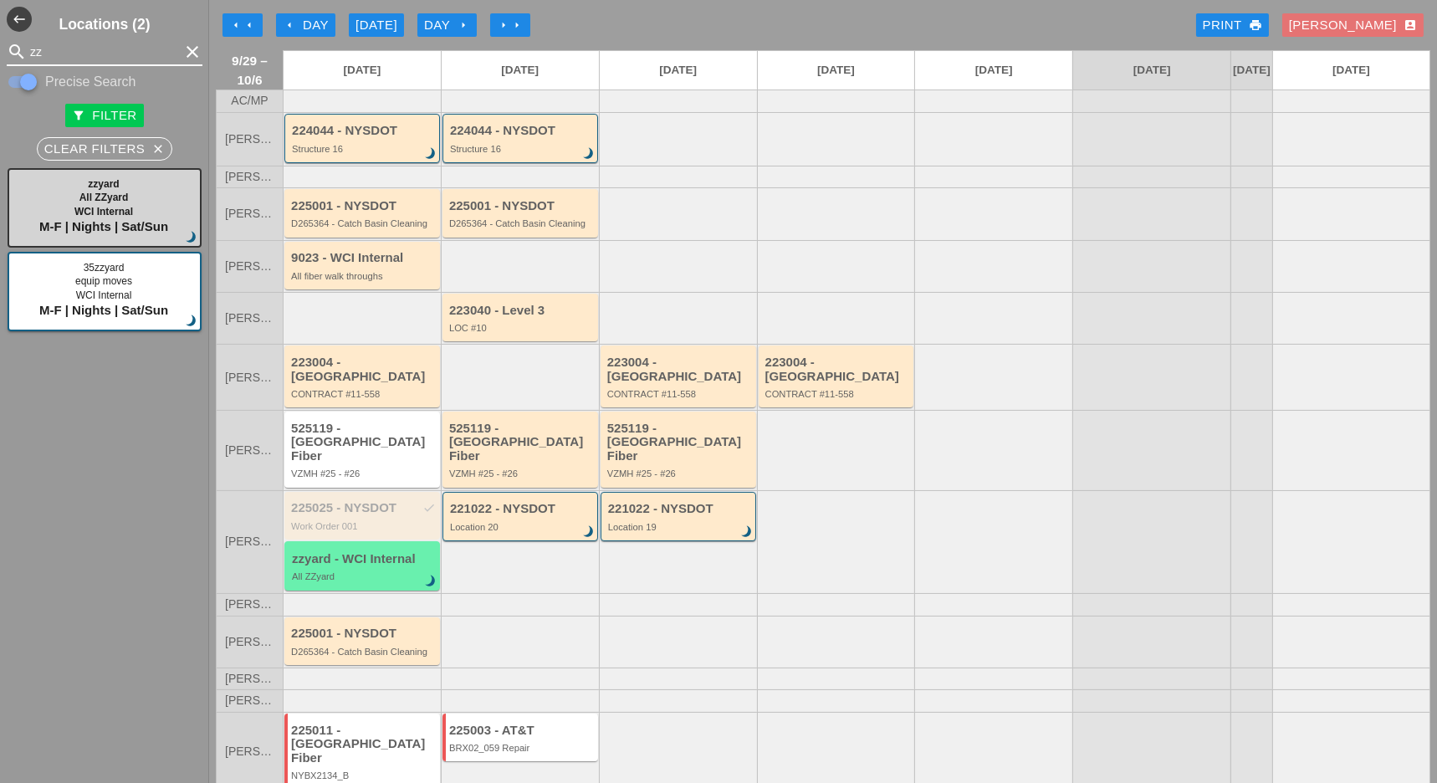
type input "zz"
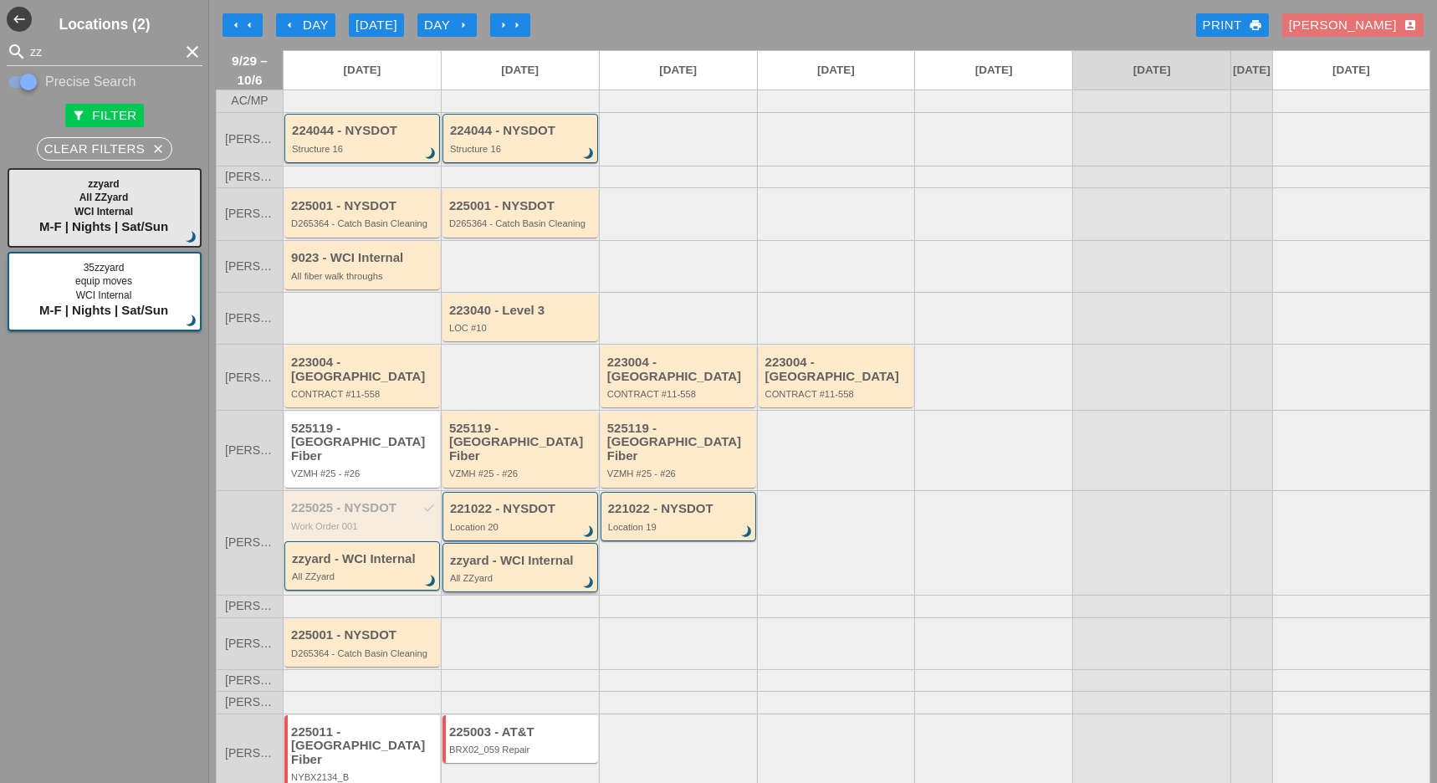
click at [487, 554] on div "zzyard - WCI Internal All ZZyard brightness_3" at bounding box center [521, 569] width 143 height 30
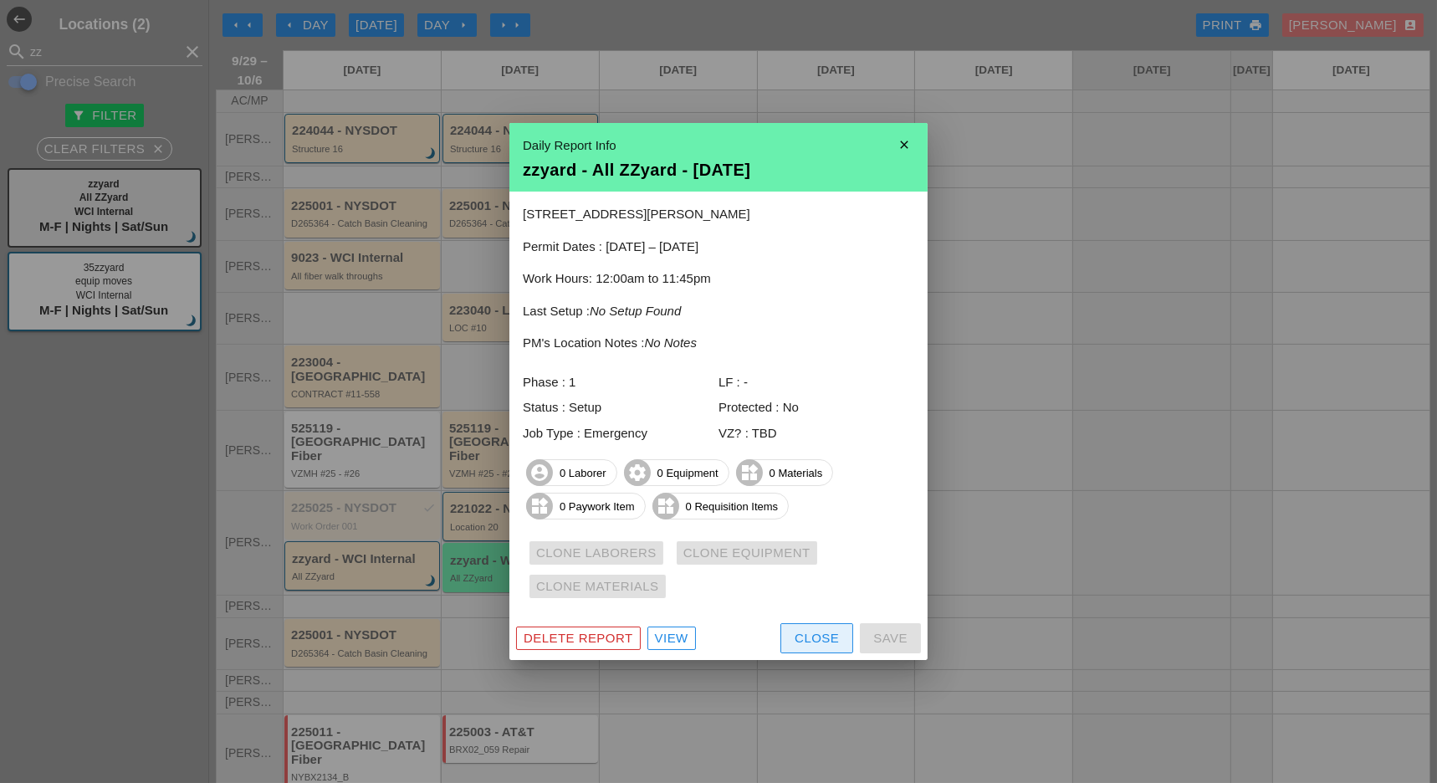
click at [793, 631] on button "Close" at bounding box center [816, 638] width 73 height 30
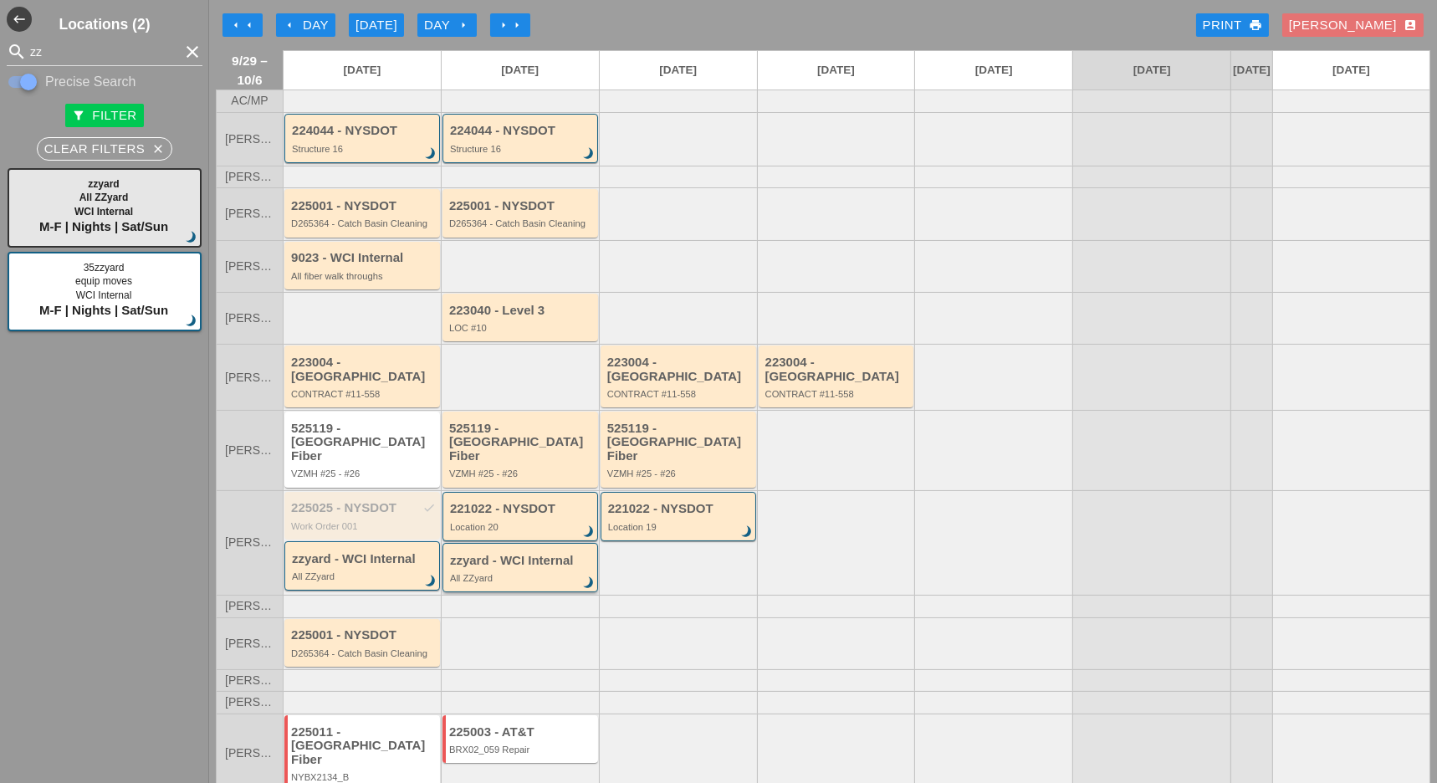
click at [488, 573] on div "All ZZyard" at bounding box center [521, 578] width 143 height 10
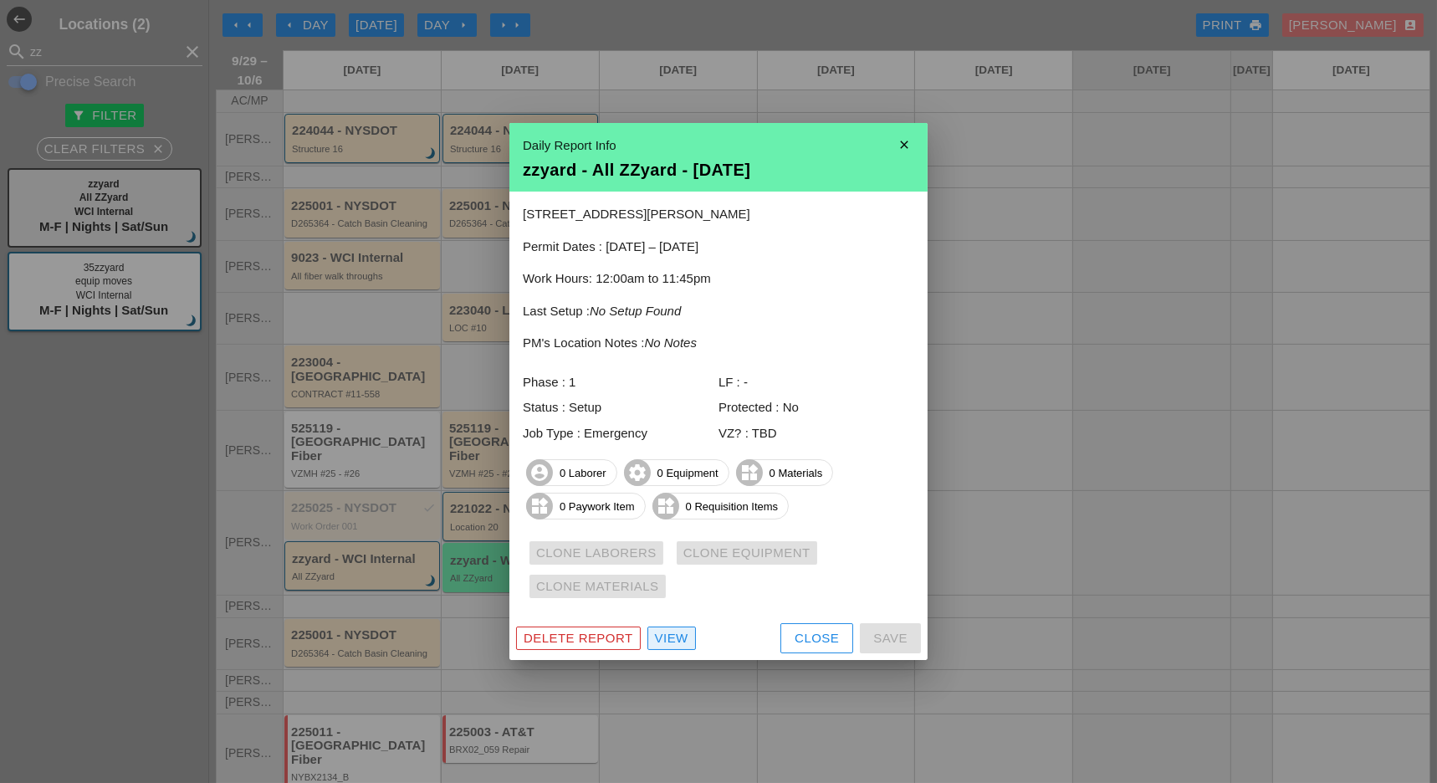
click at [674, 634] on div "View" at bounding box center [671, 638] width 33 height 19
